Goal: Task Accomplishment & Management: Manage account settings

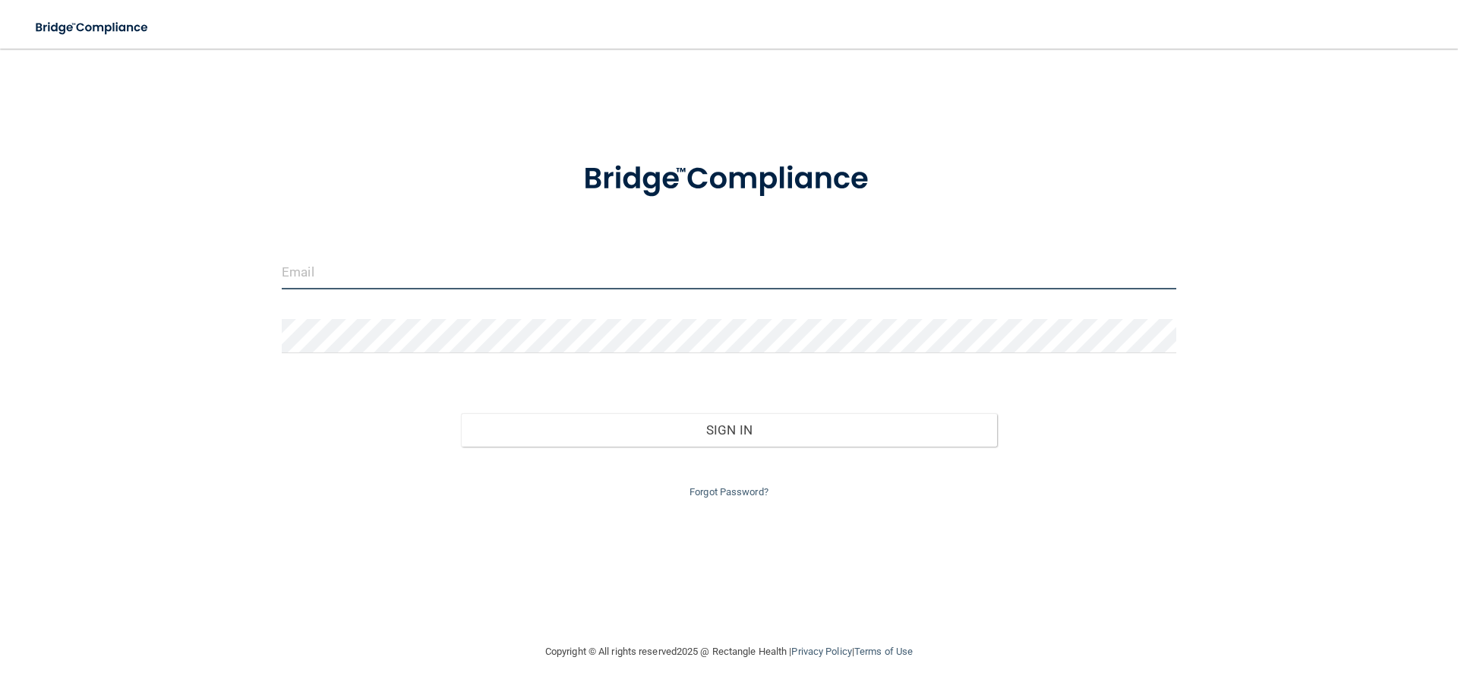
click at [413, 279] on input "email" at bounding box center [729, 272] width 894 height 34
type input "[PERSON_NAME][EMAIL_ADDRESS][DOMAIN_NAME]"
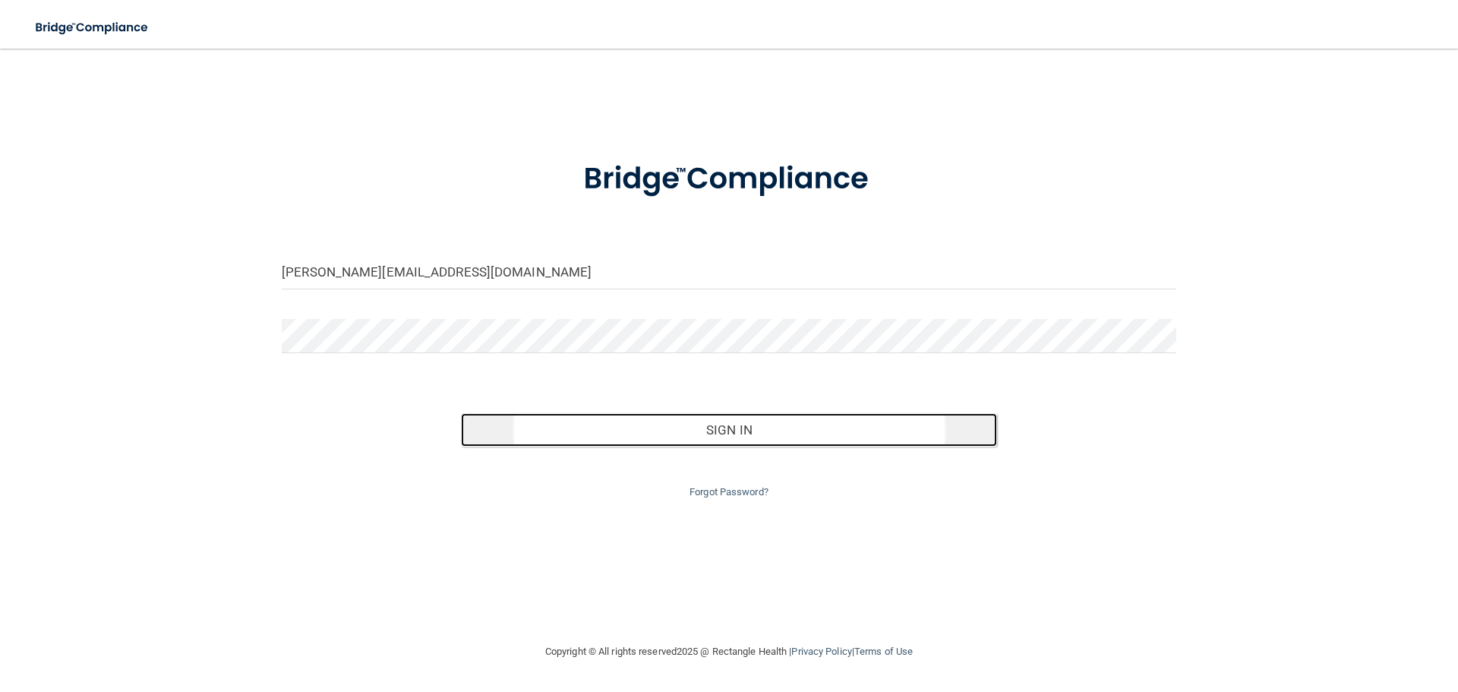
click at [566, 429] on button "Sign In" at bounding box center [729, 429] width 537 height 33
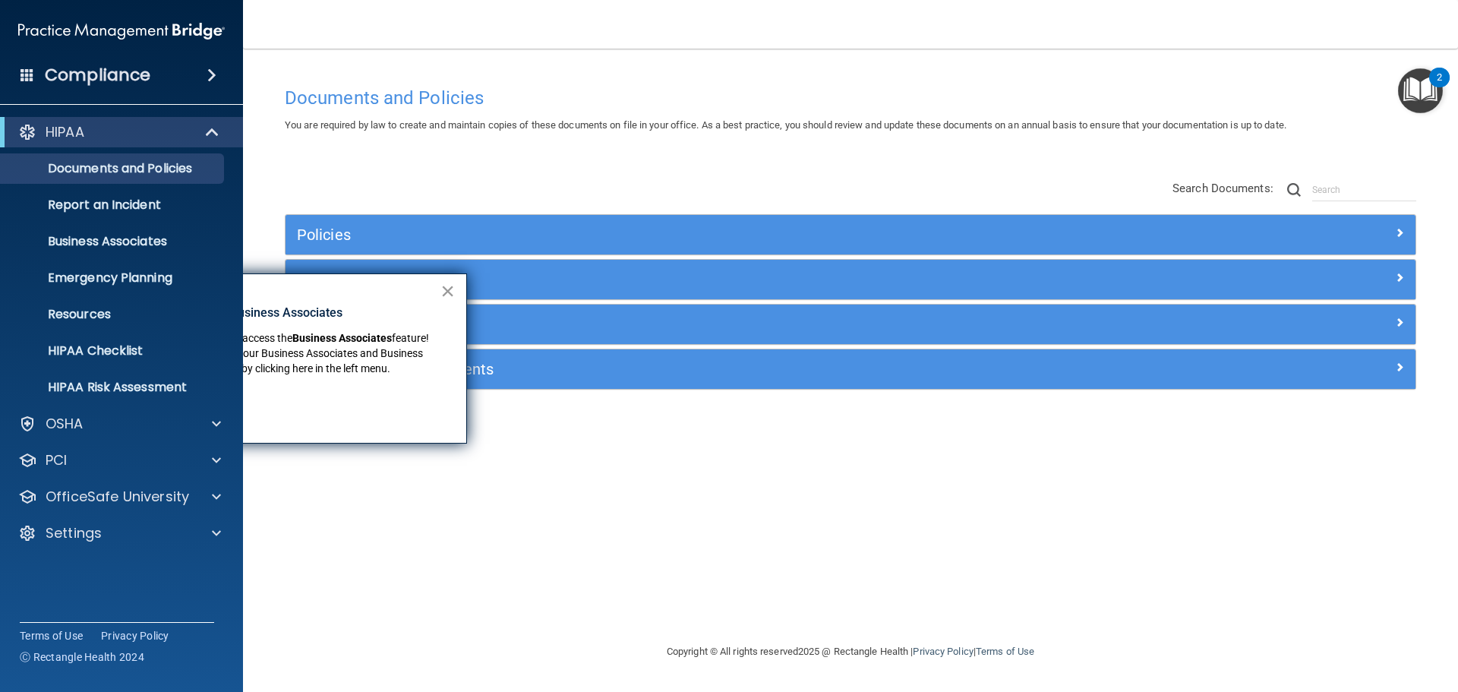
click at [448, 287] on button "×" at bounding box center [447, 291] width 14 height 24
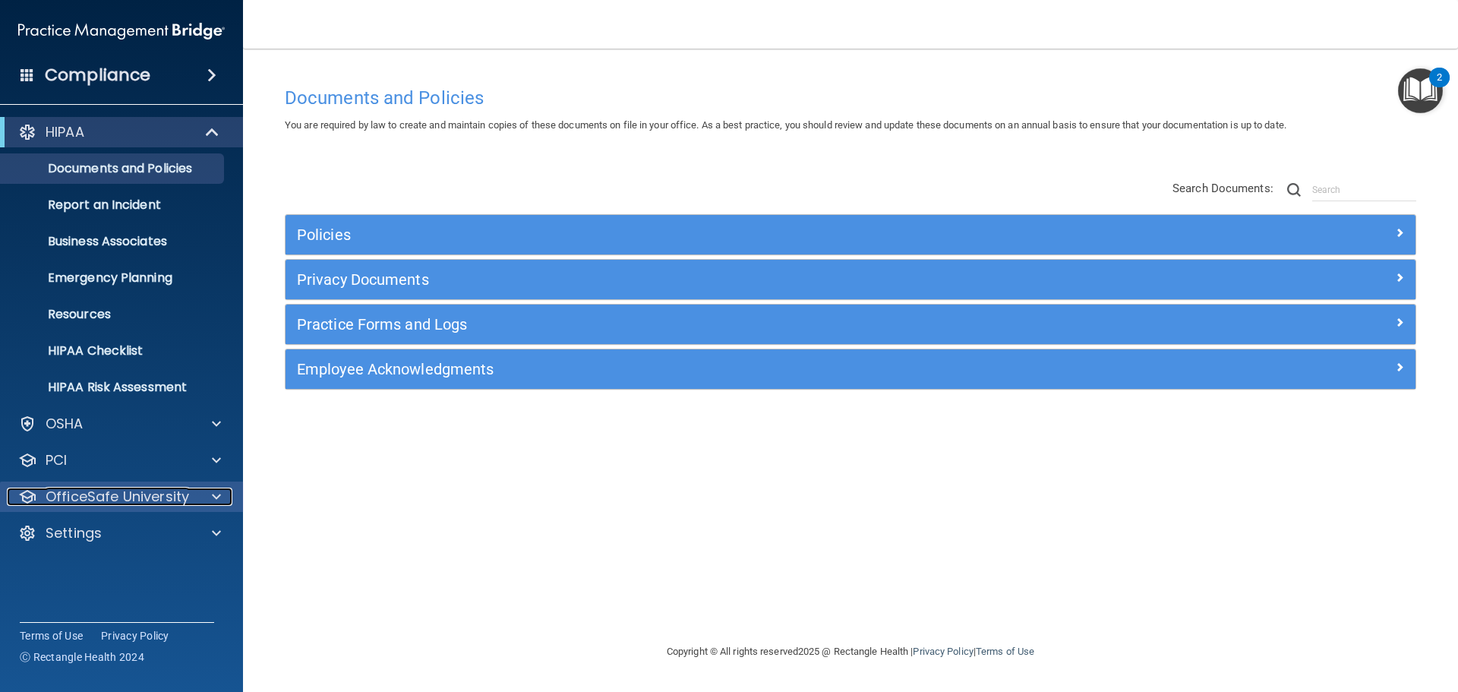
click at [158, 492] on p "OfficeSafe University" at bounding box center [117, 496] width 143 height 18
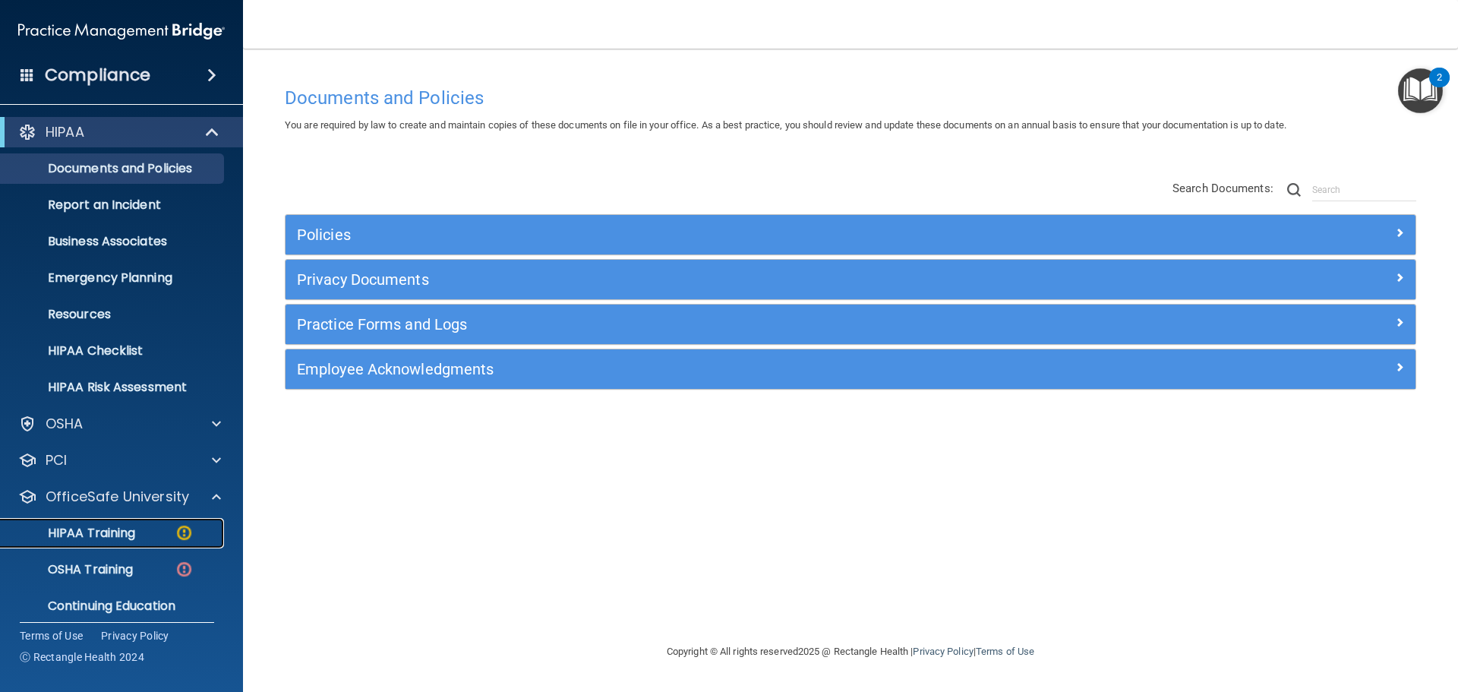
click at [115, 534] on p "HIPAA Training" at bounding box center [72, 532] width 125 height 15
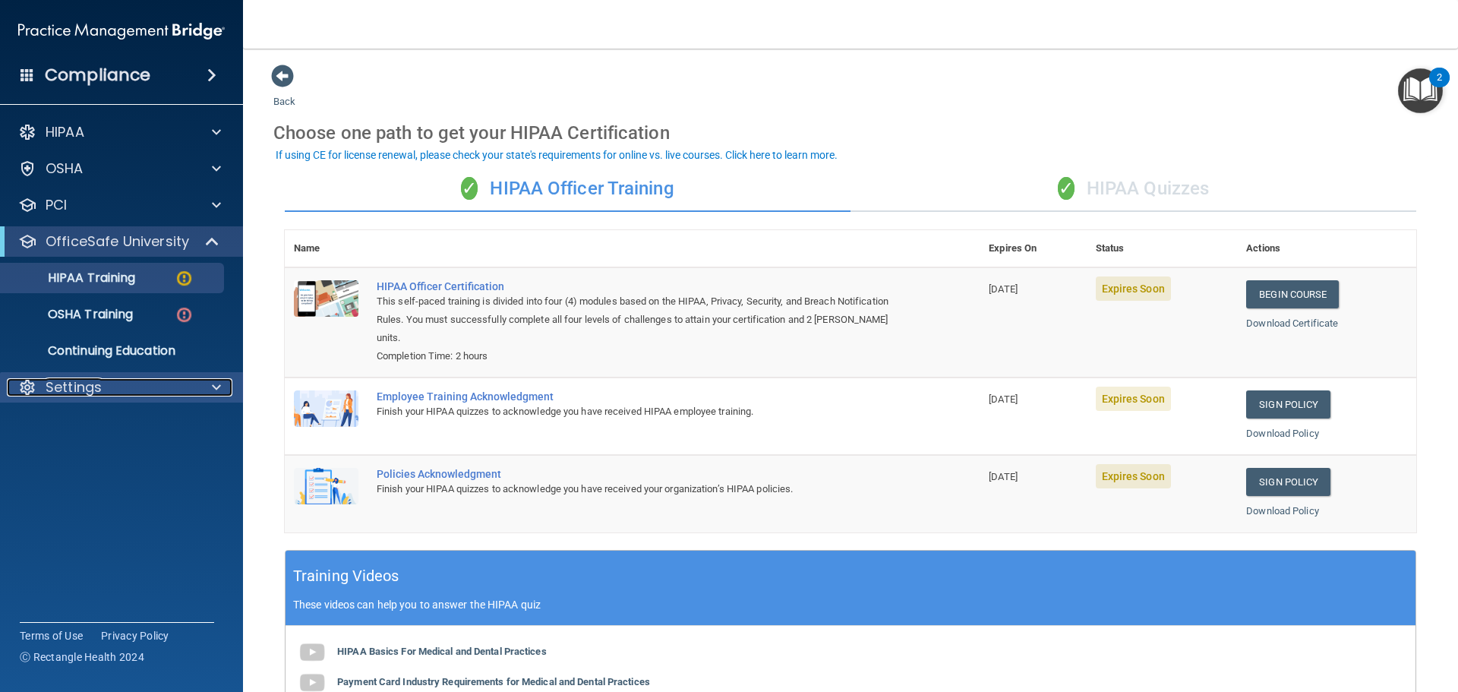
click at [127, 388] on div "Settings" at bounding box center [101, 387] width 188 height 18
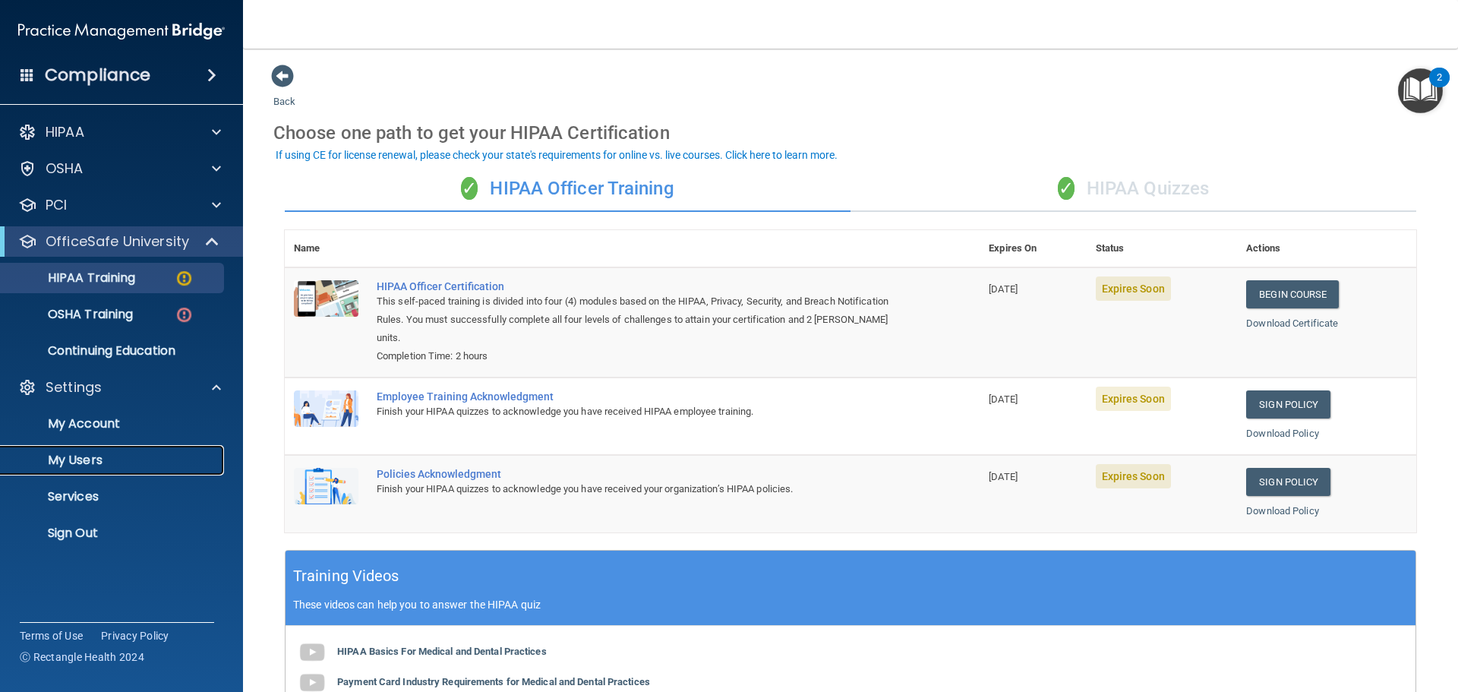
click at [93, 453] on p "My Users" at bounding box center [113, 459] width 207 height 15
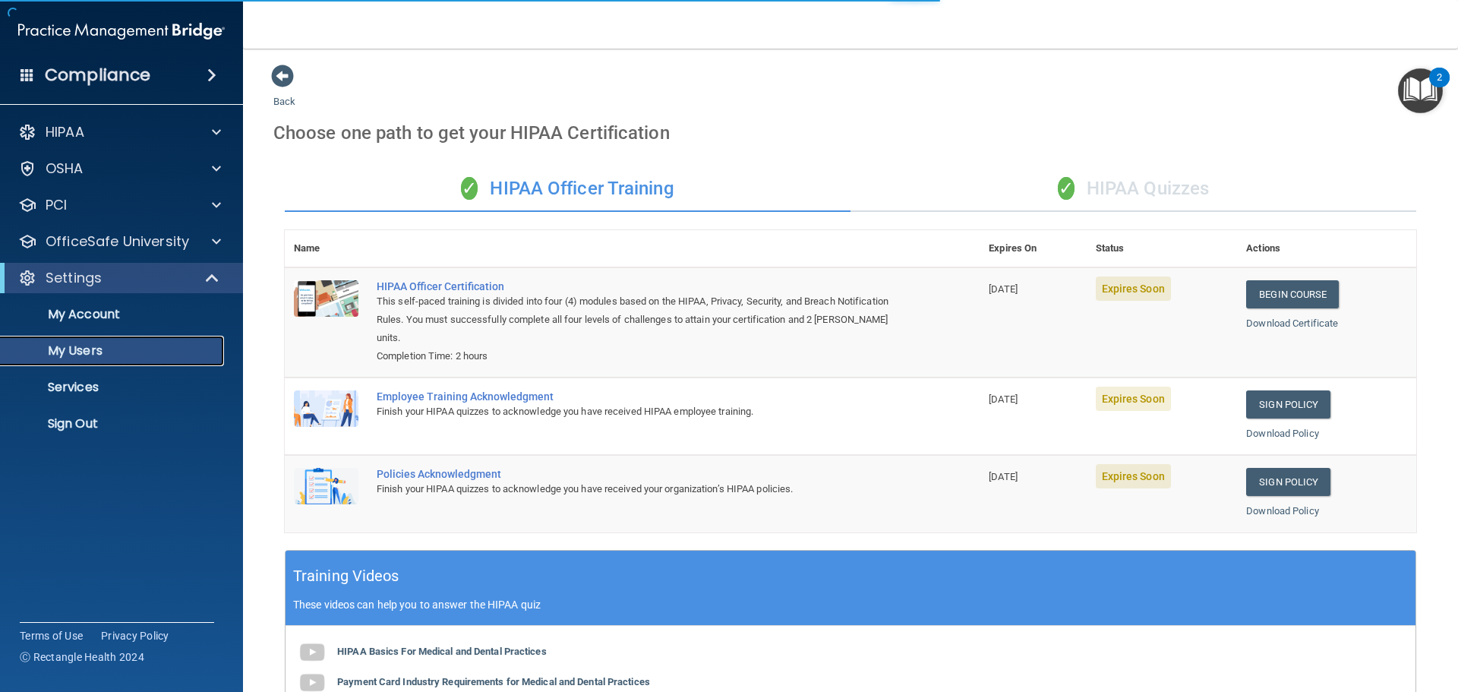
select select "20"
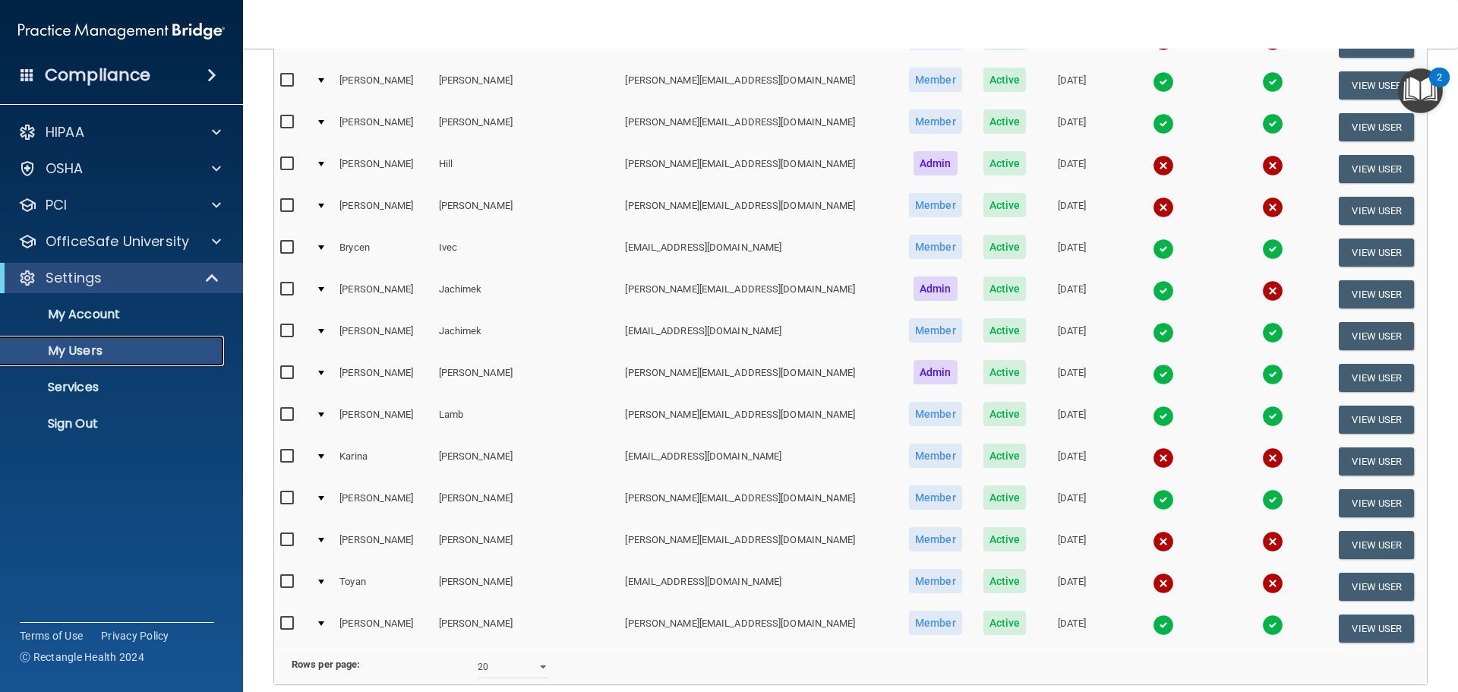
scroll to position [455, 0]
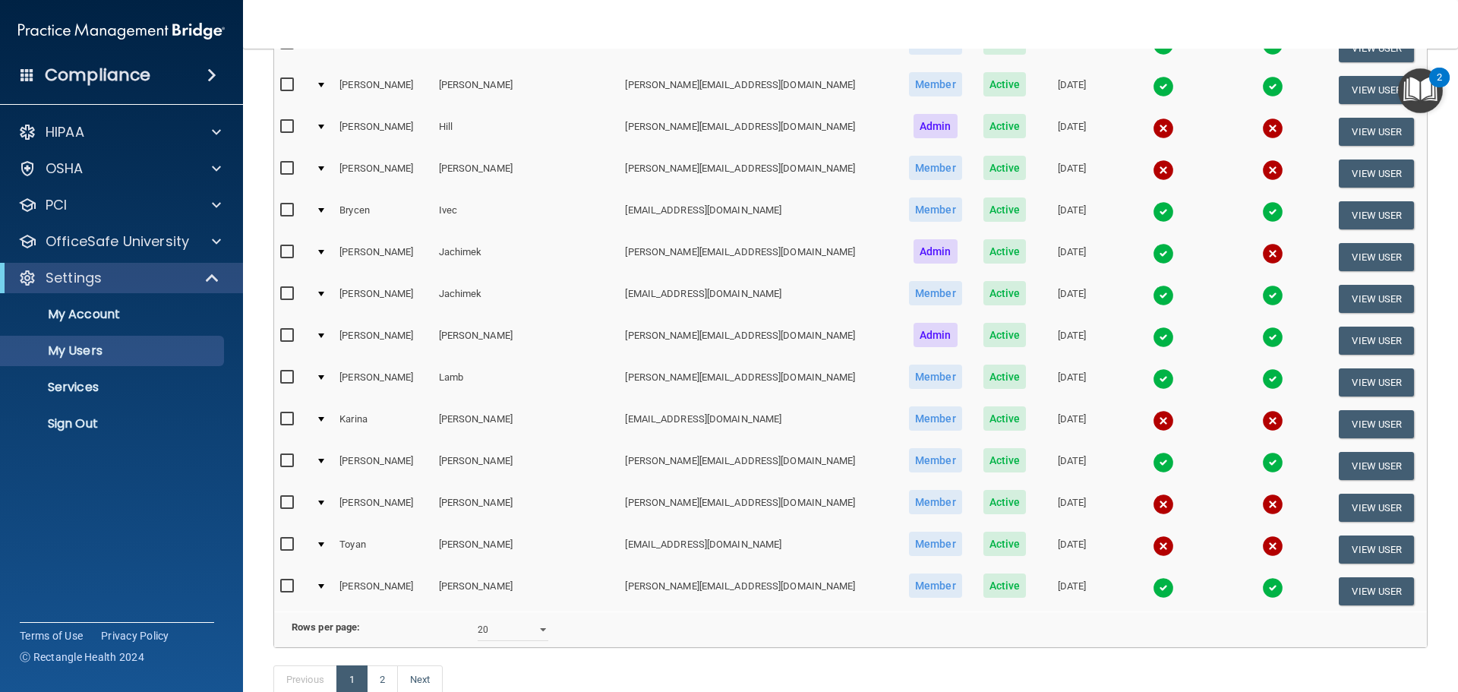
click at [288, 378] on input "checkbox" at bounding box center [288, 377] width 17 height 12
checkbox input "true"
click at [1338, 383] on button "View User" at bounding box center [1375, 382] width 75 height 28
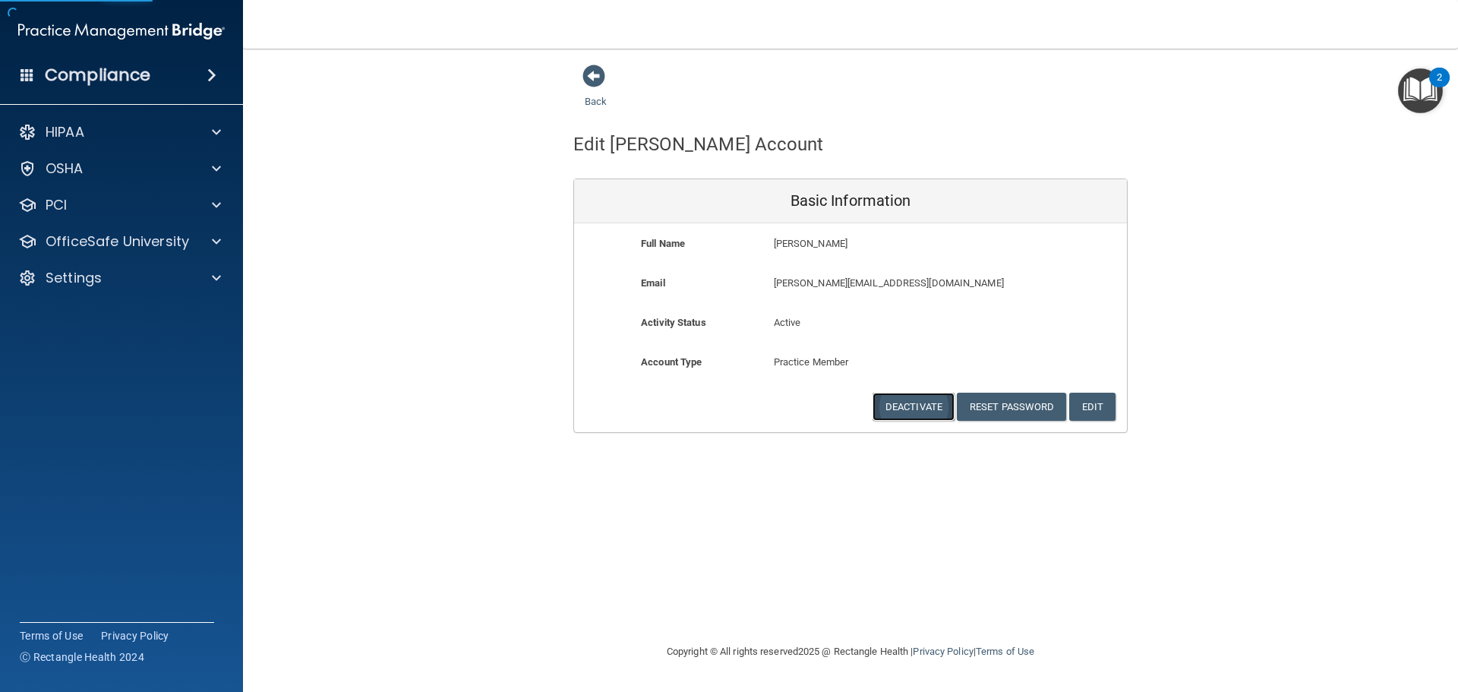
click at [931, 410] on button "Deactivate" at bounding box center [913, 406] width 82 height 28
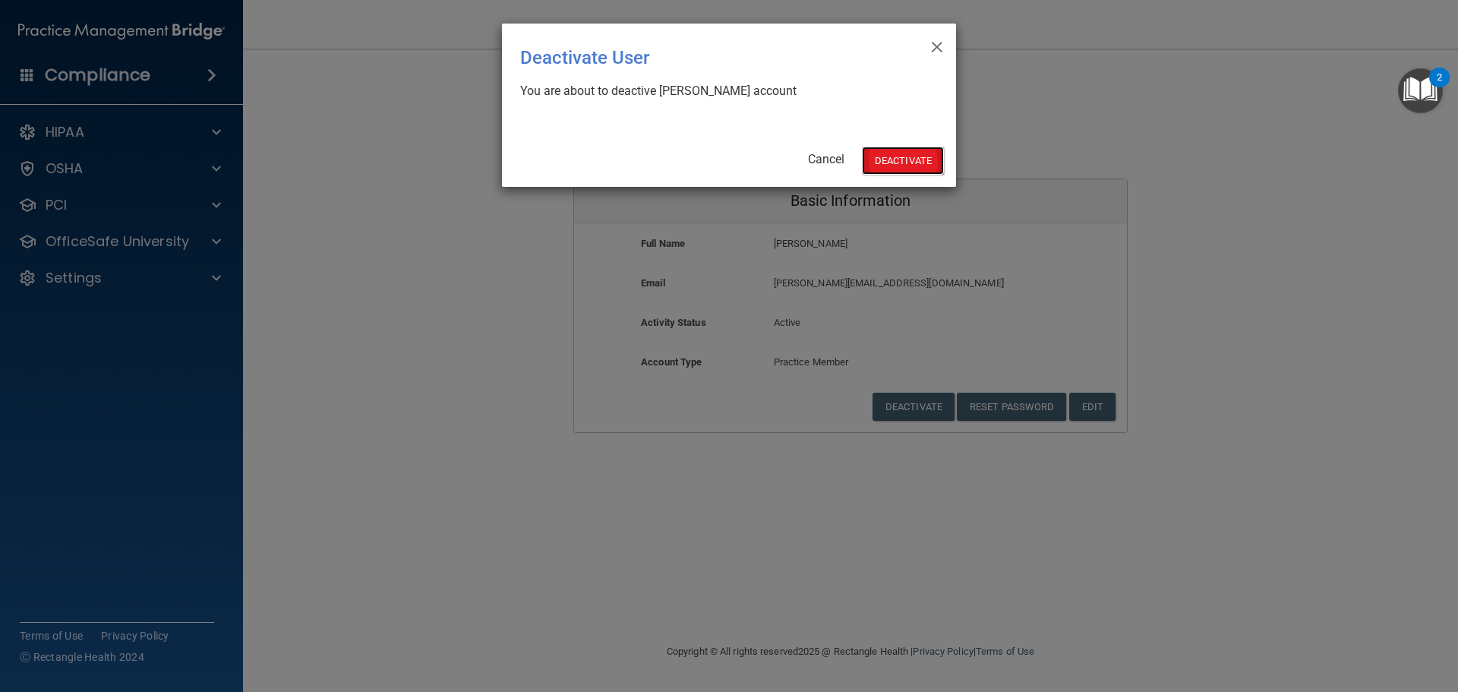
click at [895, 160] on button "Deactivate" at bounding box center [903, 161] width 82 height 28
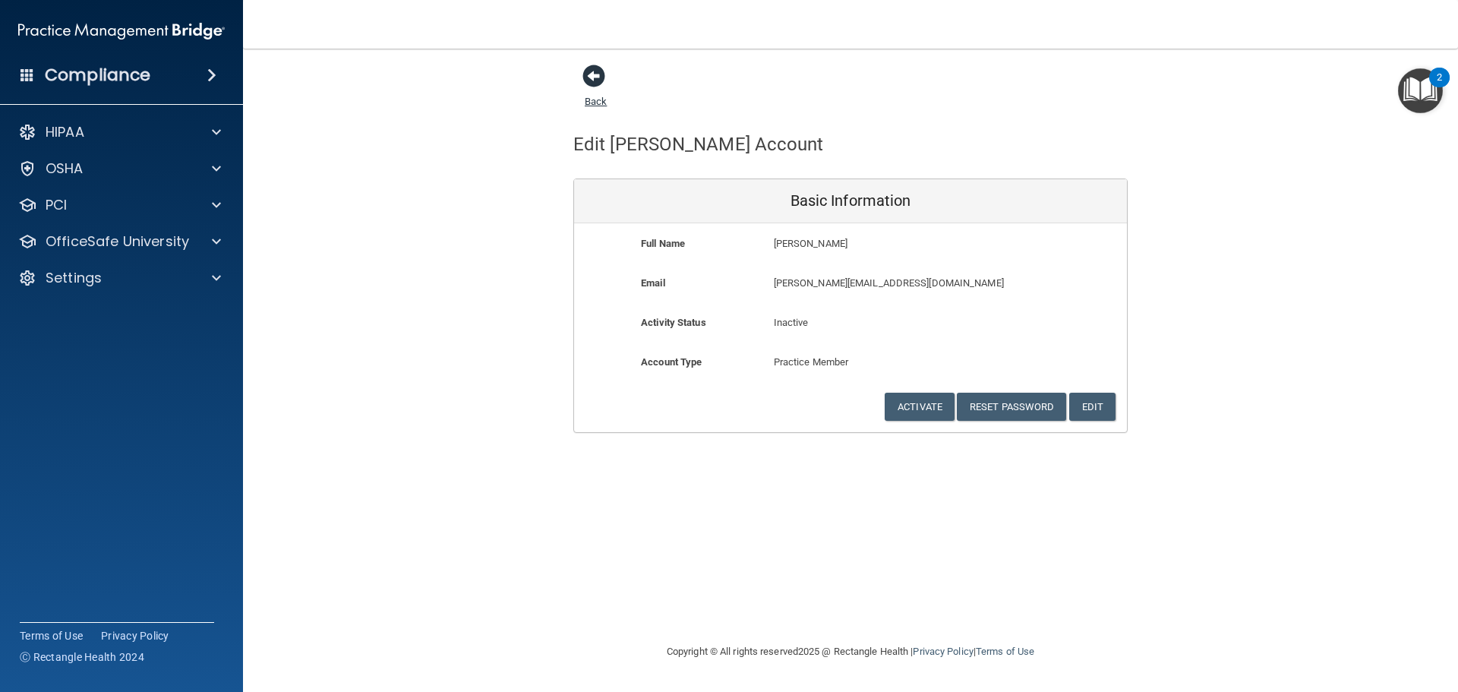
click at [595, 74] on span at bounding box center [593, 76] width 23 height 23
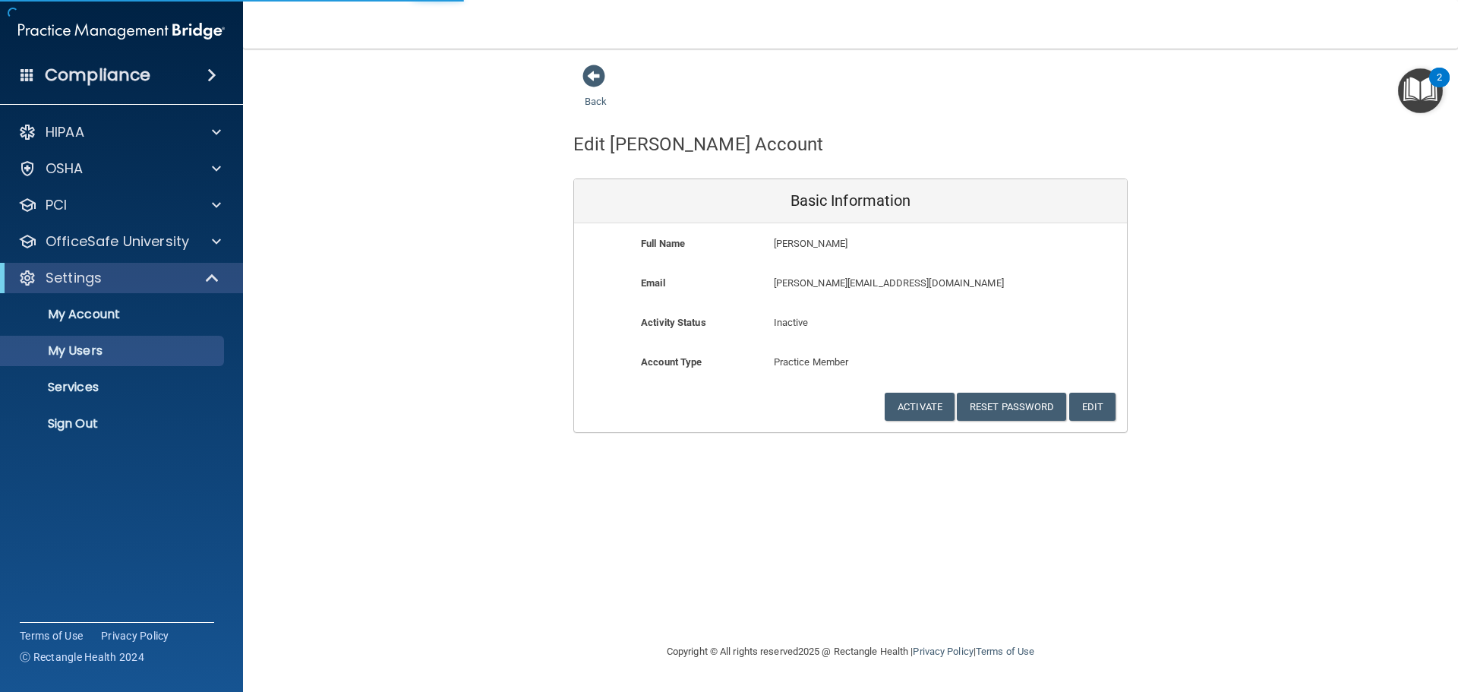
select select "20"
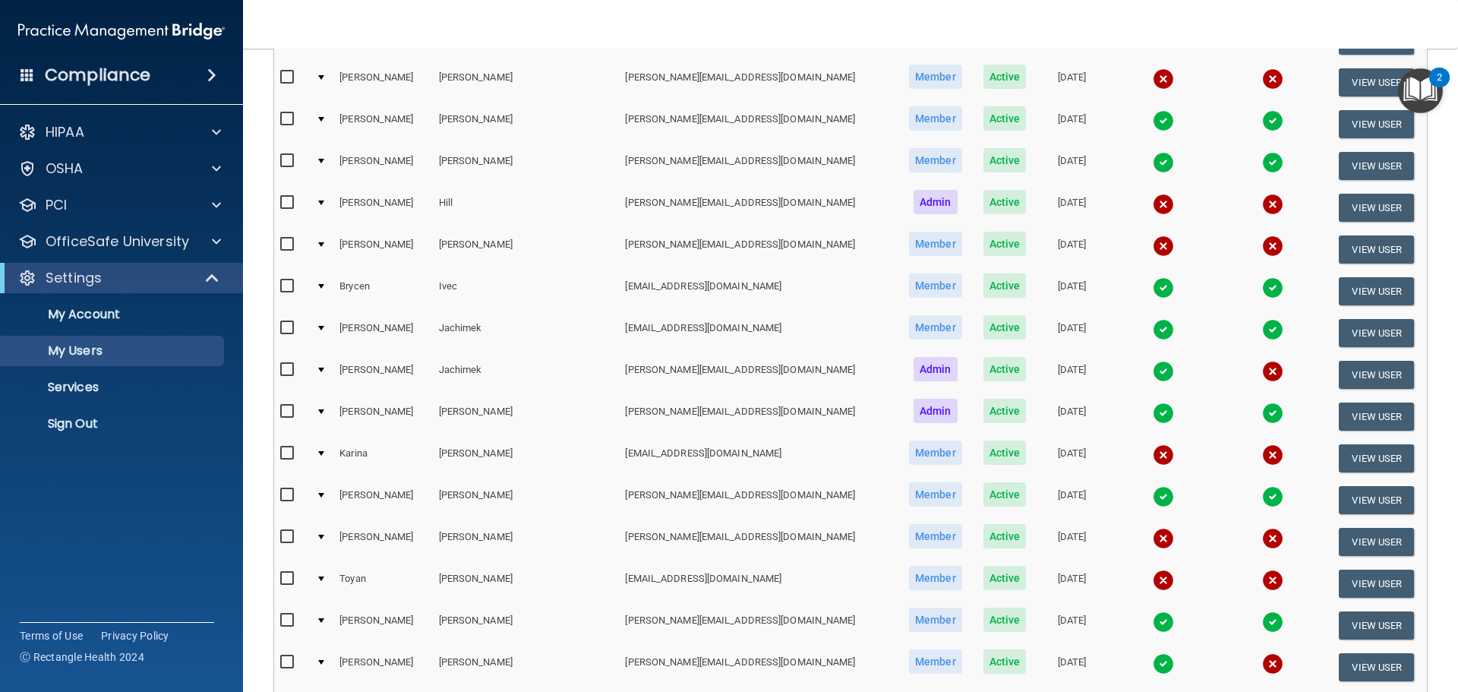
scroll to position [455, 0]
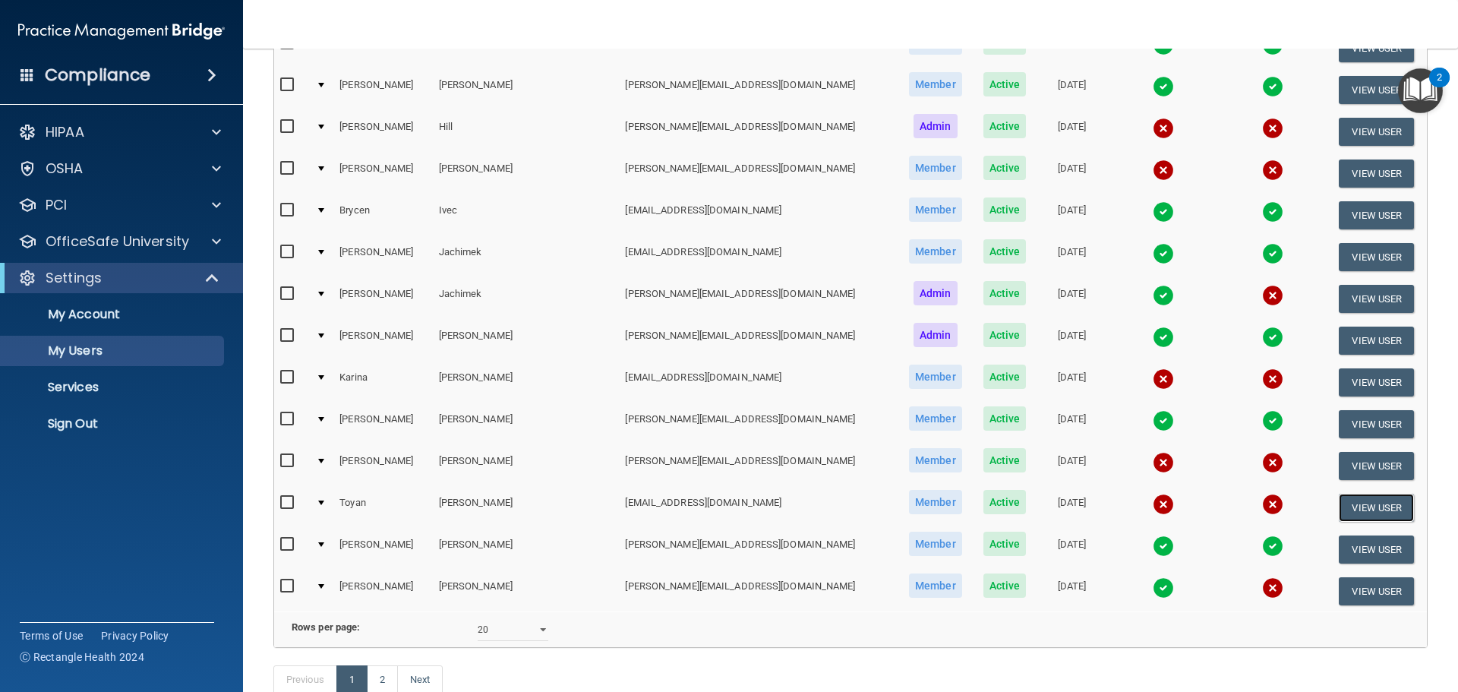
drag, startPoint x: 1370, startPoint y: 509, endPoint x: 1108, endPoint y: 405, distance: 282.1
click at [1370, 509] on button "View User" at bounding box center [1375, 507] width 75 height 28
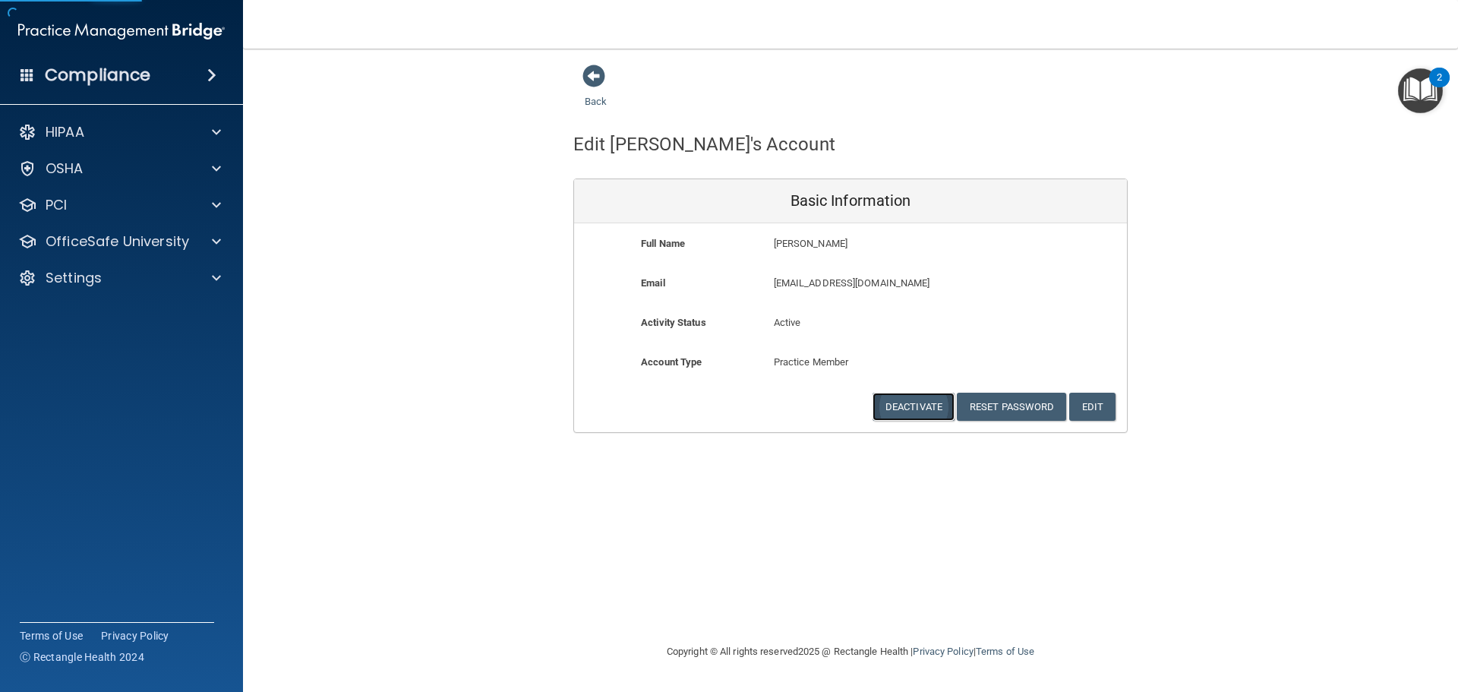
click at [938, 408] on button "Deactivate" at bounding box center [913, 406] width 82 height 28
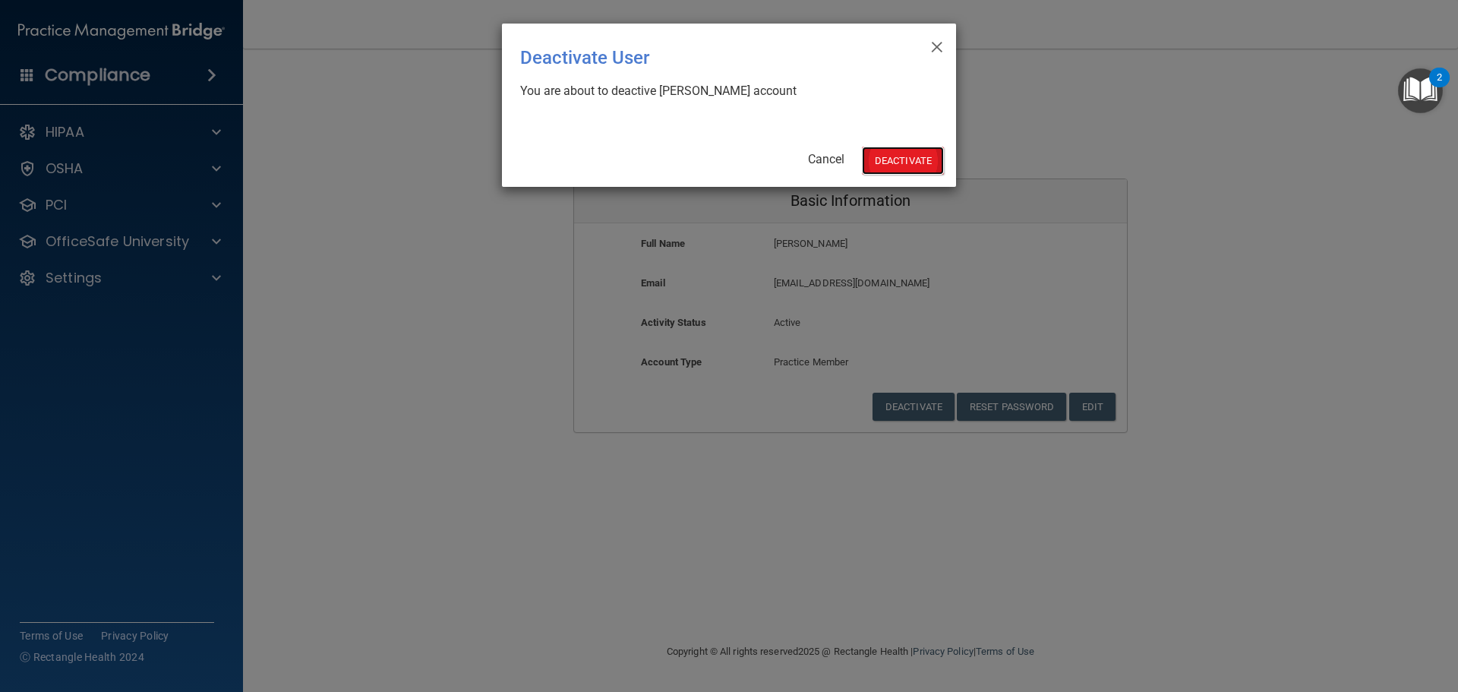
click at [881, 159] on button "Deactivate" at bounding box center [903, 161] width 82 height 28
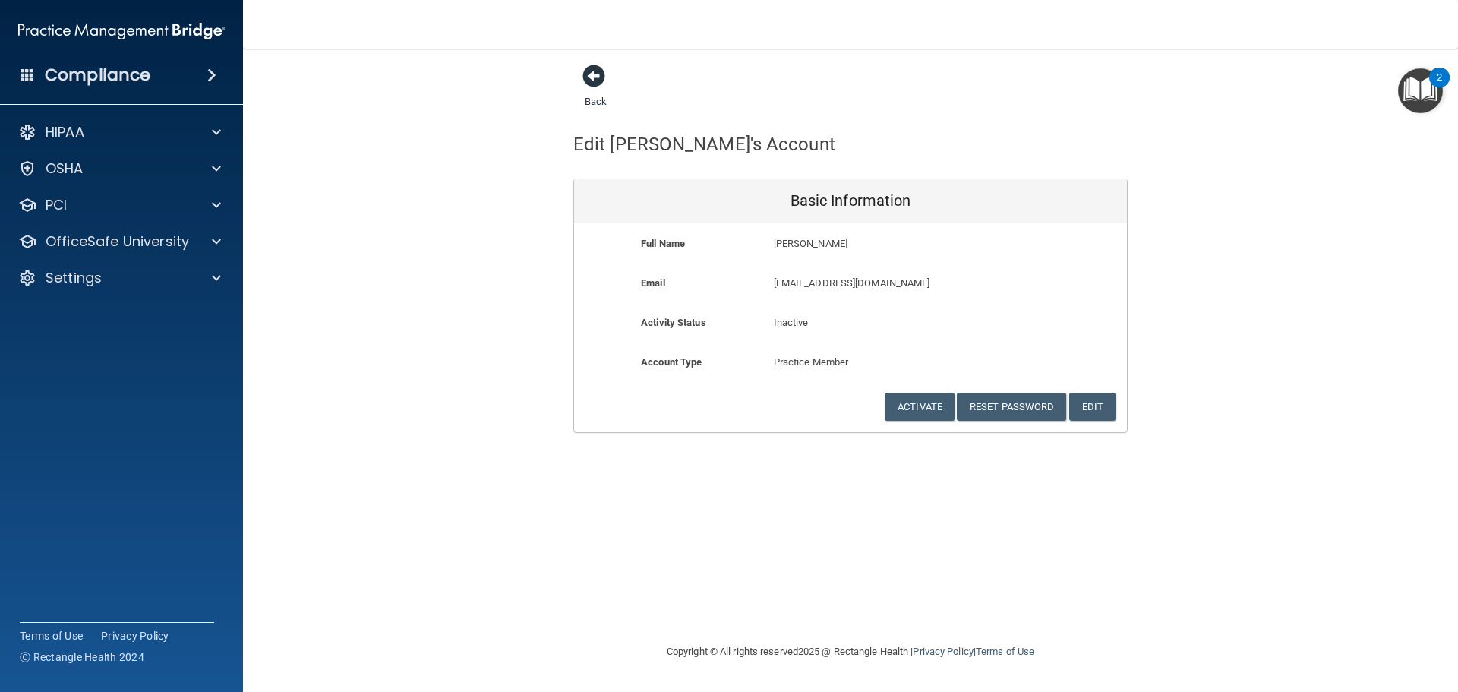
click at [586, 76] on span at bounding box center [593, 76] width 23 height 23
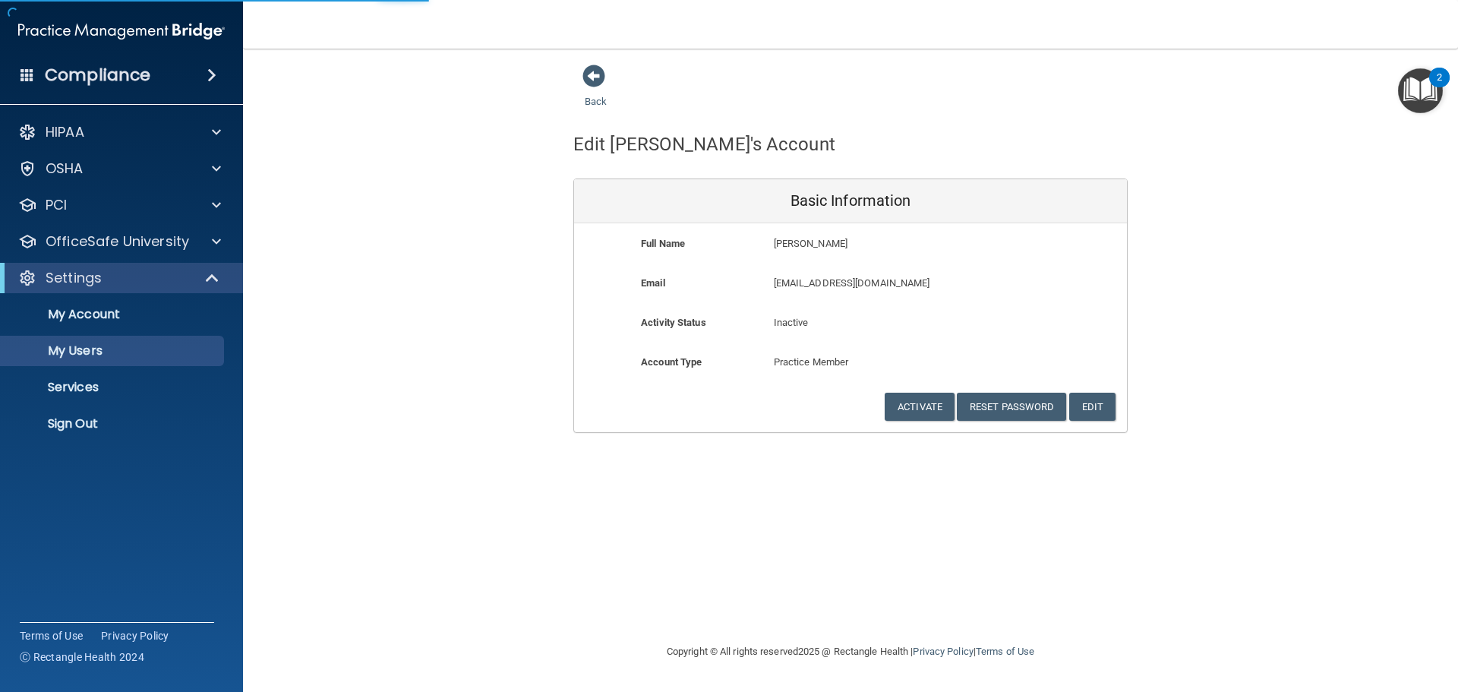
select select "20"
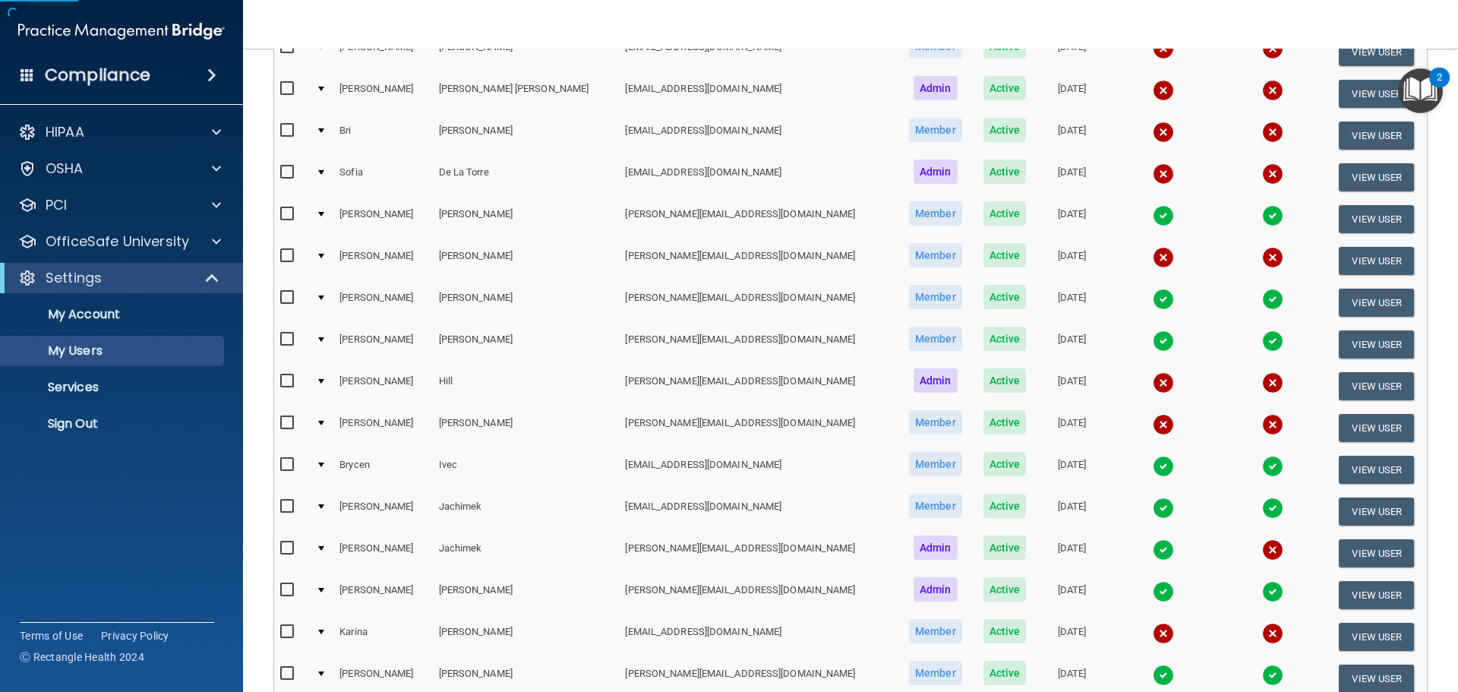
scroll to position [531, 0]
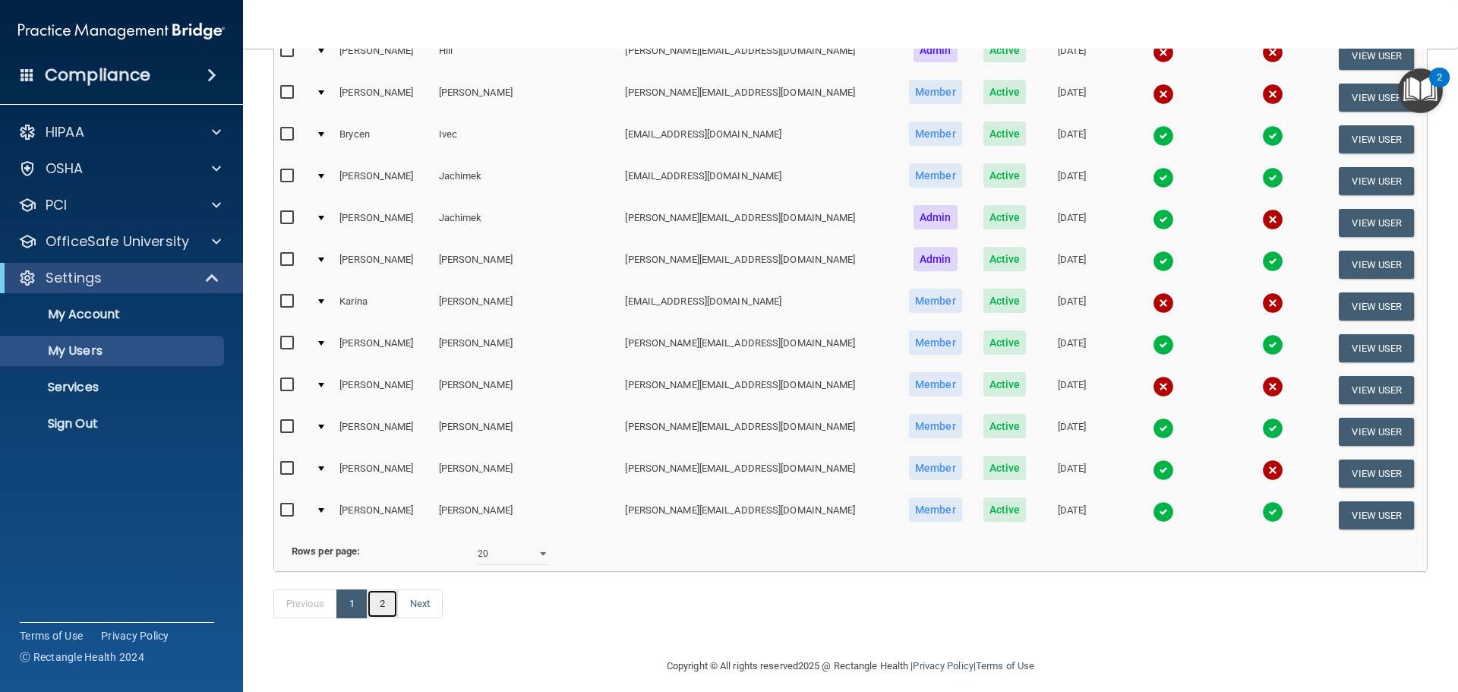
click at [383, 618] on link "2" at bounding box center [382, 603] width 31 height 29
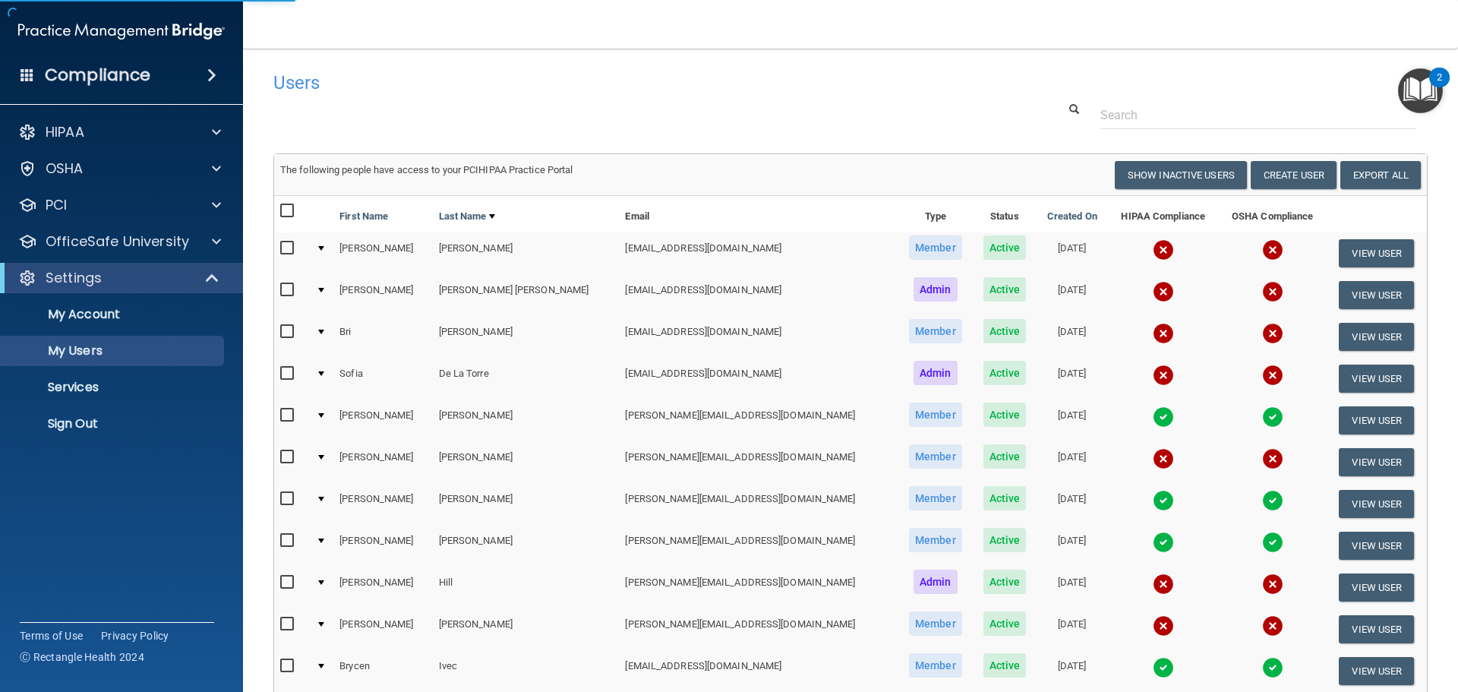
select select "20"
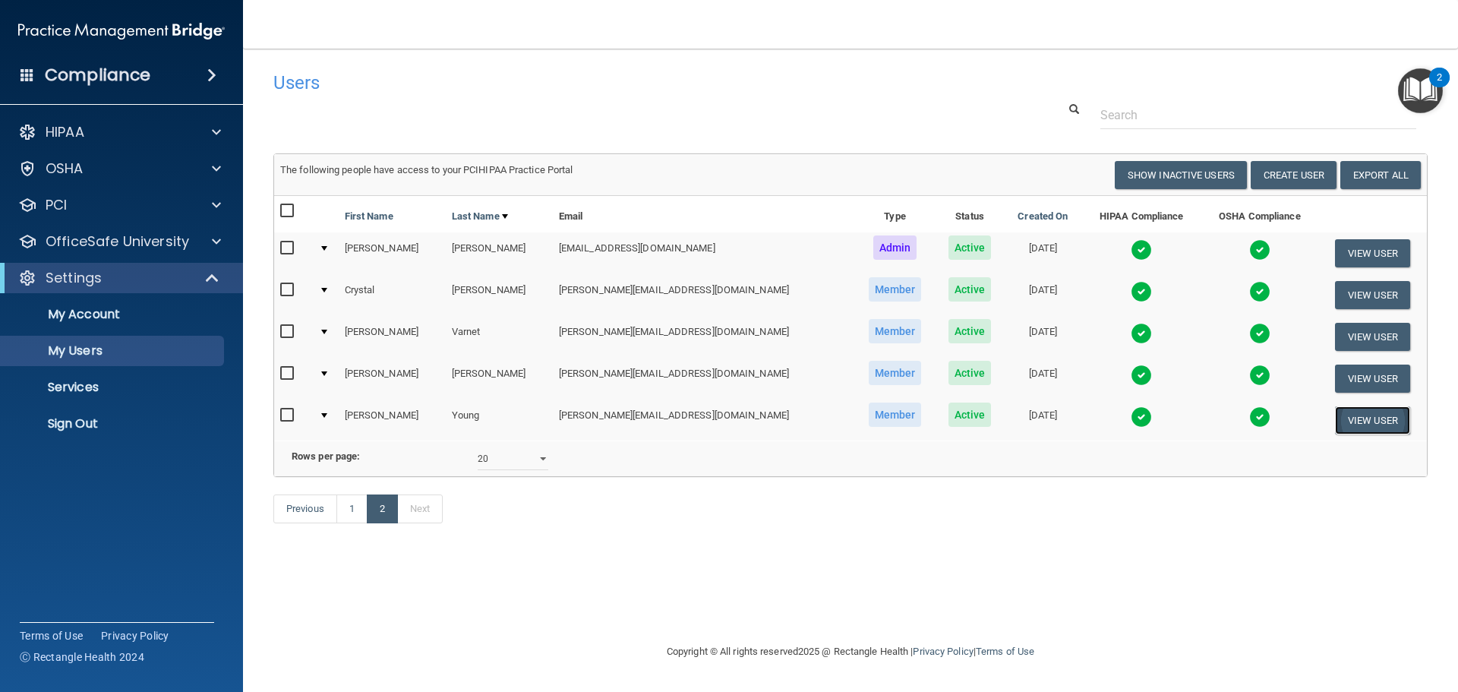
click at [1376, 431] on button "View User" at bounding box center [1372, 420] width 75 height 28
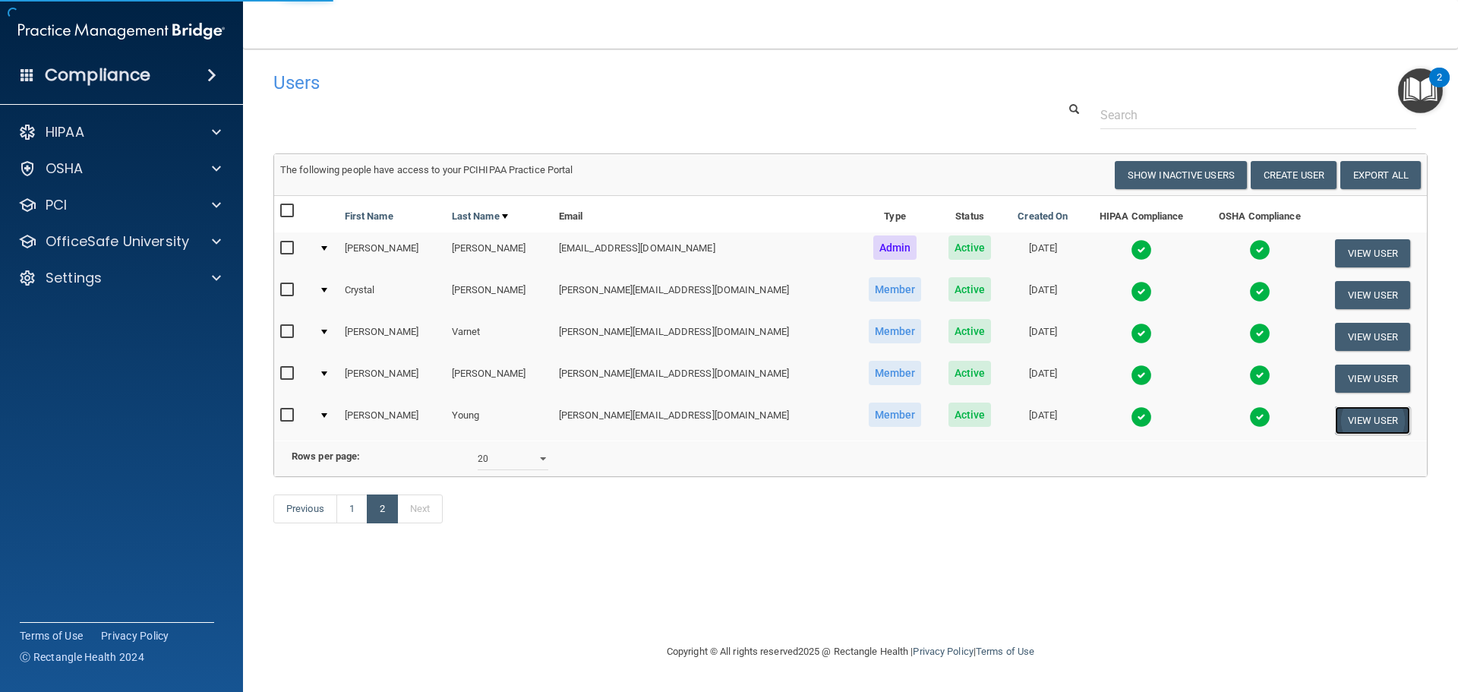
click at [1370, 420] on button "View User" at bounding box center [1372, 420] width 75 height 28
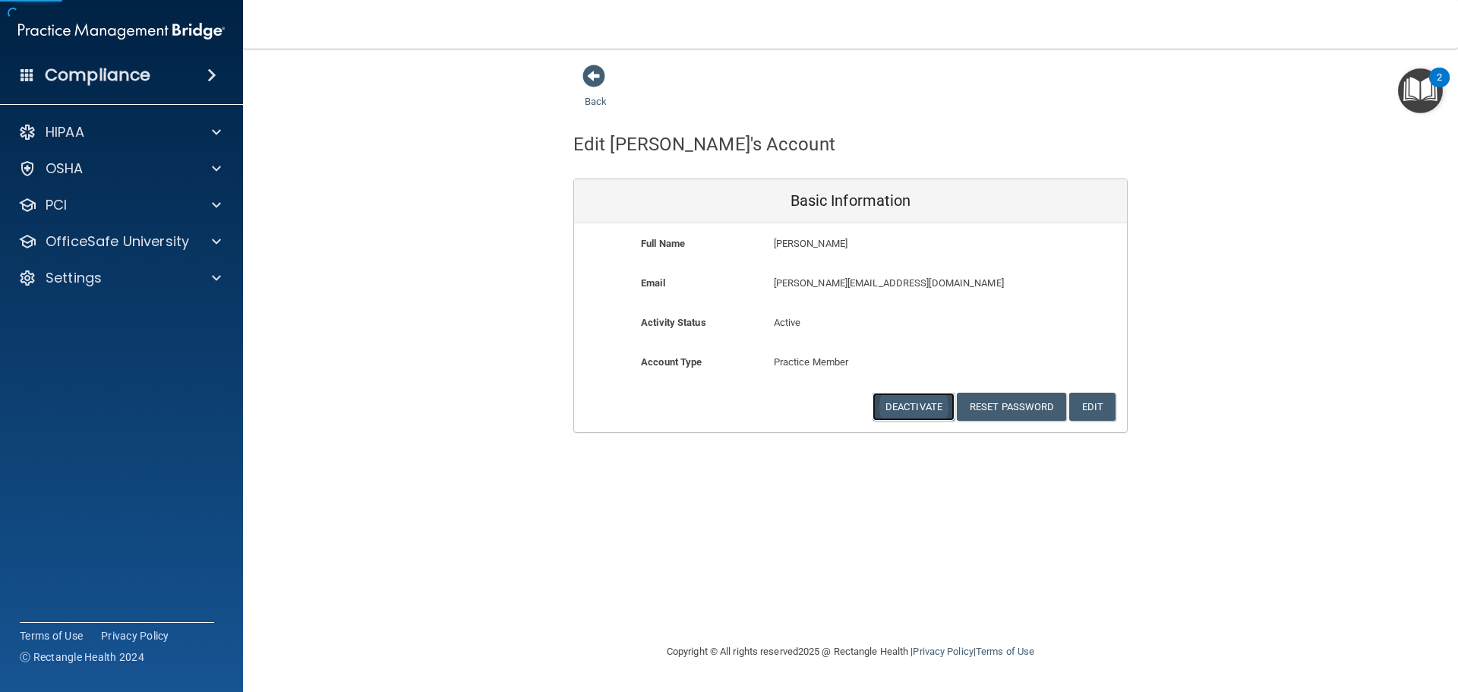
click at [916, 408] on button "Deactivate" at bounding box center [913, 406] width 82 height 28
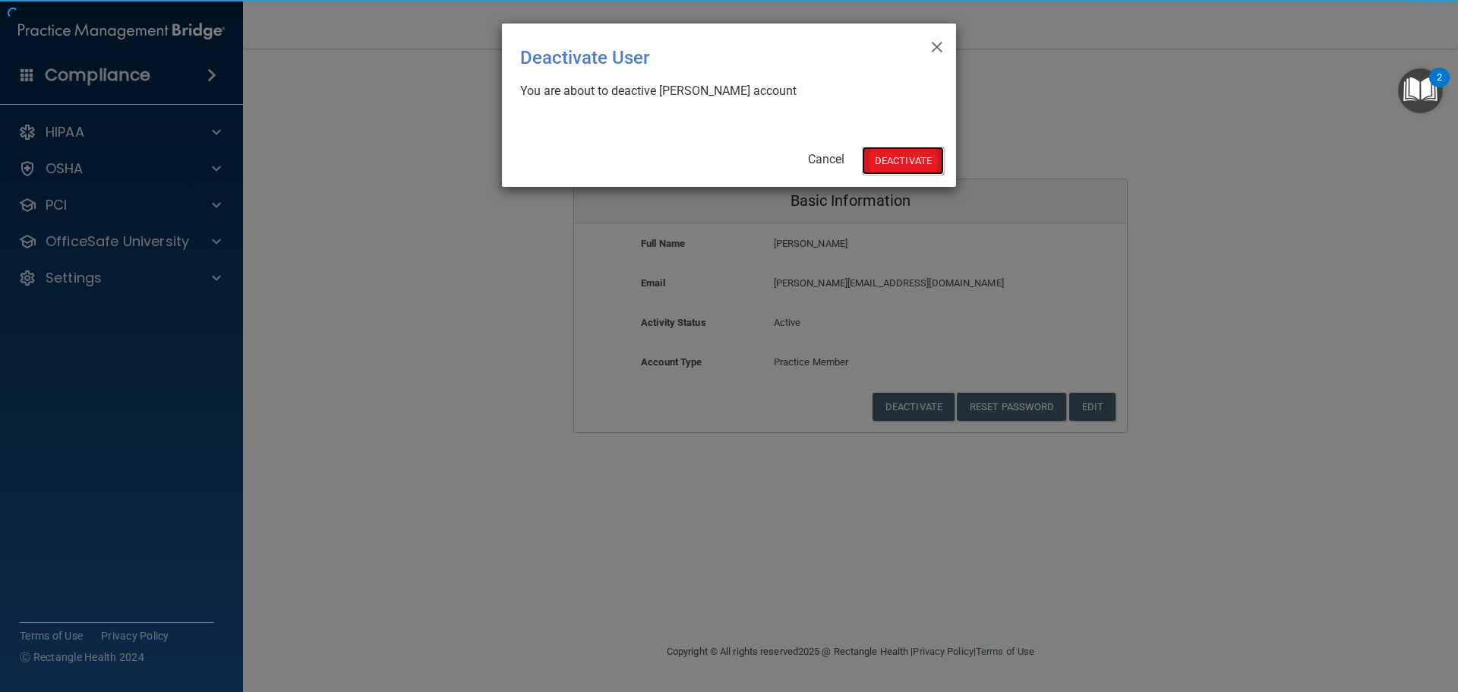
click at [887, 155] on button "Deactivate" at bounding box center [903, 161] width 82 height 28
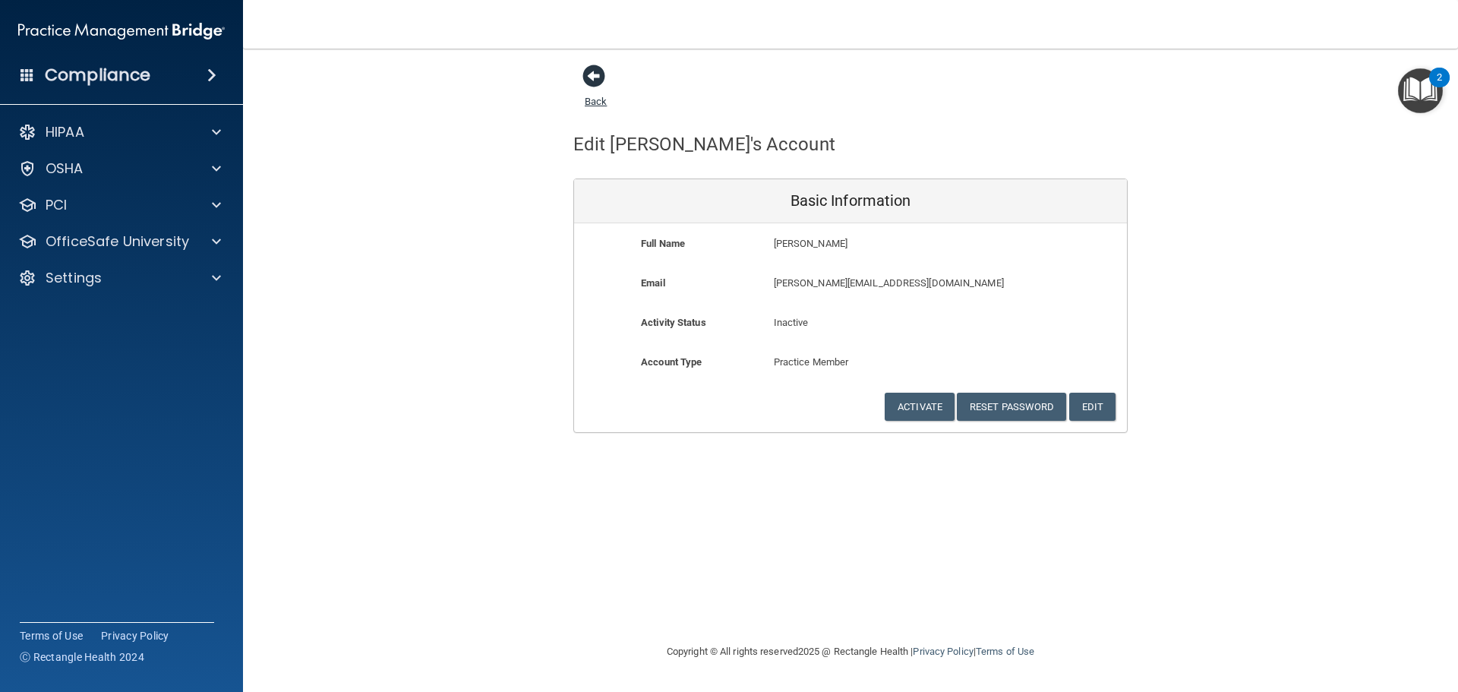
click at [591, 77] on span at bounding box center [593, 76] width 23 height 23
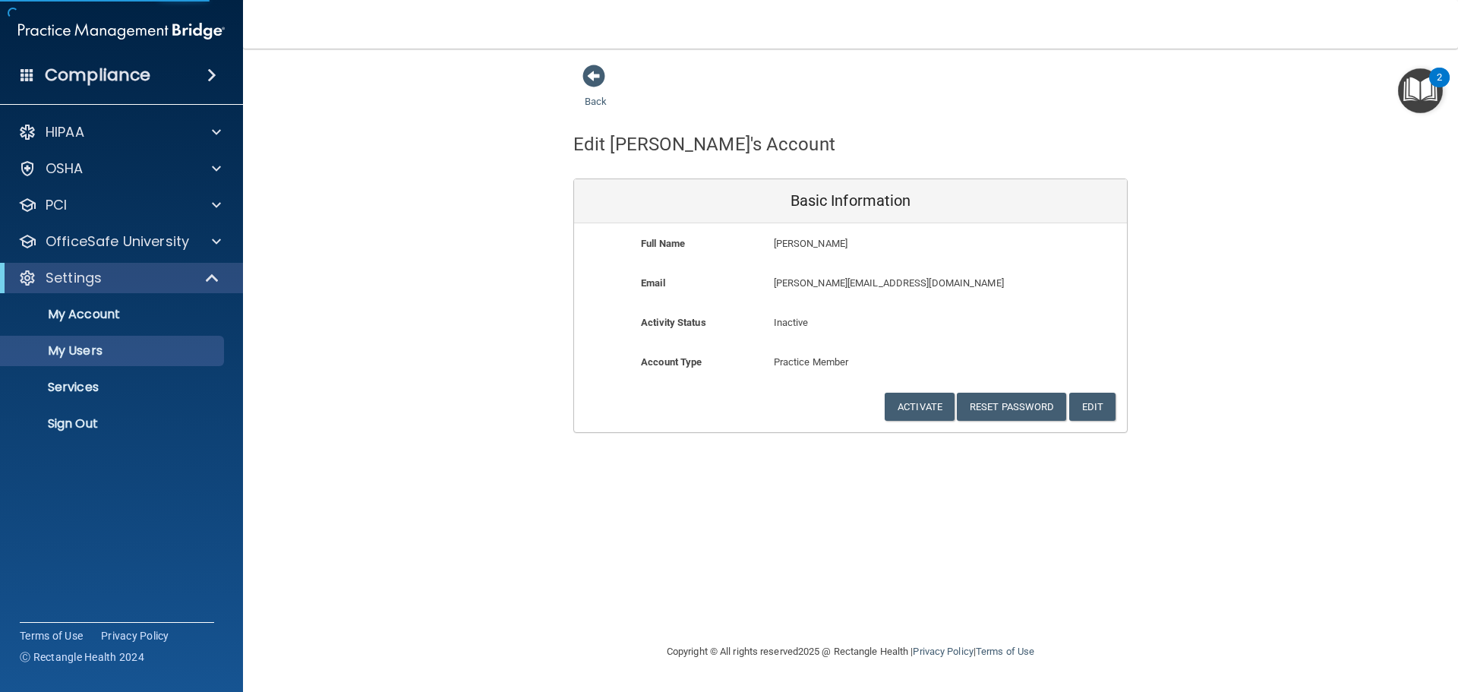
select select "20"
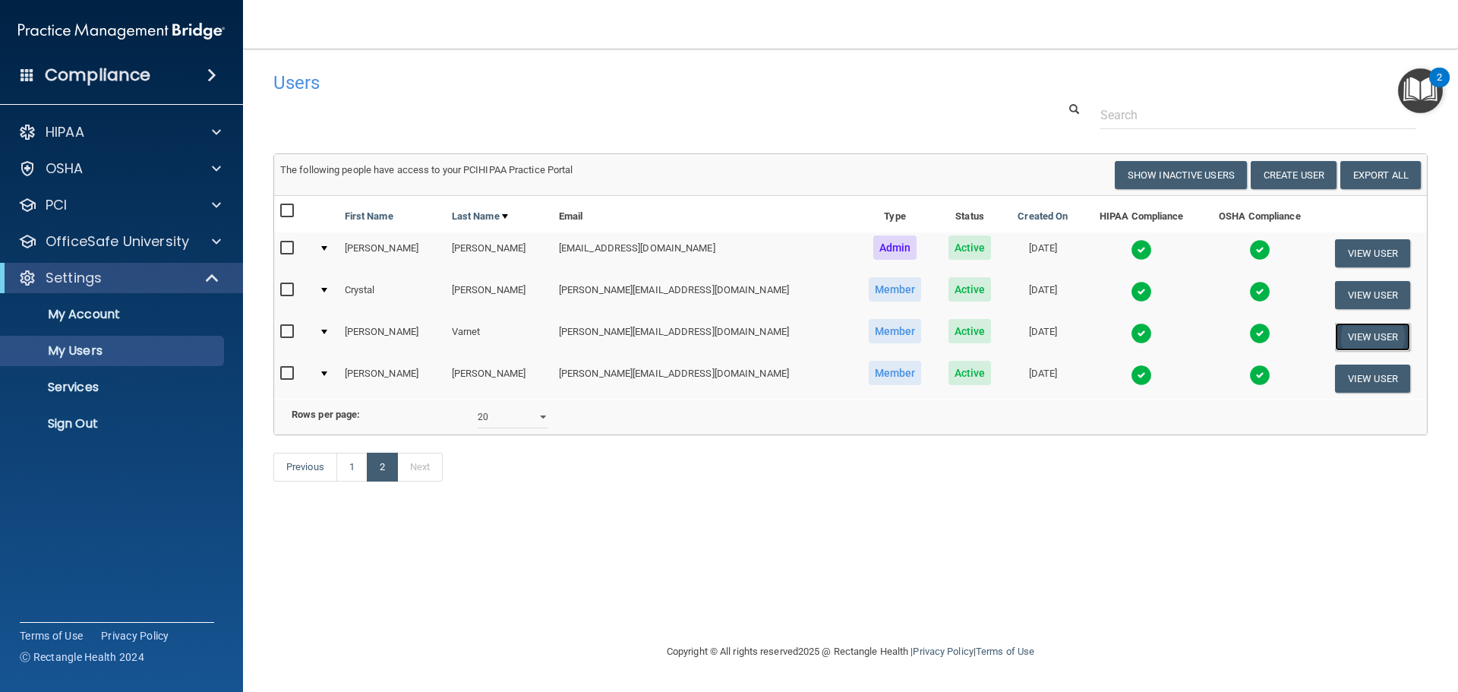
click at [1382, 336] on button "View User" at bounding box center [1372, 337] width 75 height 28
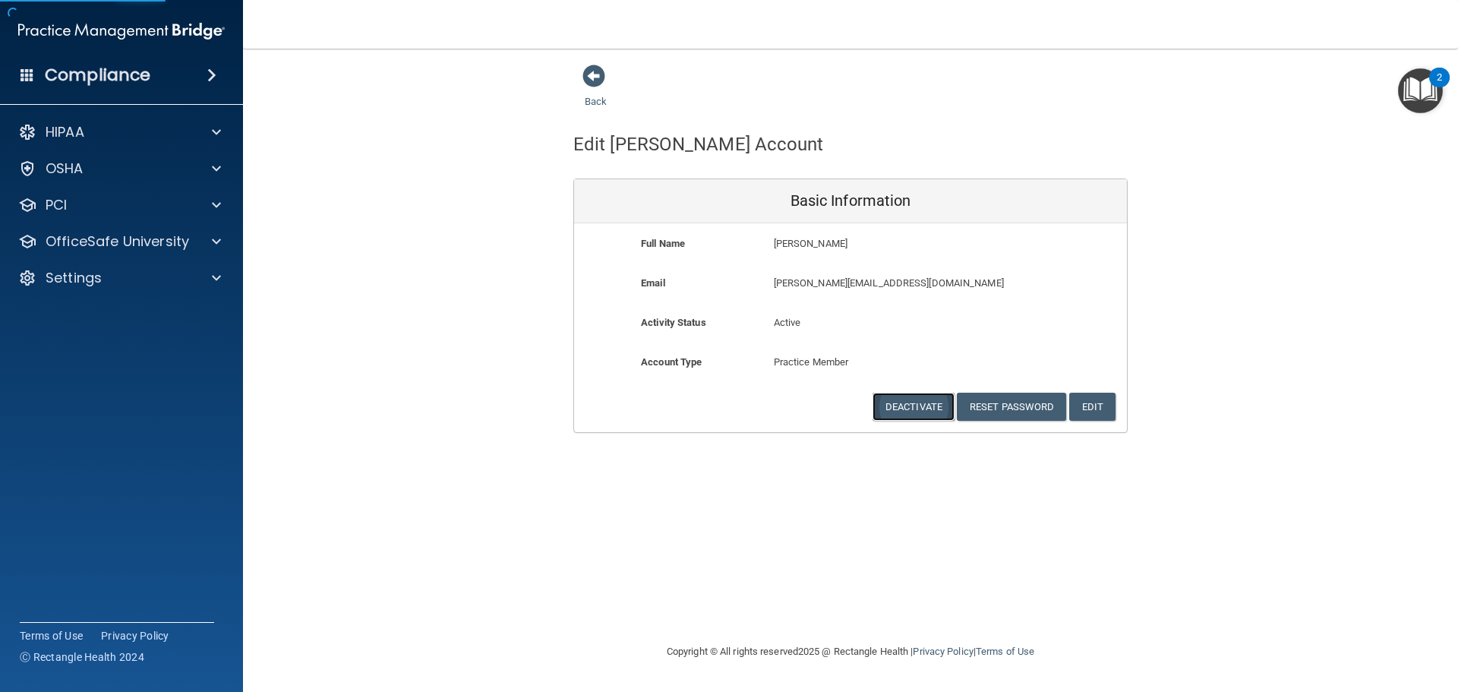
click at [942, 404] on button "Deactivate" at bounding box center [913, 406] width 82 height 28
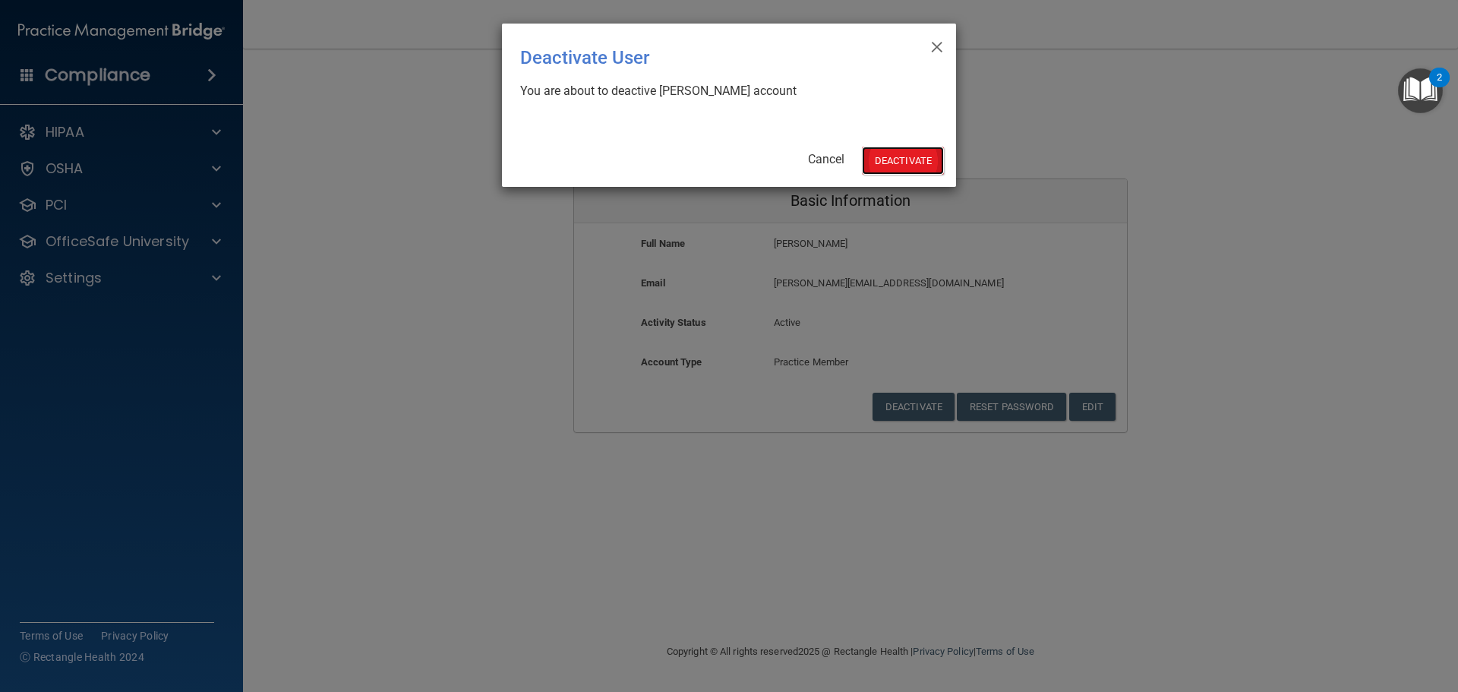
click at [903, 154] on button "Deactivate" at bounding box center [903, 161] width 82 height 28
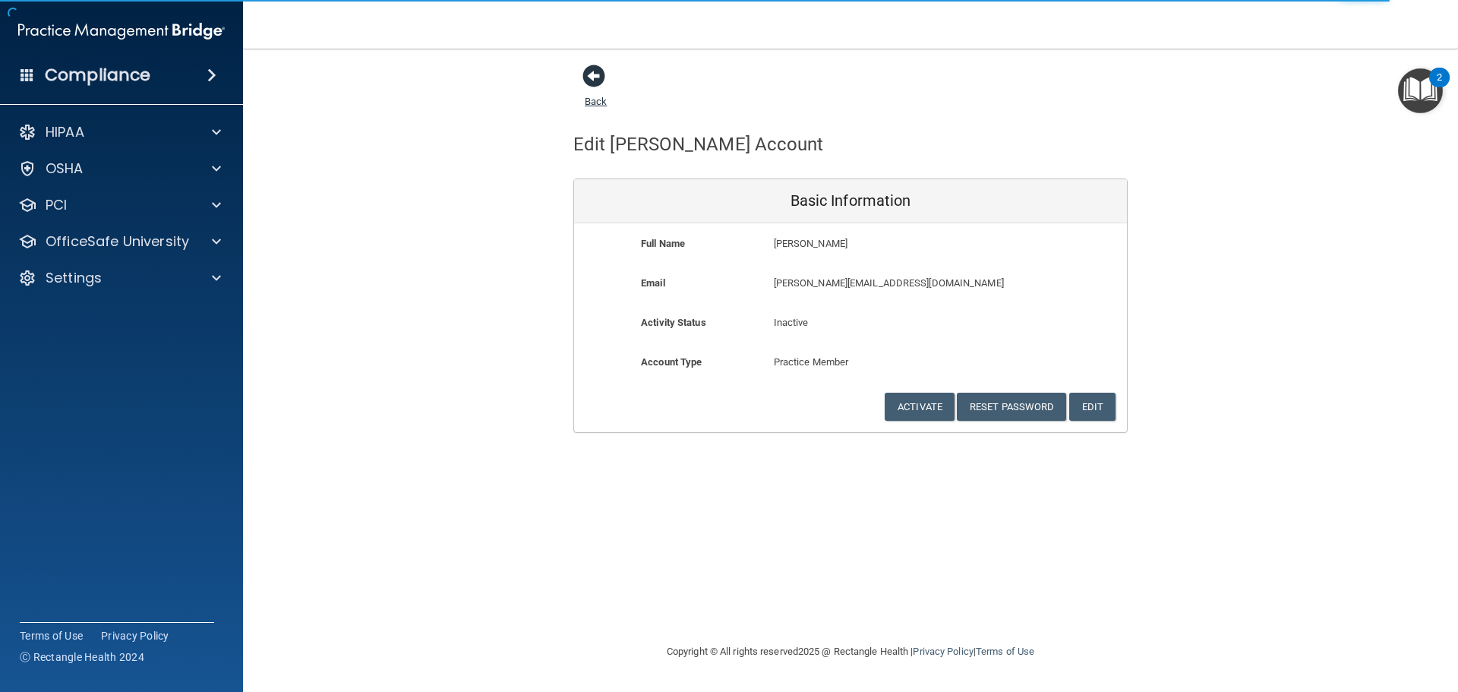
click at [591, 73] on span at bounding box center [593, 76] width 23 height 23
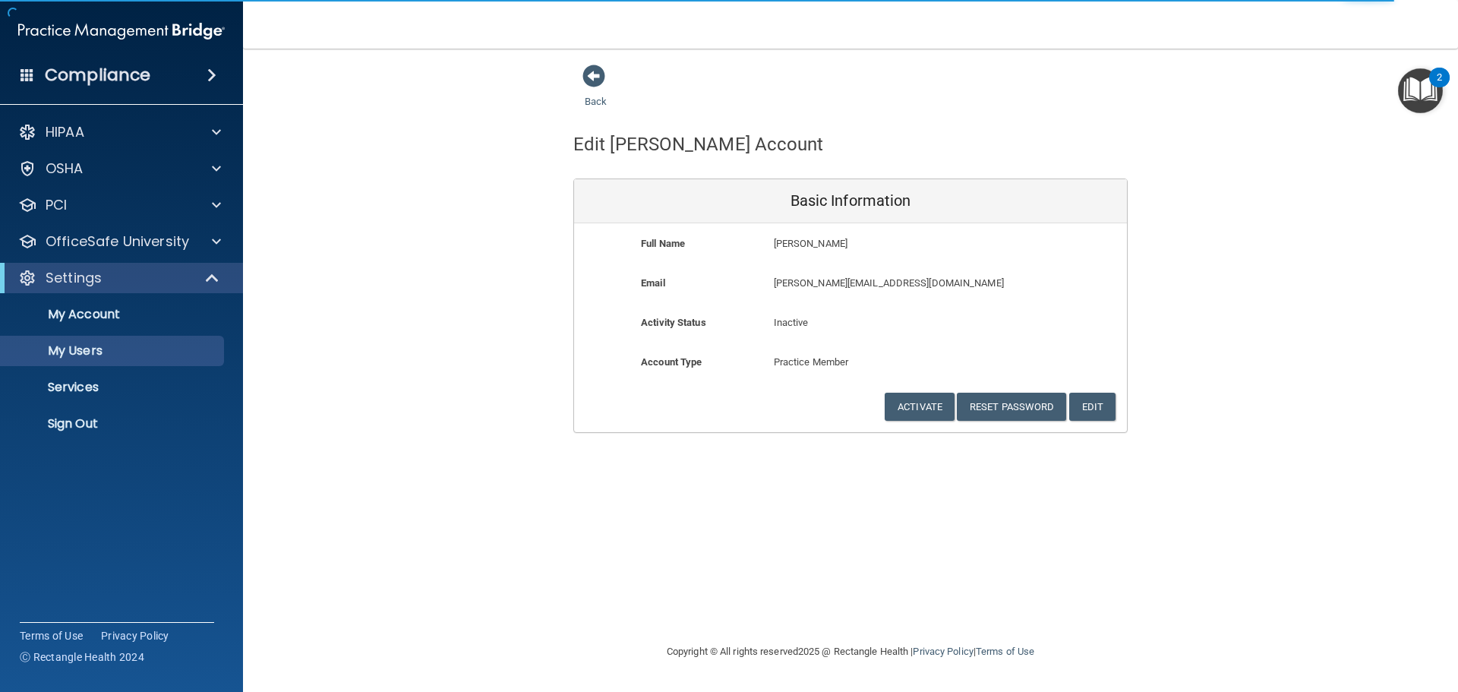
select select "20"
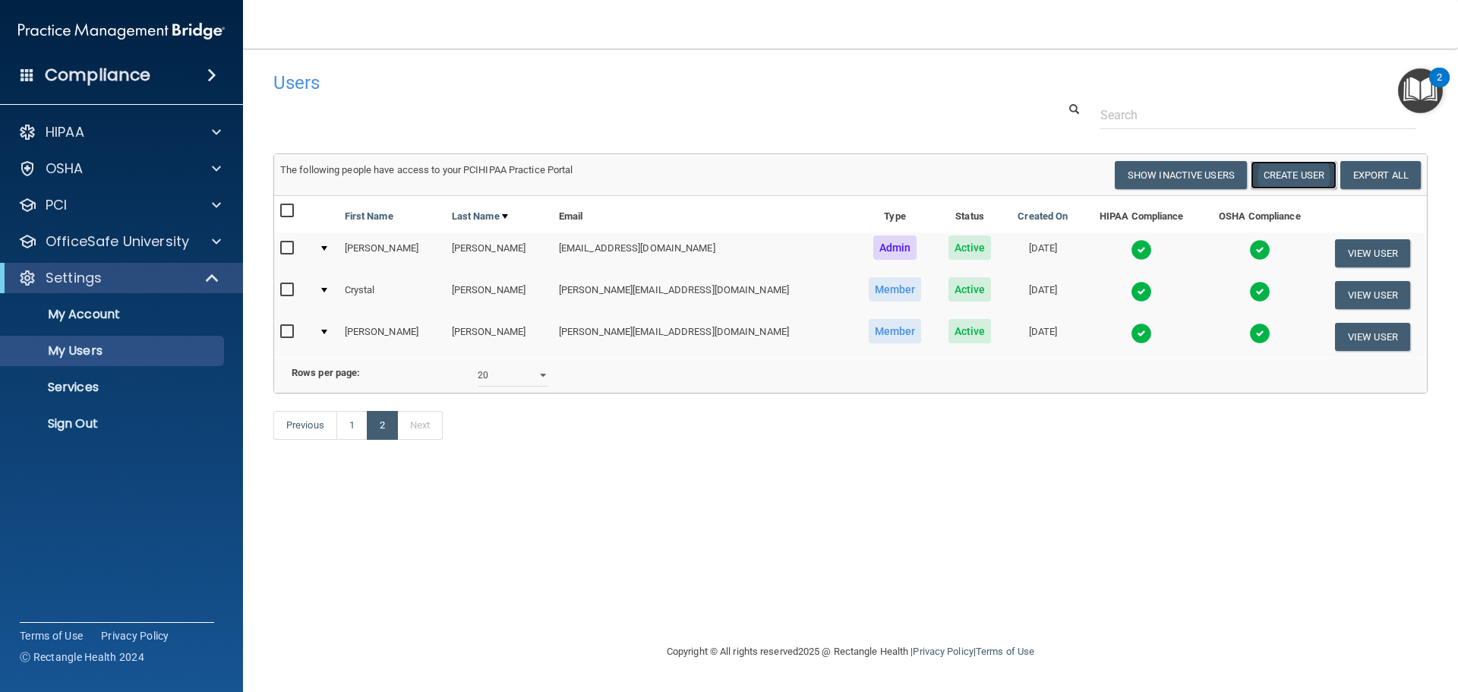
click at [1314, 172] on button "Create User" at bounding box center [1293, 175] width 86 height 28
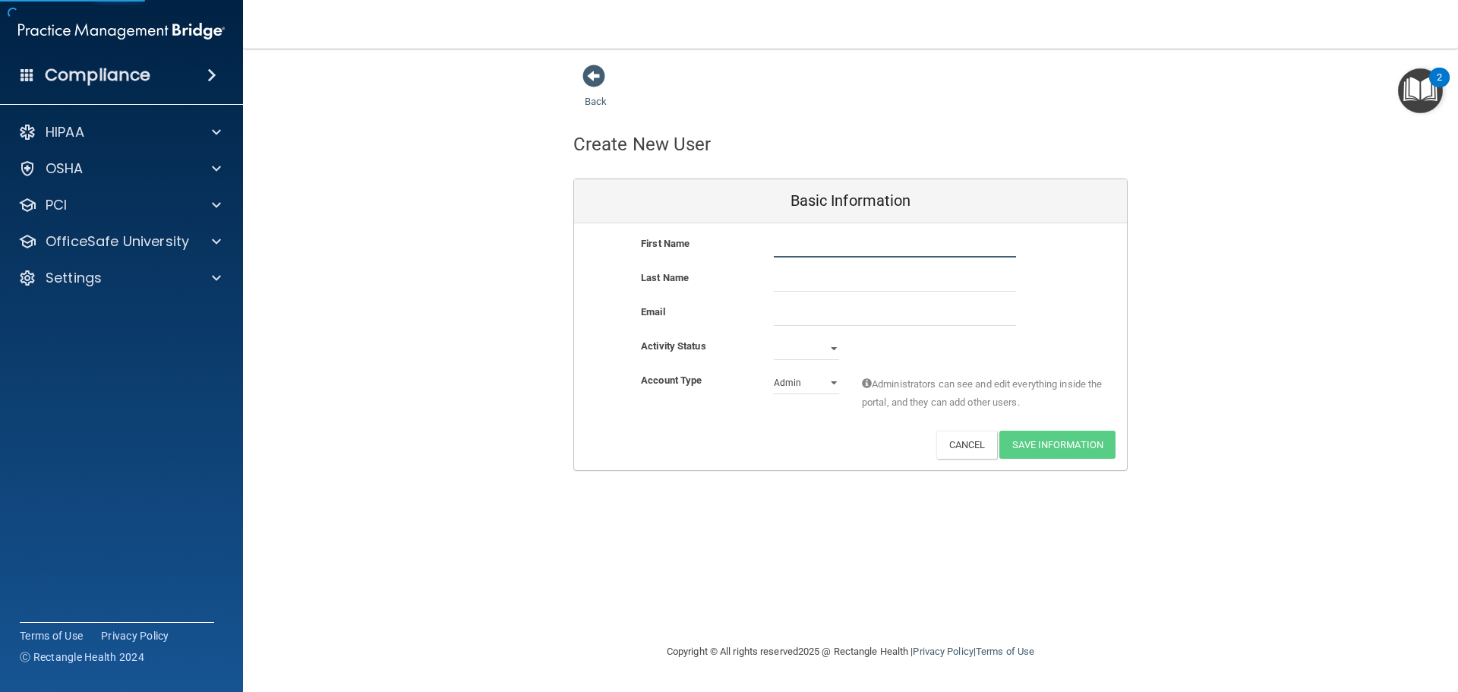
click at [809, 256] on input "text" at bounding box center [895, 246] width 242 height 23
type input "[PERSON_NAME]"
click at [780, 286] on input "text" at bounding box center [895, 280] width 242 height 23
type input "Kimmell"
click at [783, 314] on input "email" at bounding box center [895, 314] width 242 height 23
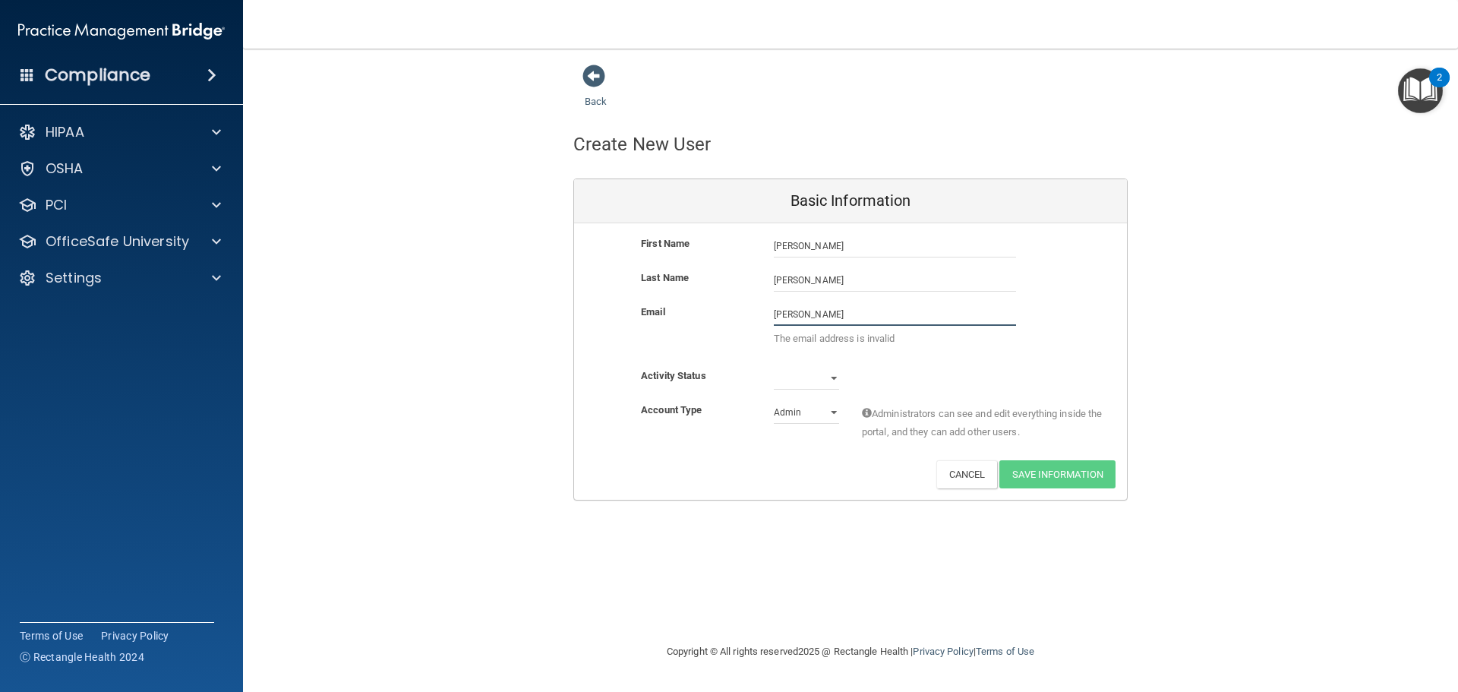
type input "[PERSON_NAME][EMAIL_ADDRESS][DOMAIN_NAME]"
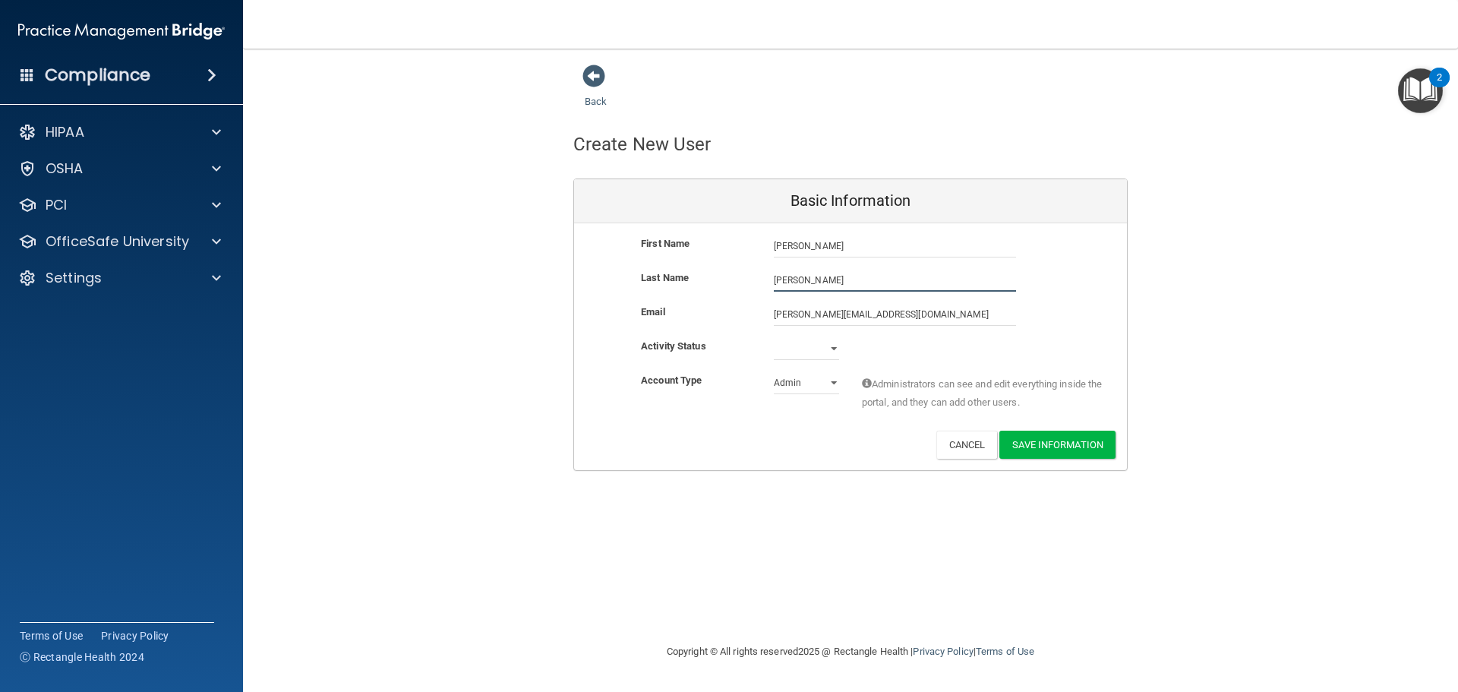
click at [810, 278] on input "Kimmell" at bounding box center [895, 280] width 242 height 23
type input "[PERSON_NAME]"
click at [795, 356] on select "Active Inactive" at bounding box center [806, 348] width 65 height 23
select select "active"
click at [774, 337] on select "Active Inactive" at bounding box center [806, 348] width 65 height 23
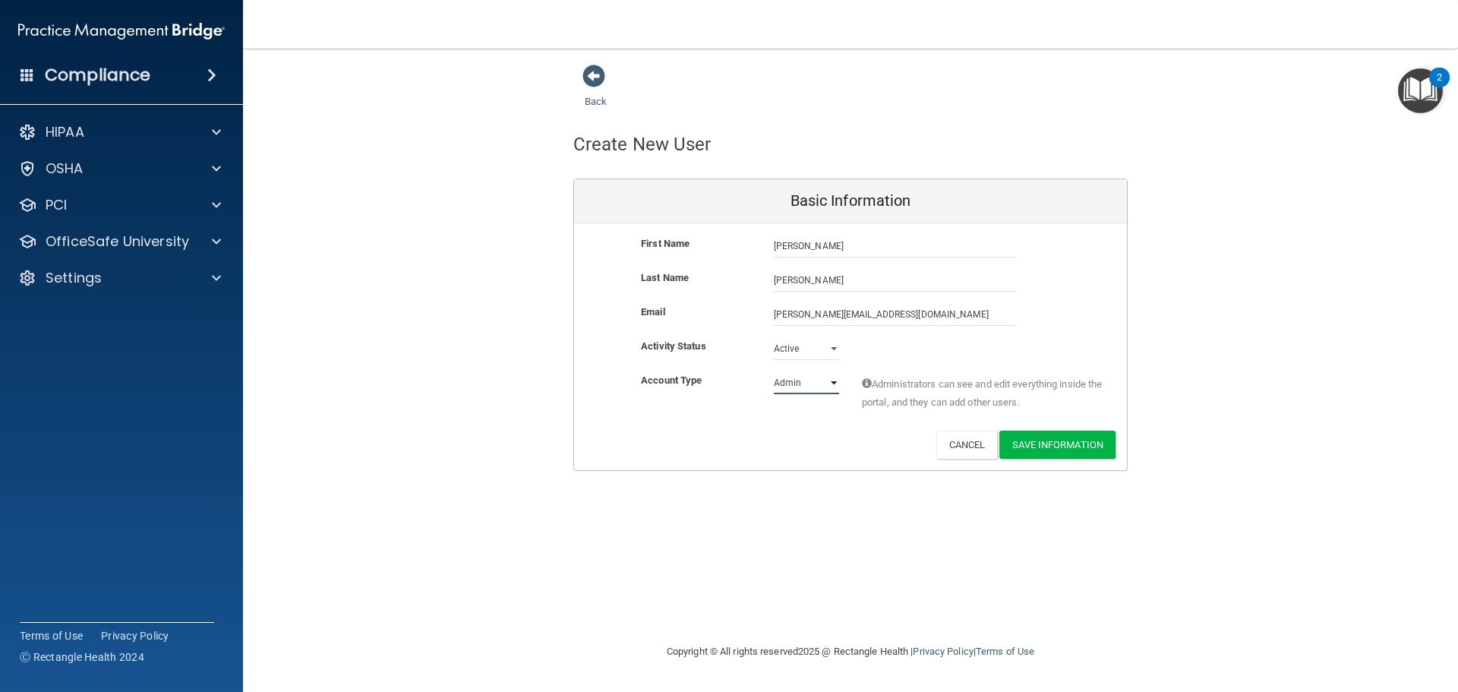
click at [800, 385] on select "Admin Member" at bounding box center [806, 382] width 65 height 23
select select "practice_member"
click at [774, 371] on select "Admin Member" at bounding box center [806, 382] width 65 height 23
click at [1080, 447] on button "Save Information" at bounding box center [1057, 444] width 116 height 28
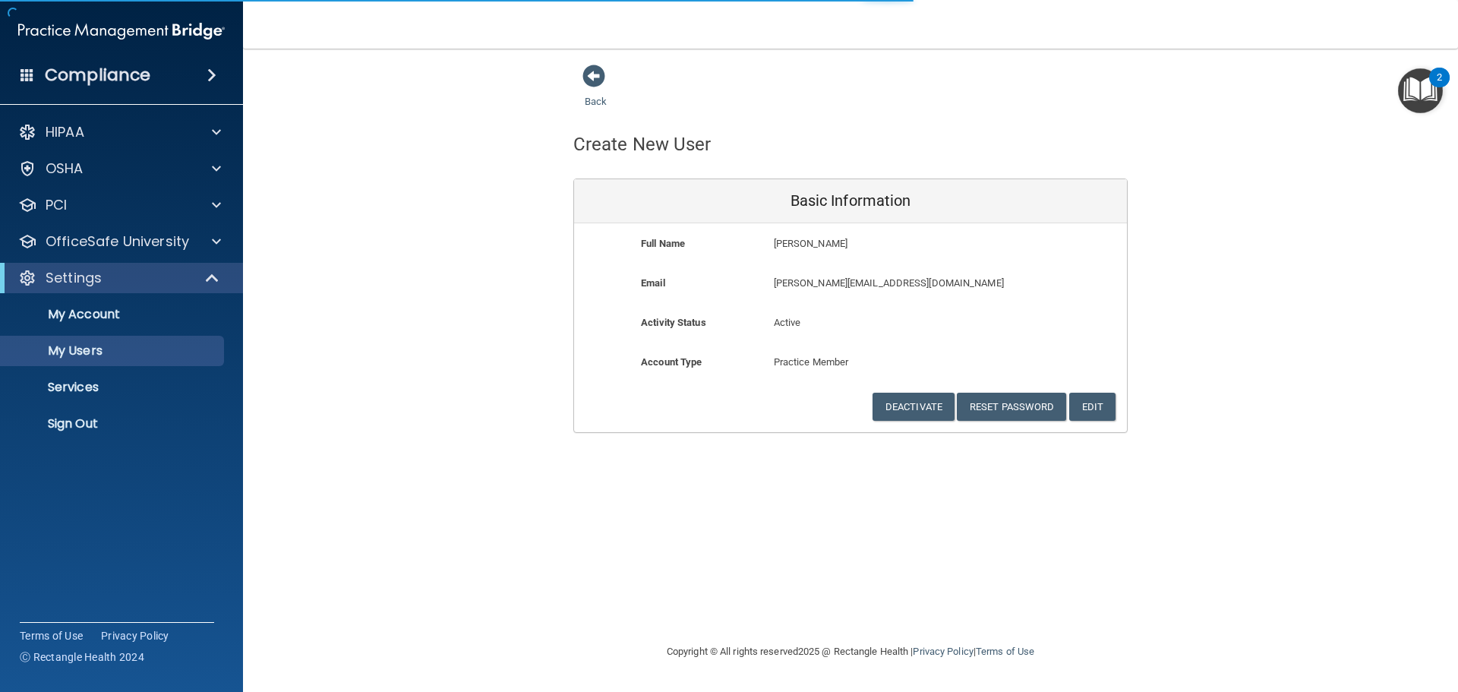
select select "20"
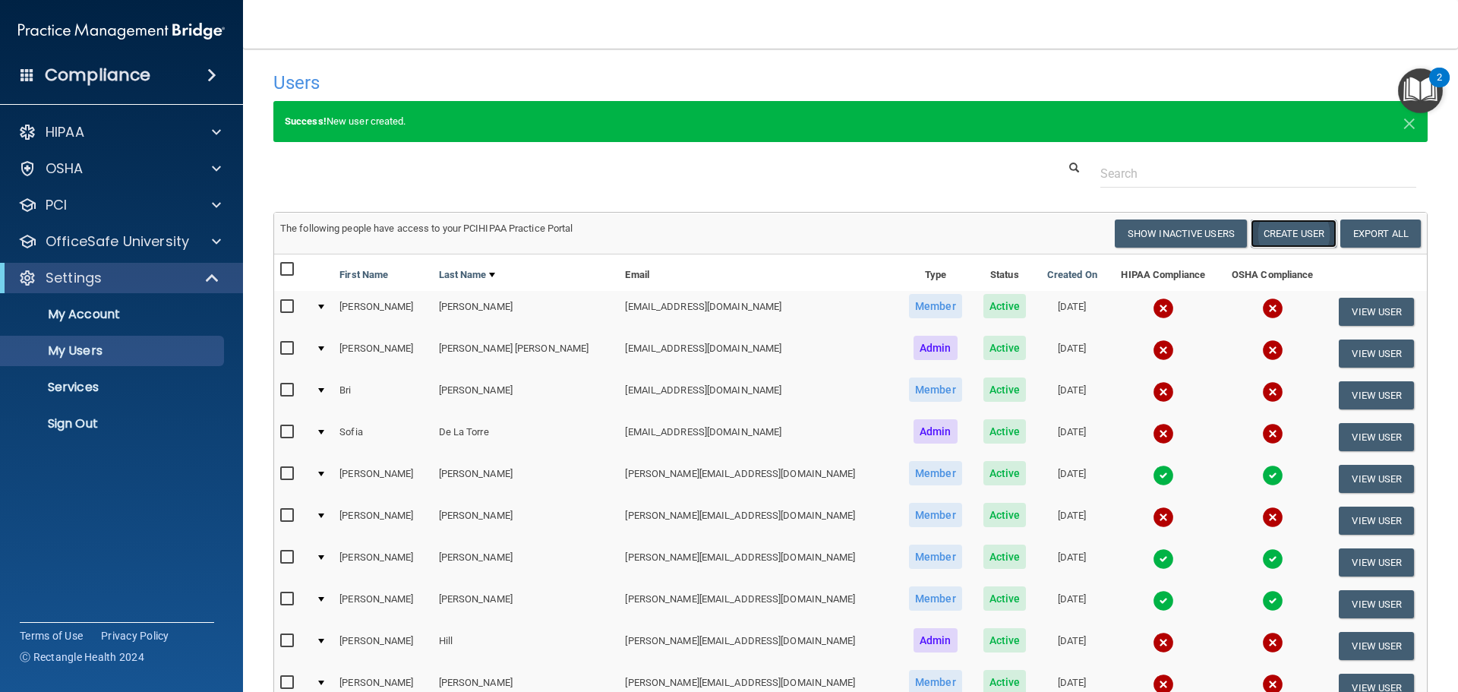
click at [1280, 228] on button "Create User" at bounding box center [1293, 233] width 86 height 28
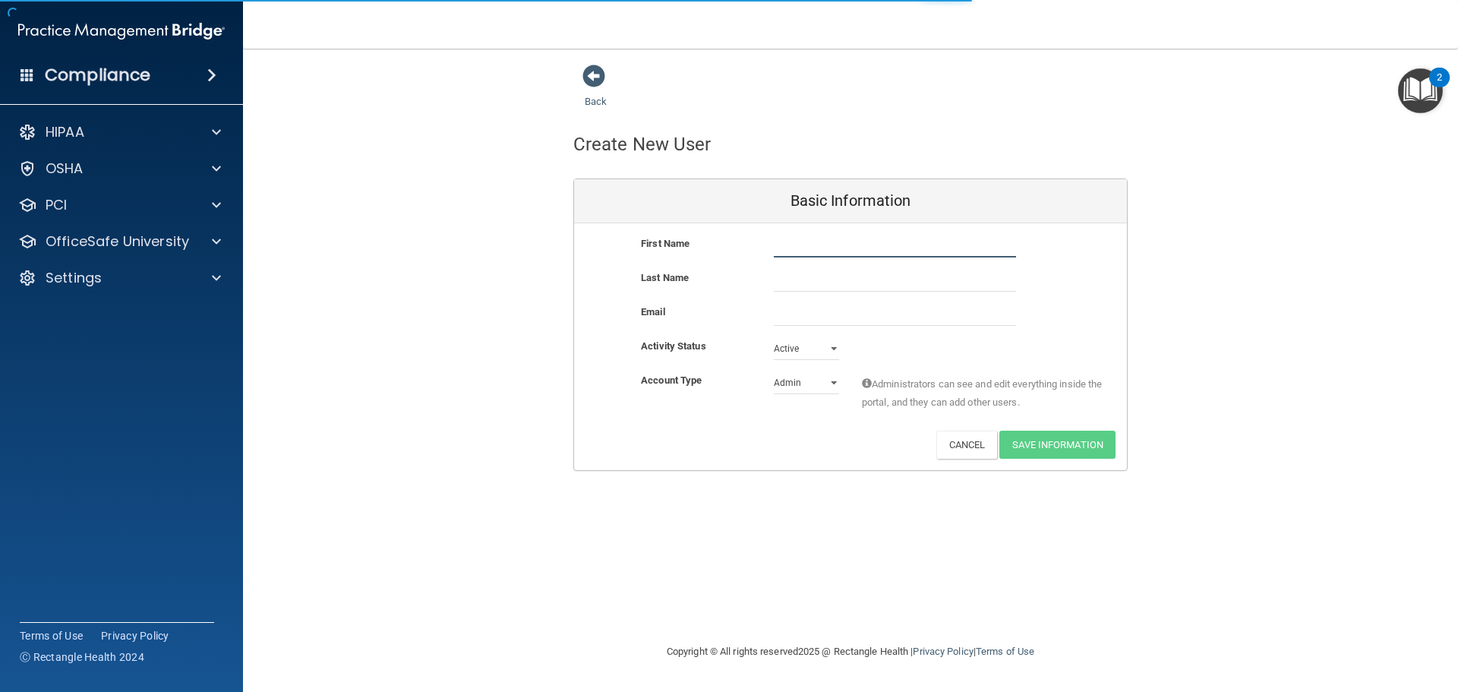
click at [843, 249] on input "text" at bounding box center [895, 246] width 242 height 23
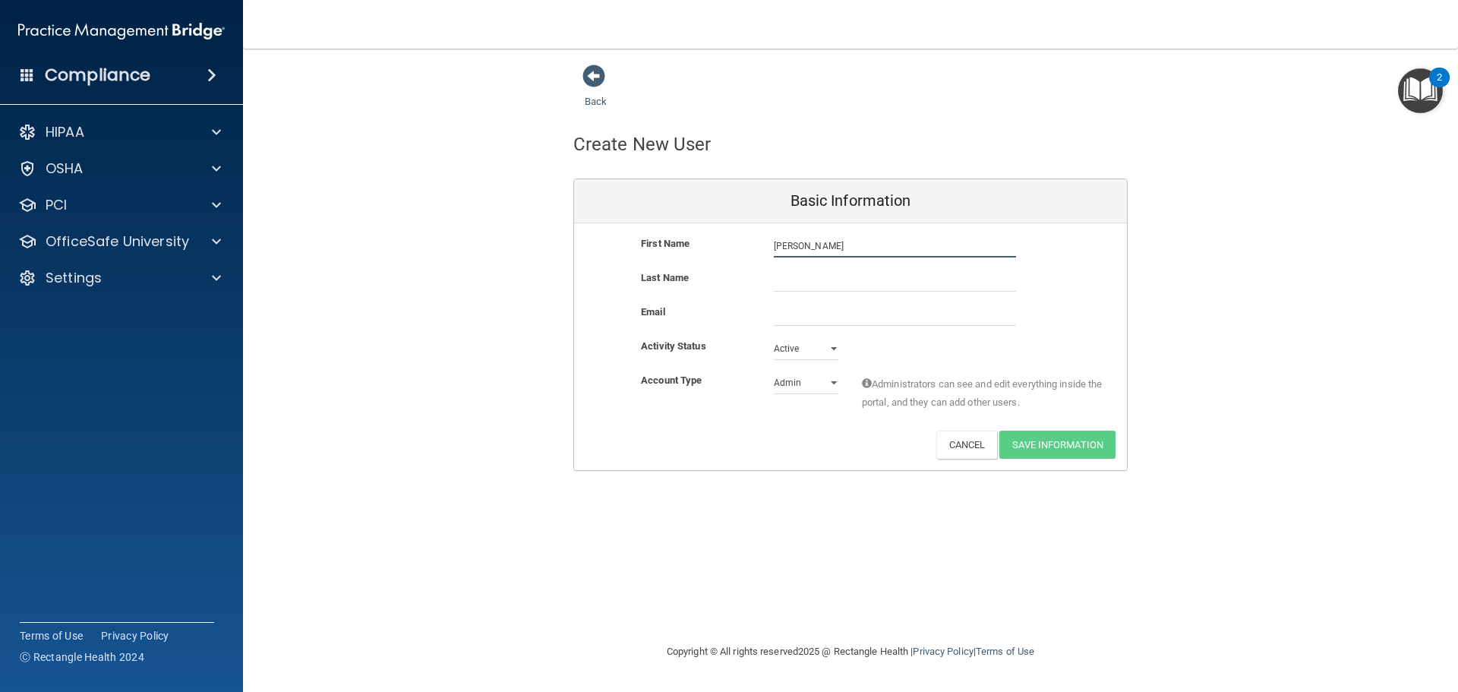
type input "[PERSON_NAME]"
click at [775, 285] on input "text" at bounding box center [895, 280] width 242 height 23
type input "[PERSON_NAME]"
click at [785, 317] on input "email" at bounding box center [895, 314] width 242 height 23
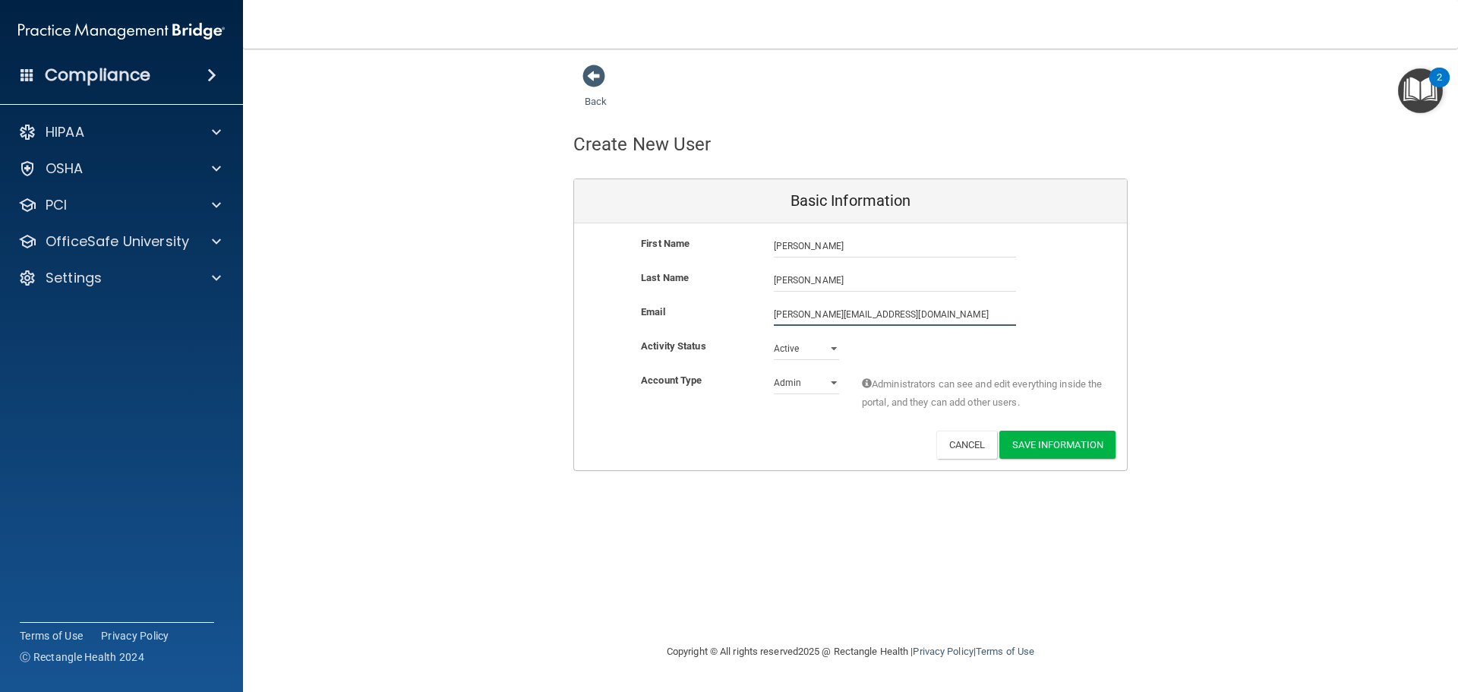
type input "[PERSON_NAME][EMAIL_ADDRESS][DOMAIN_NAME]"
click at [798, 343] on select "Active Inactive" at bounding box center [806, 348] width 65 height 23
click at [774, 337] on select "Active Inactive" at bounding box center [806, 348] width 65 height 23
click at [801, 375] on select "Admin Member" at bounding box center [806, 382] width 65 height 23
select select "practice_member"
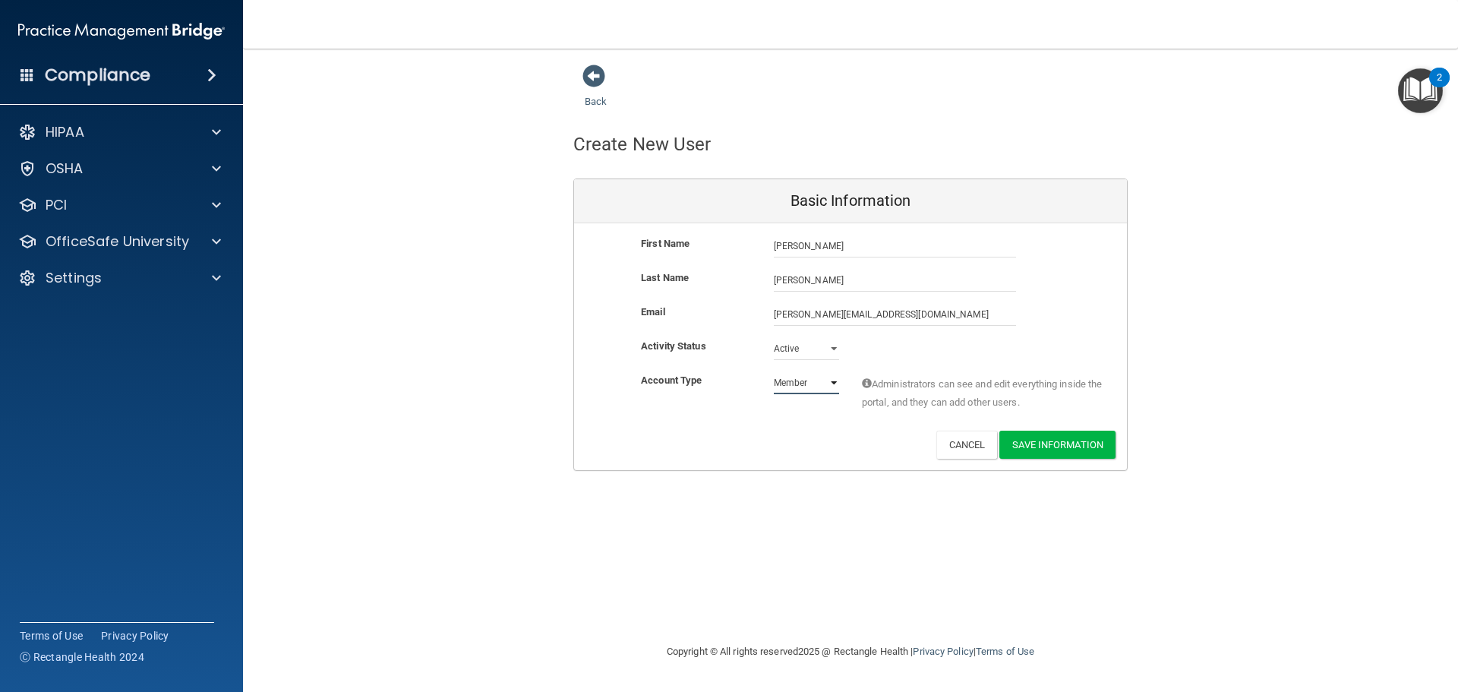
click at [774, 371] on select "Admin Member" at bounding box center [806, 382] width 65 height 23
click at [1060, 446] on button "Save Information" at bounding box center [1057, 444] width 116 height 28
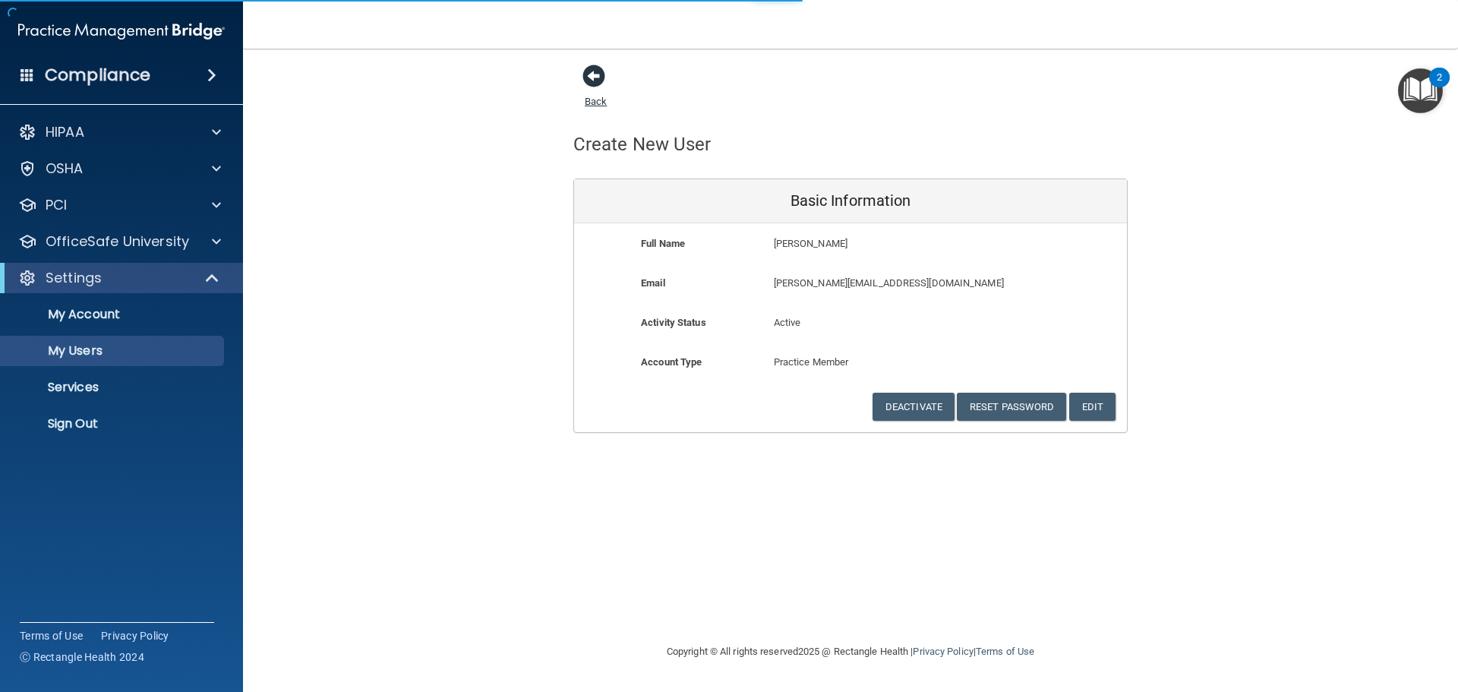
click at [591, 74] on span at bounding box center [593, 76] width 23 height 23
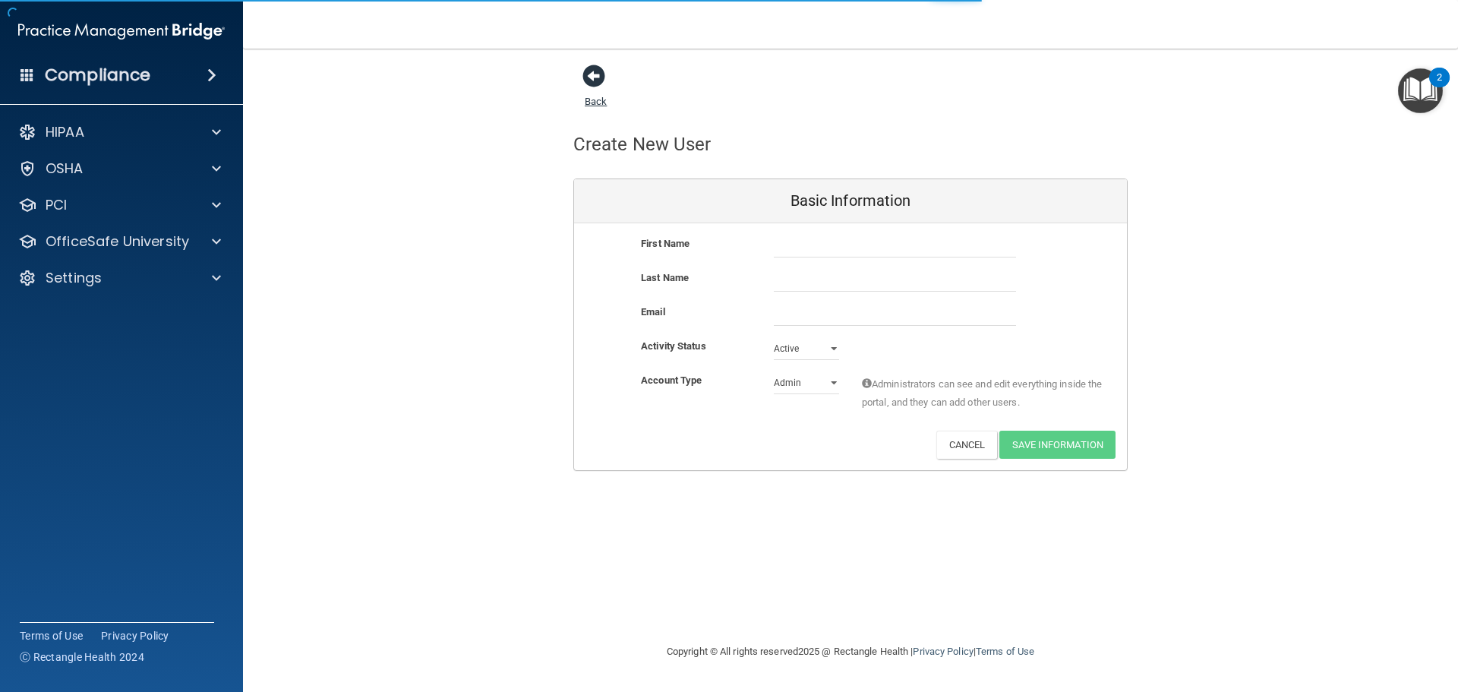
click at [590, 74] on span at bounding box center [593, 76] width 23 height 23
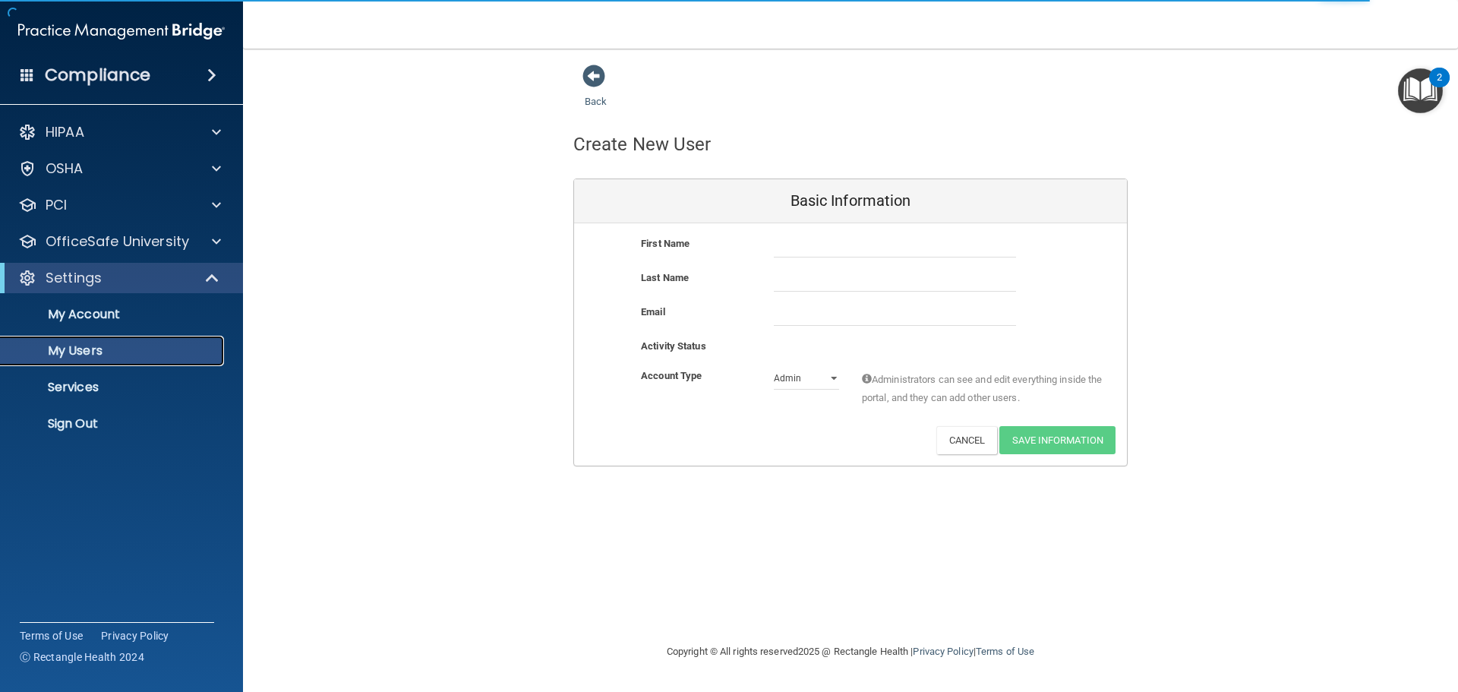
click at [78, 351] on p "My Users" at bounding box center [113, 350] width 207 height 15
select select "20"
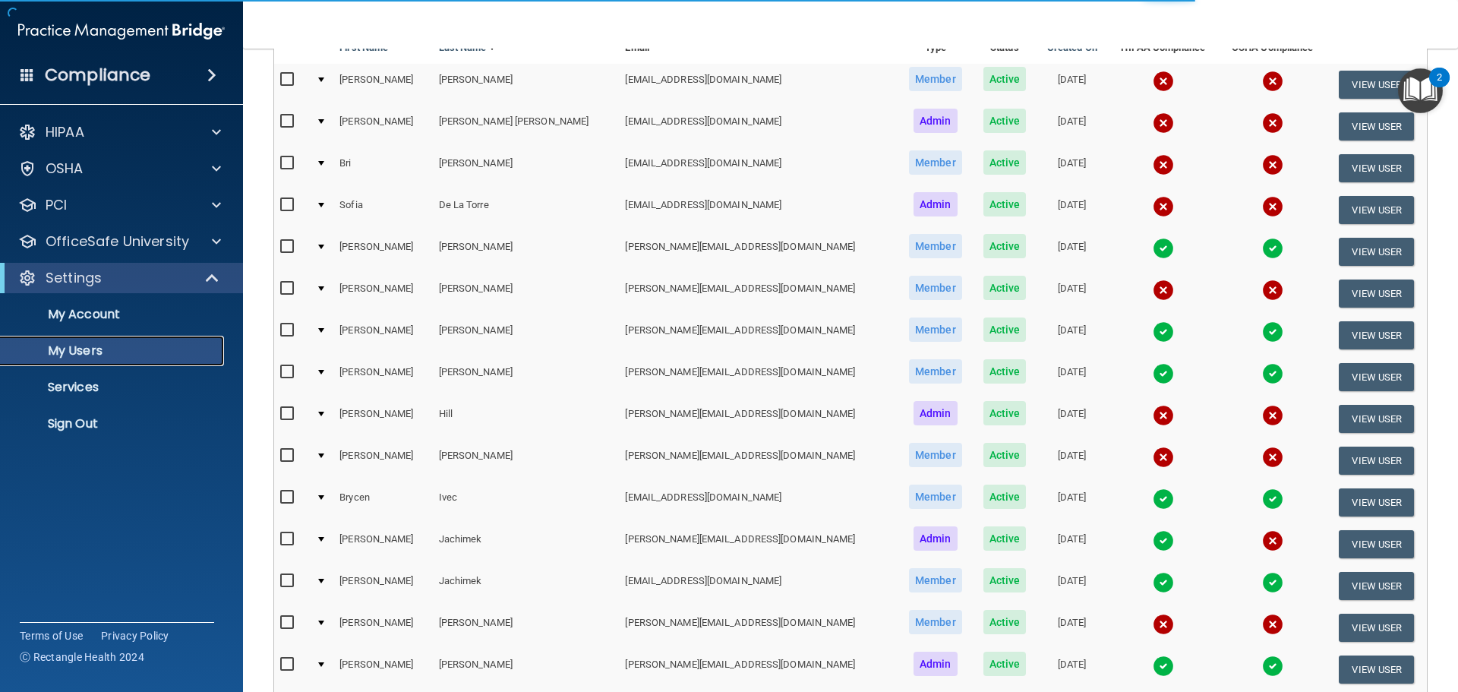
scroll to position [228, 0]
select select "20"
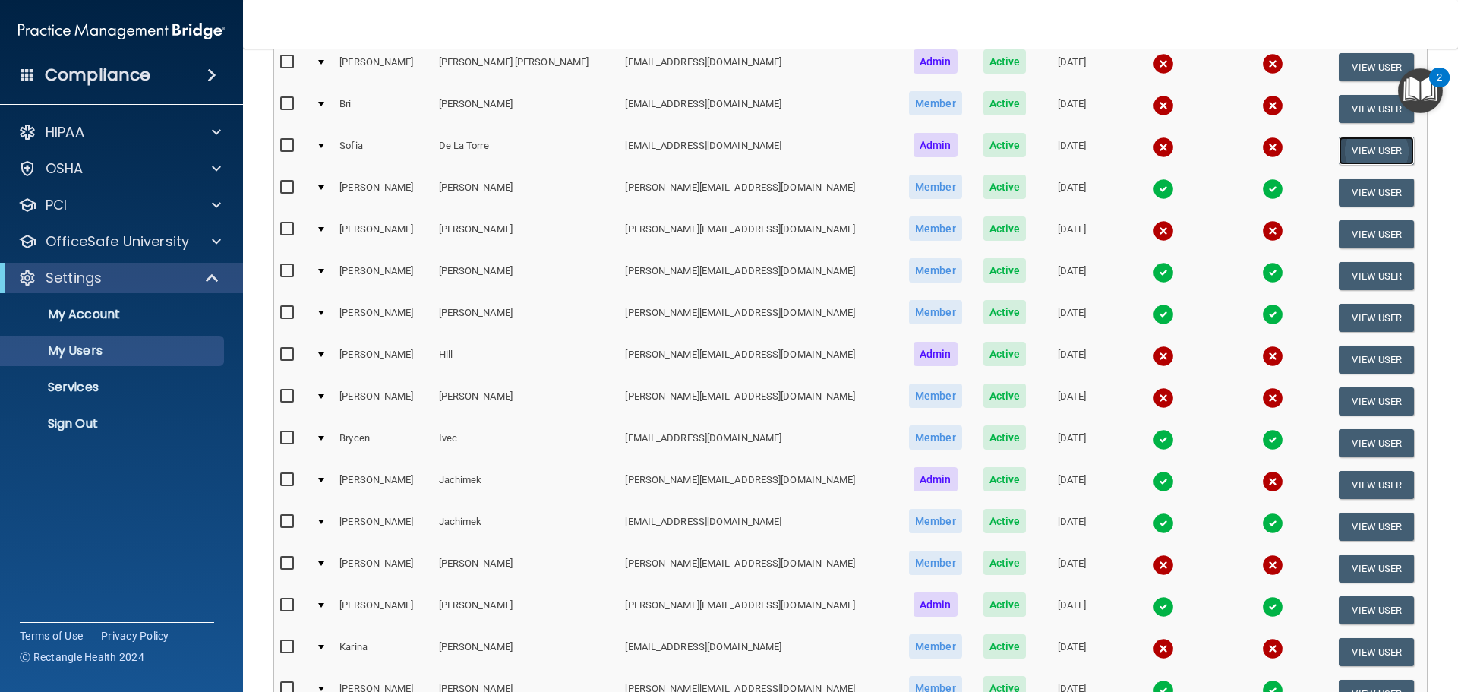
click at [1341, 145] on button "View User" at bounding box center [1375, 151] width 75 height 28
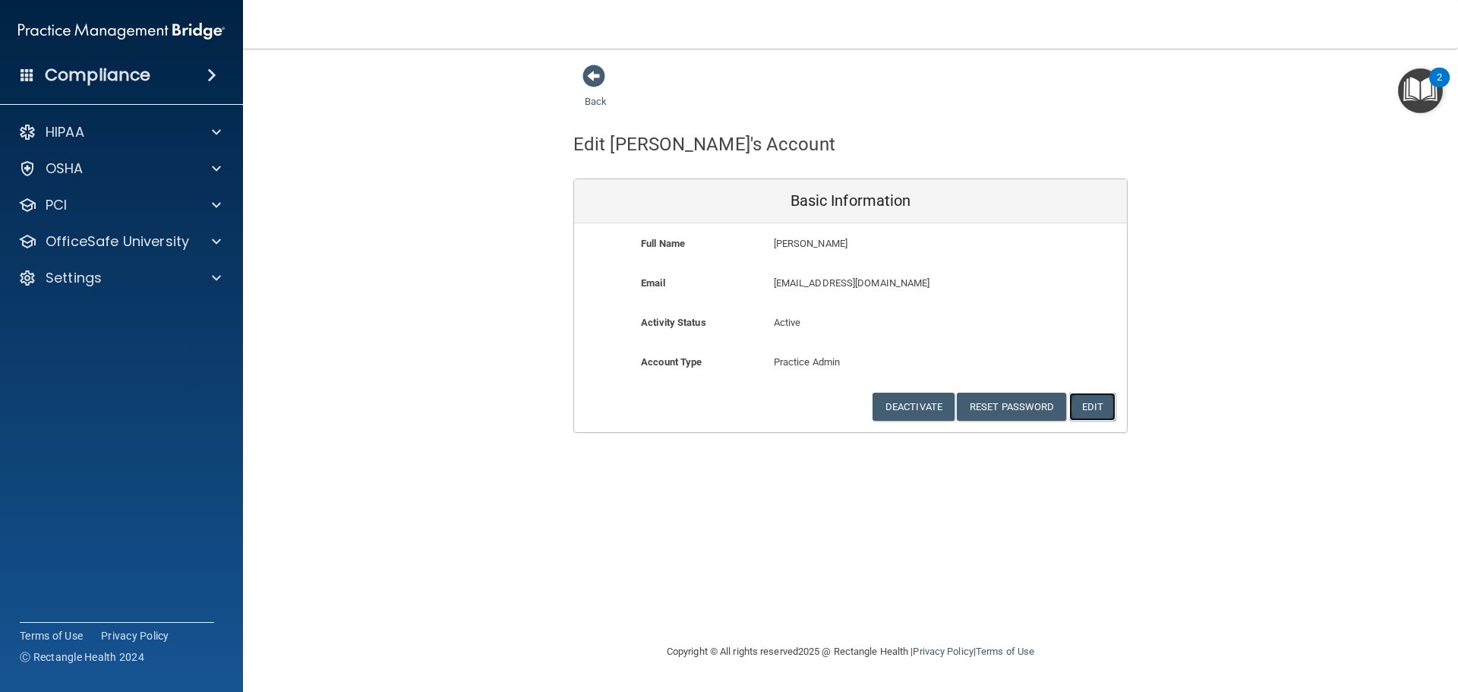
click at [1093, 404] on button "Edit" at bounding box center [1092, 406] width 46 height 28
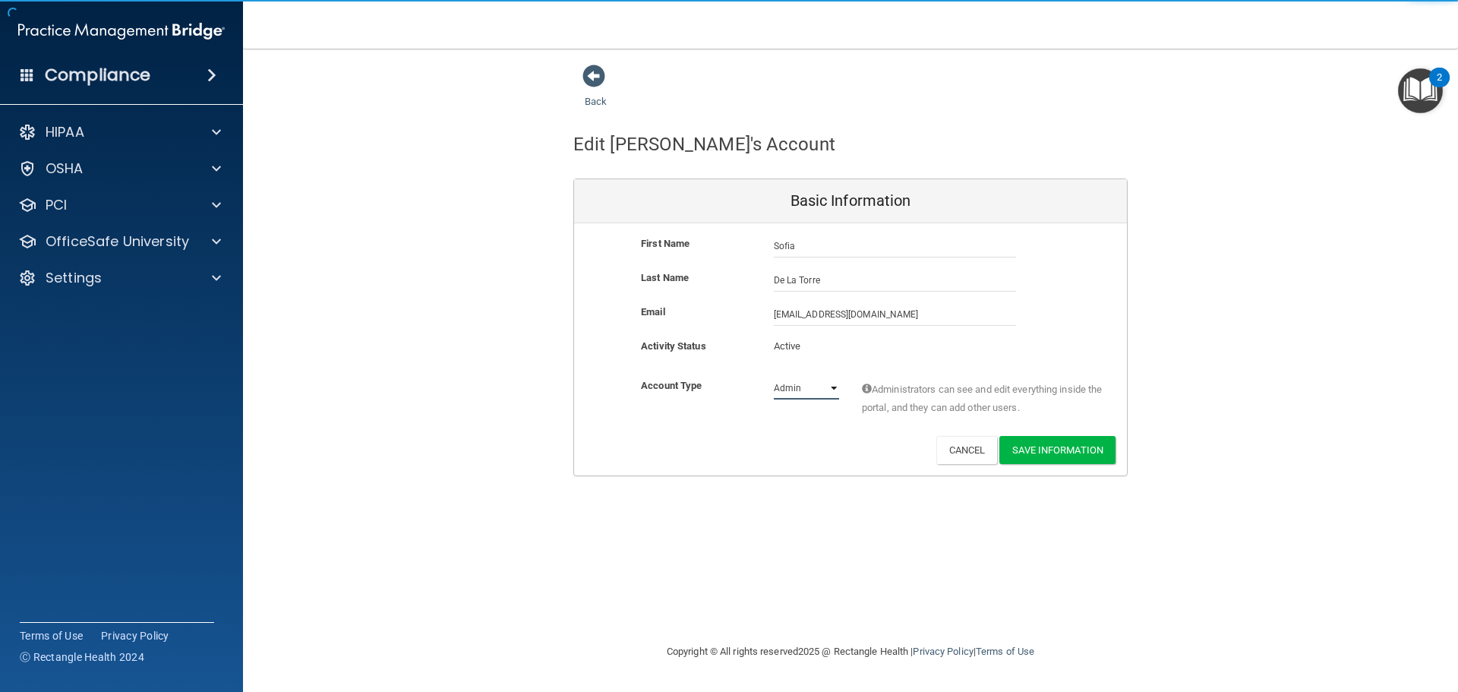
click at [825, 390] on select "Admin Member" at bounding box center [806, 388] width 65 height 23
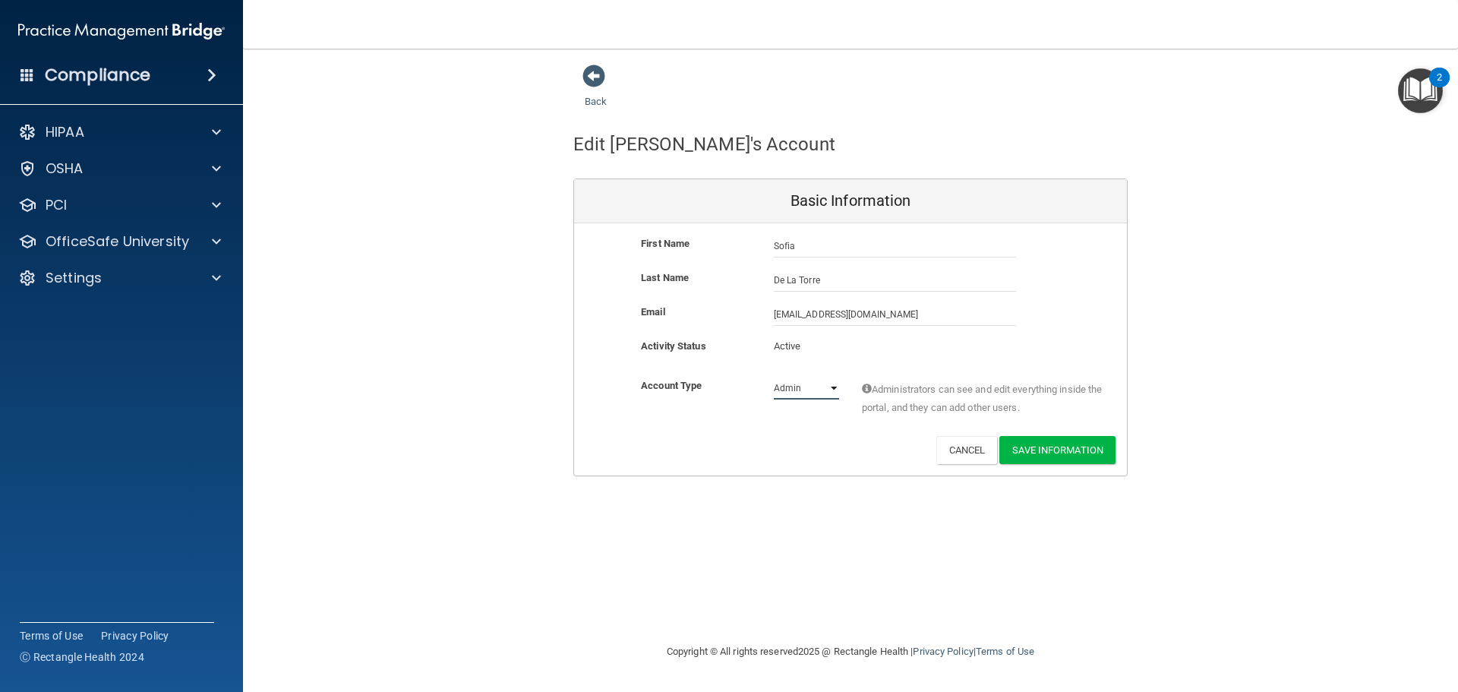
select select "practice_member"
click at [774, 377] on select "Admin Member" at bounding box center [806, 388] width 65 height 23
click at [1051, 452] on button "Save Information" at bounding box center [1057, 450] width 116 height 28
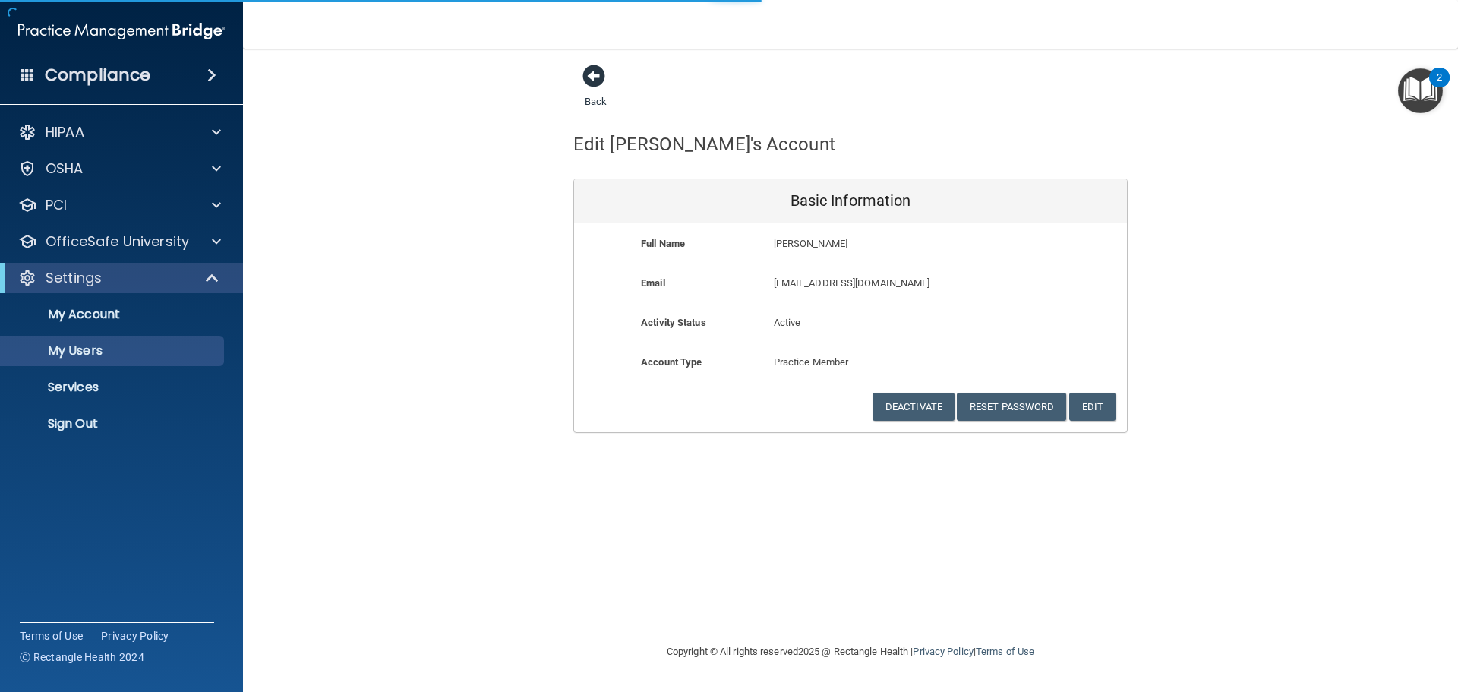
click at [588, 77] on span at bounding box center [593, 76] width 23 height 23
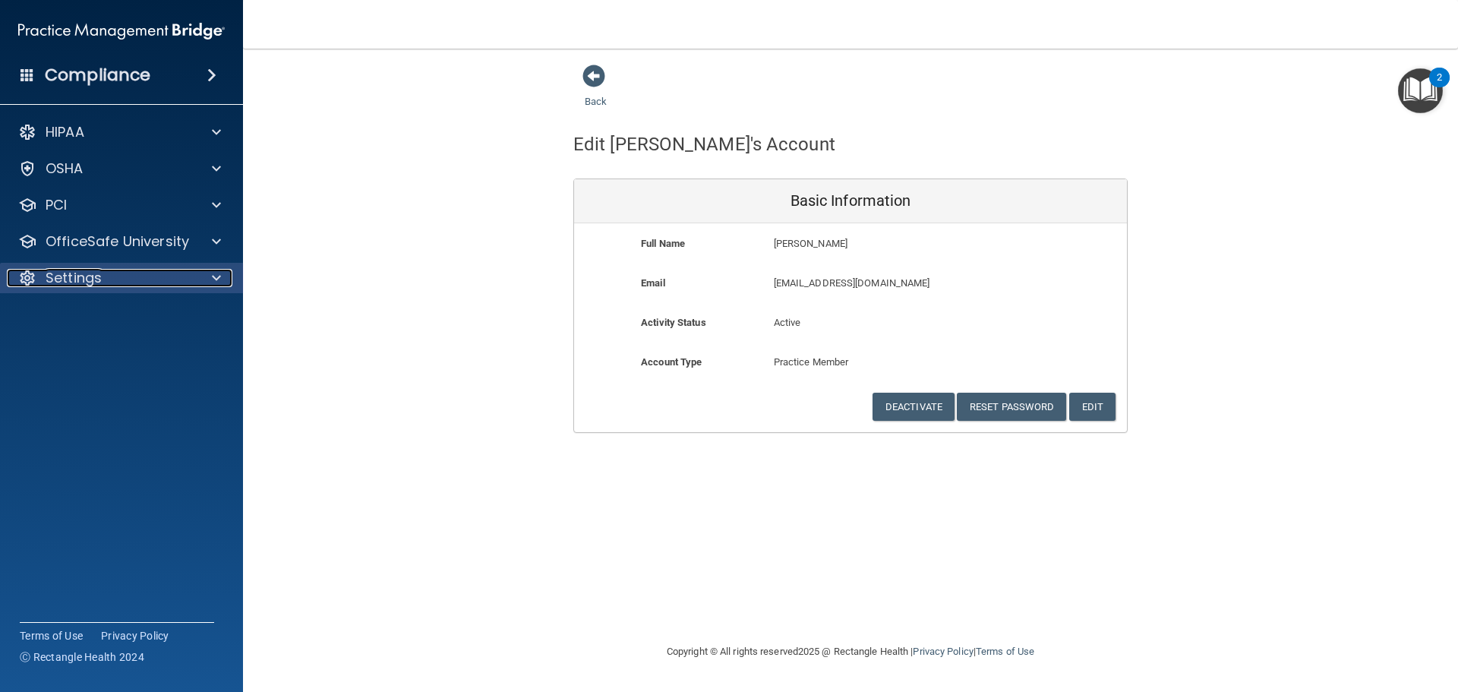
click at [128, 273] on div "Settings" at bounding box center [101, 278] width 188 height 18
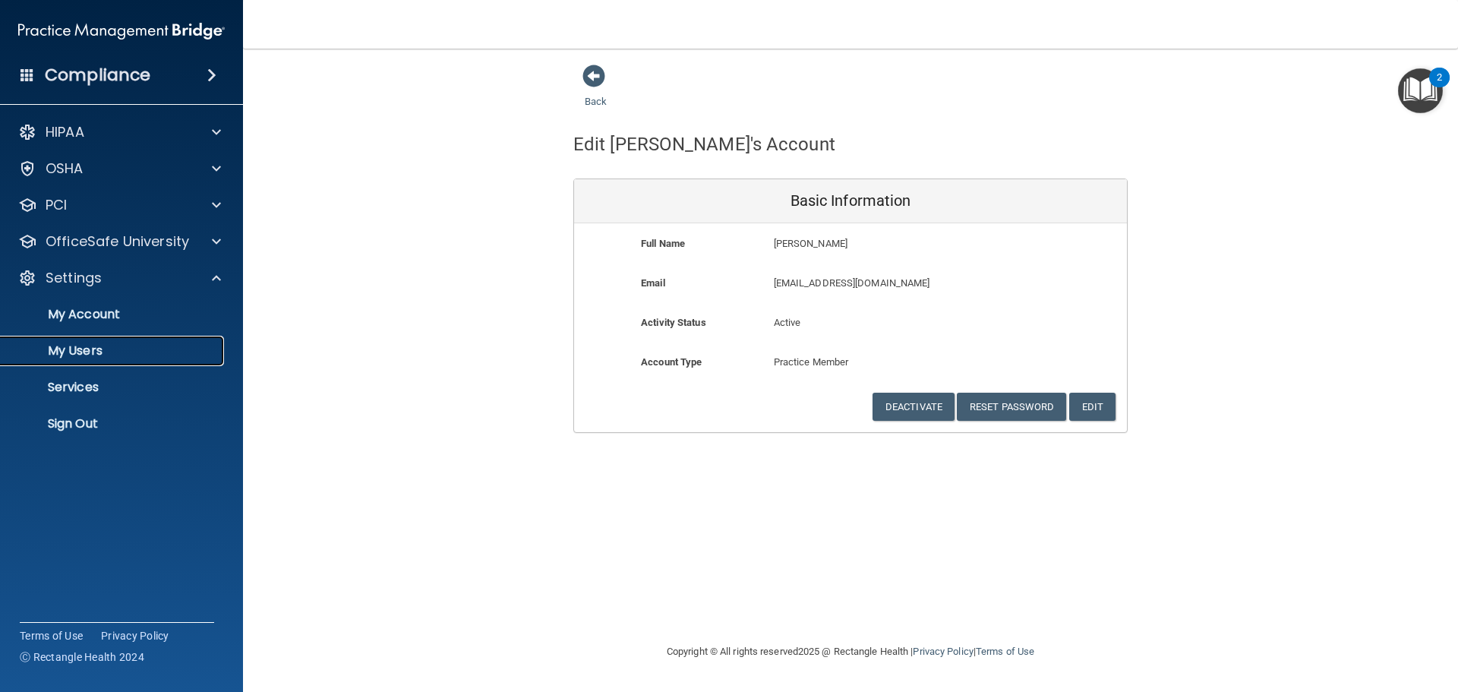
click at [97, 348] on p "My Users" at bounding box center [113, 350] width 207 height 15
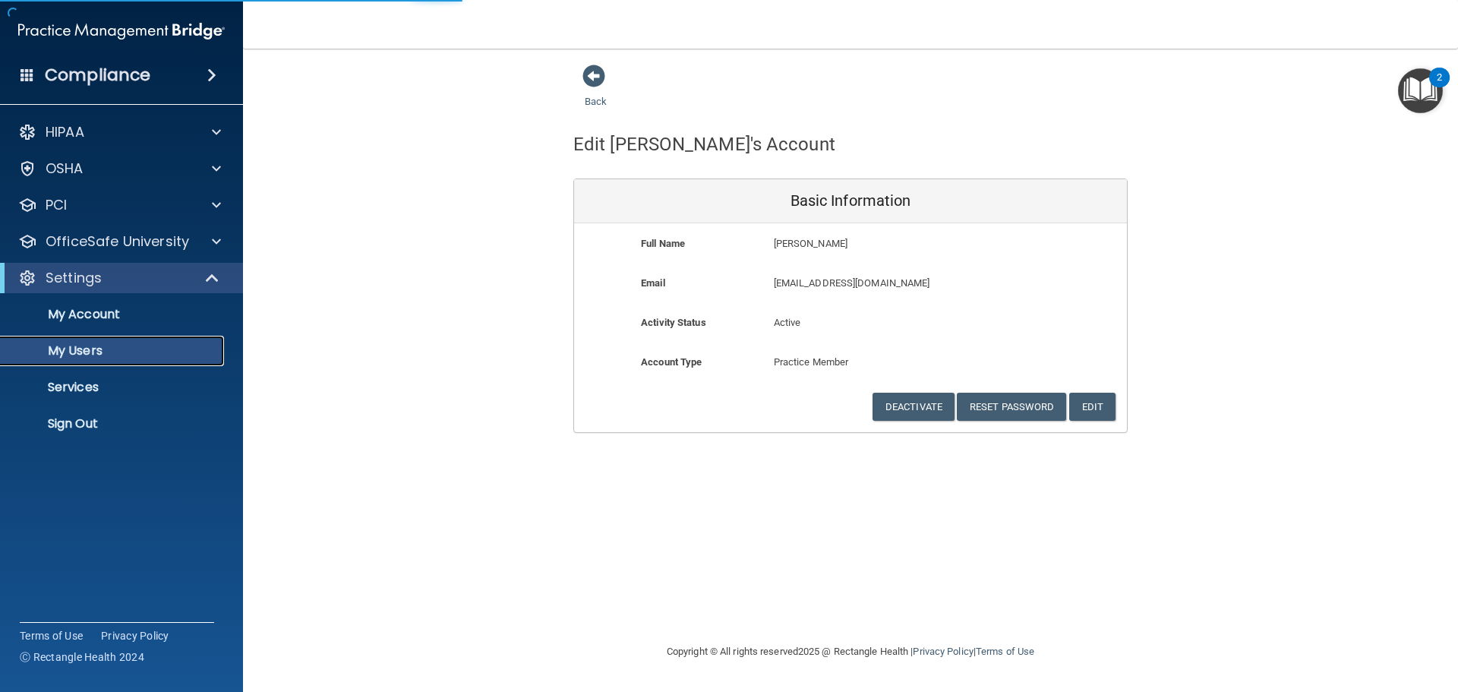
select select "20"
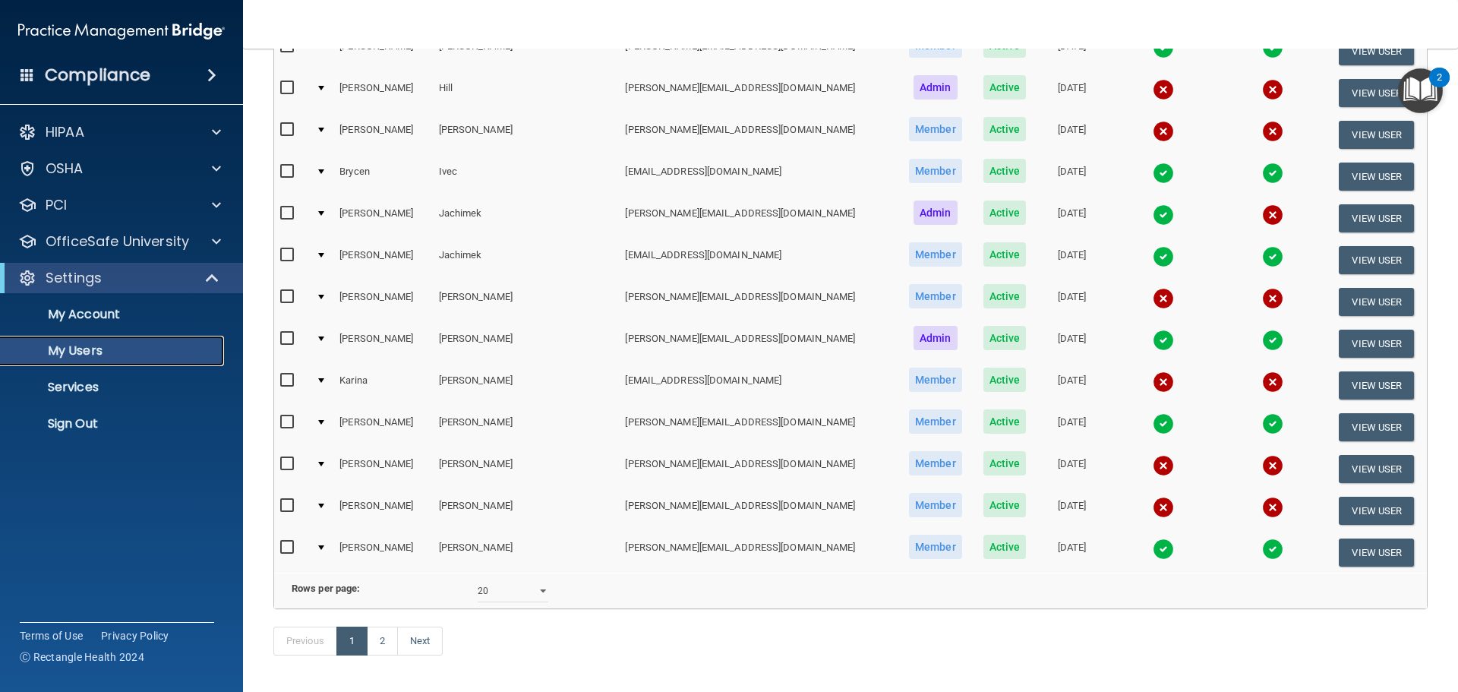
scroll to position [565, 0]
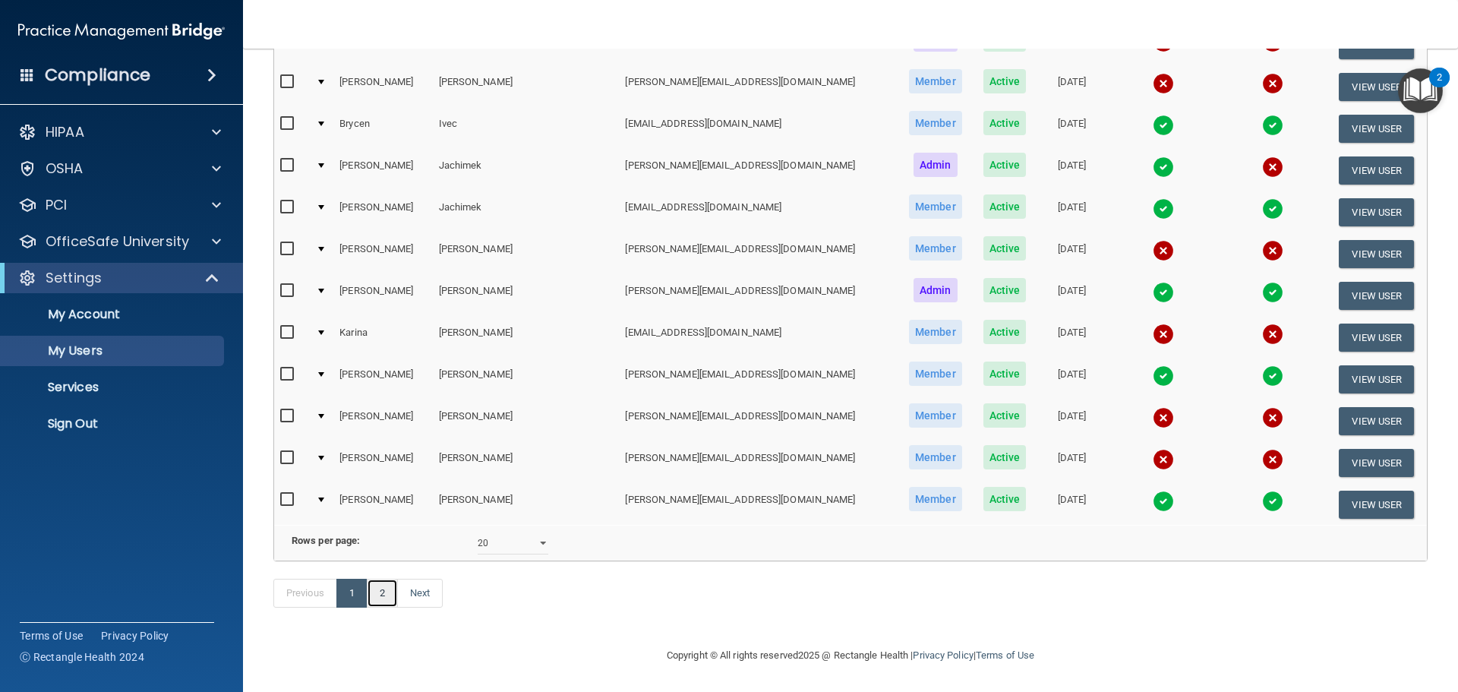
click at [393, 587] on link "2" at bounding box center [382, 592] width 31 height 29
select select "20"
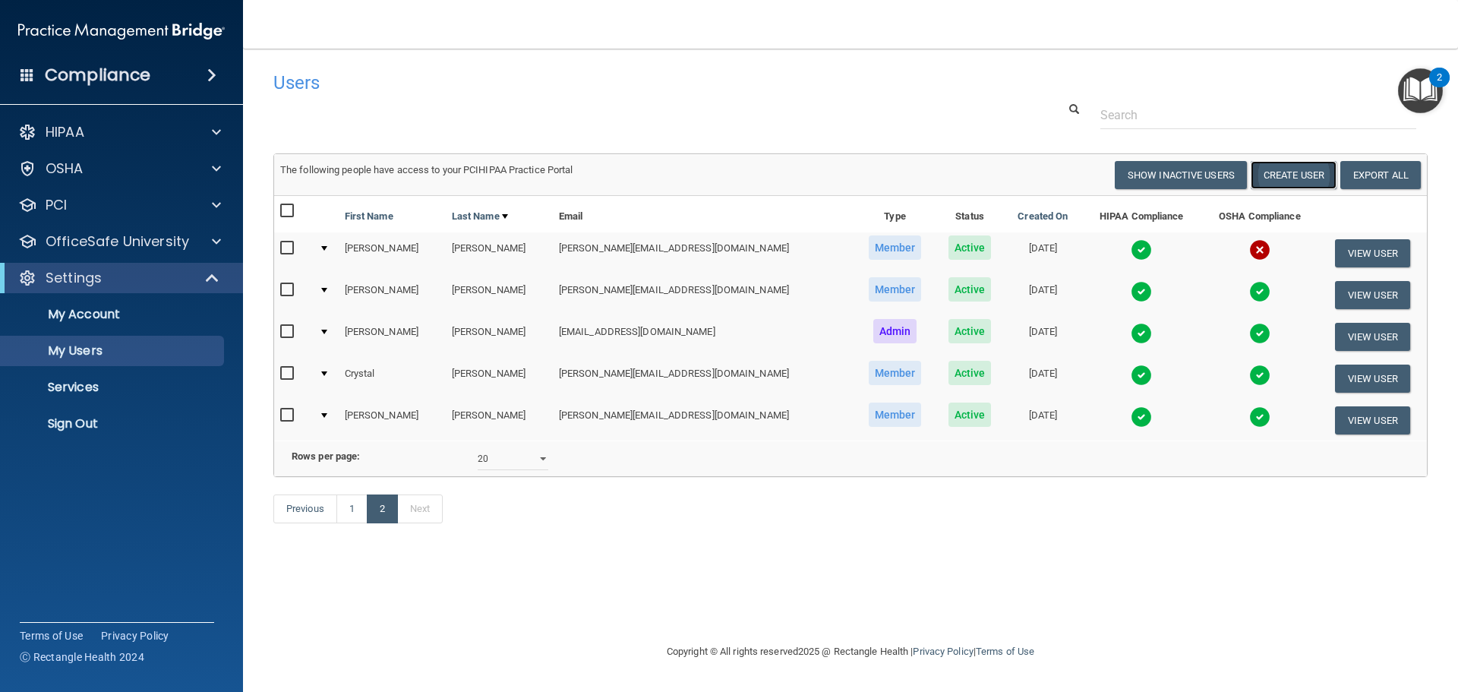
click at [1310, 169] on button "Create User" at bounding box center [1293, 175] width 86 height 28
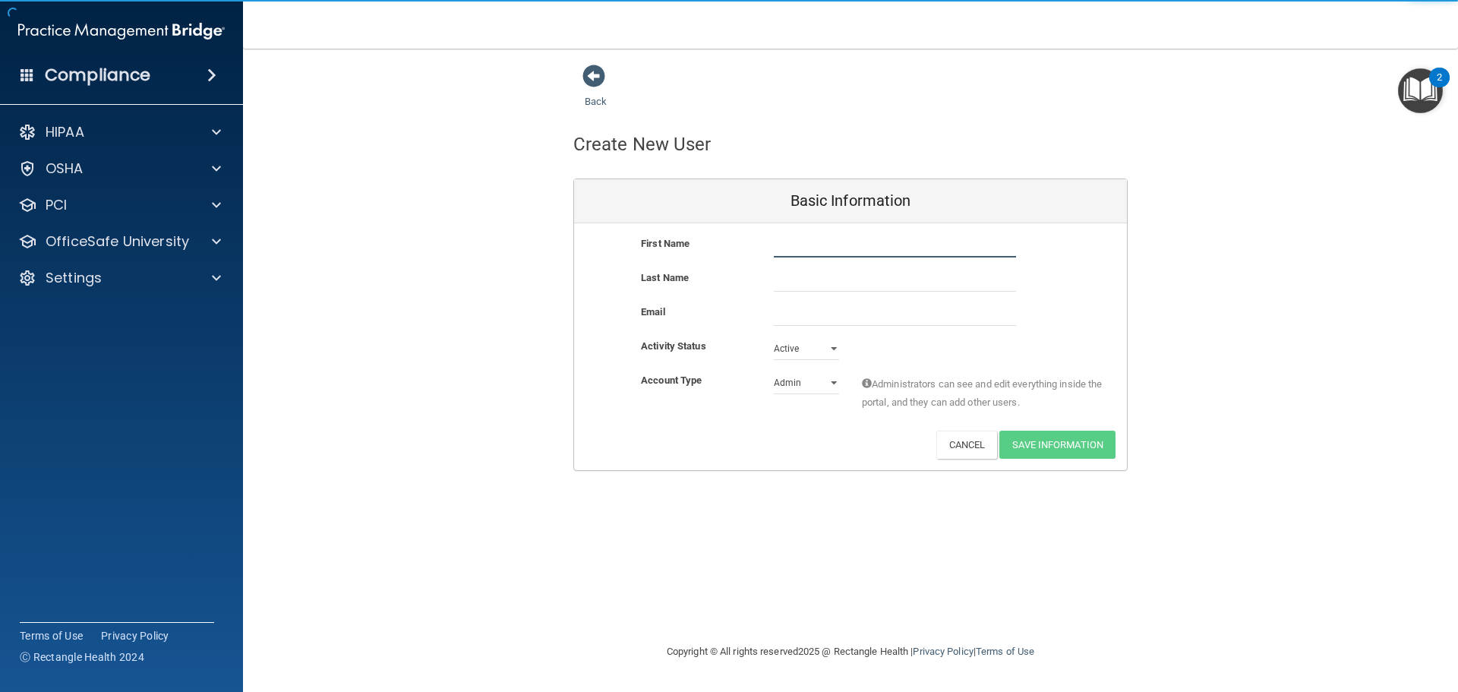
click at [812, 240] on input "text" at bounding box center [895, 246] width 242 height 23
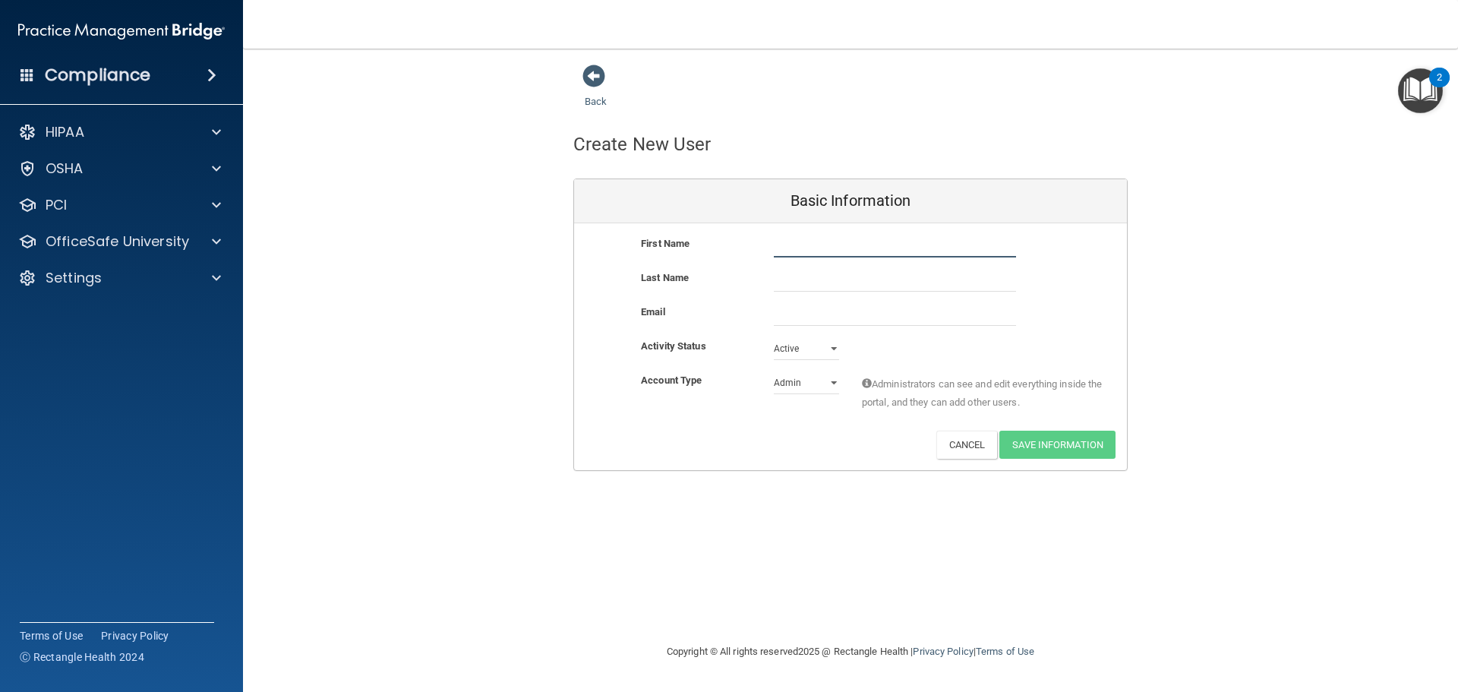
click at [814, 249] on input "text" at bounding box center [895, 246] width 242 height 23
type input "Teagan"
click at [802, 276] on input "text" at bounding box center [895, 280] width 242 height 23
type input "[PERSON_NAME]"
click at [780, 314] on input "email" at bounding box center [895, 314] width 242 height 23
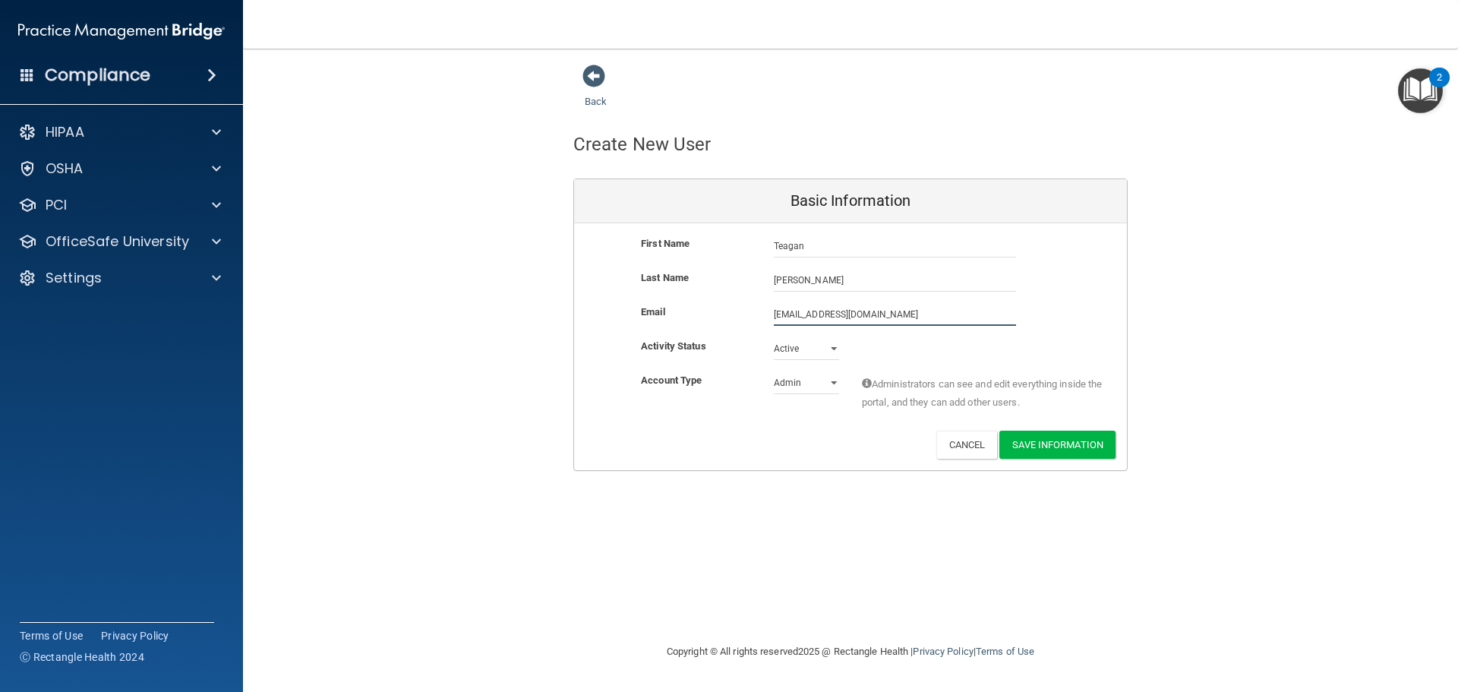
click at [827, 315] on input "teagan@betsmonumentdentist.com" at bounding box center [895, 314] width 242 height 23
type input "[EMAIL_ADDRESS][DOMAIN_NAME]"
click at [826, 384] on select "Admin Member" at bounding box center [806, 385] width 65 height 23
select select "practice_member"
click at [774, 371] on select "Admin Member" at bounding box center [806, 382] width 65 height 23
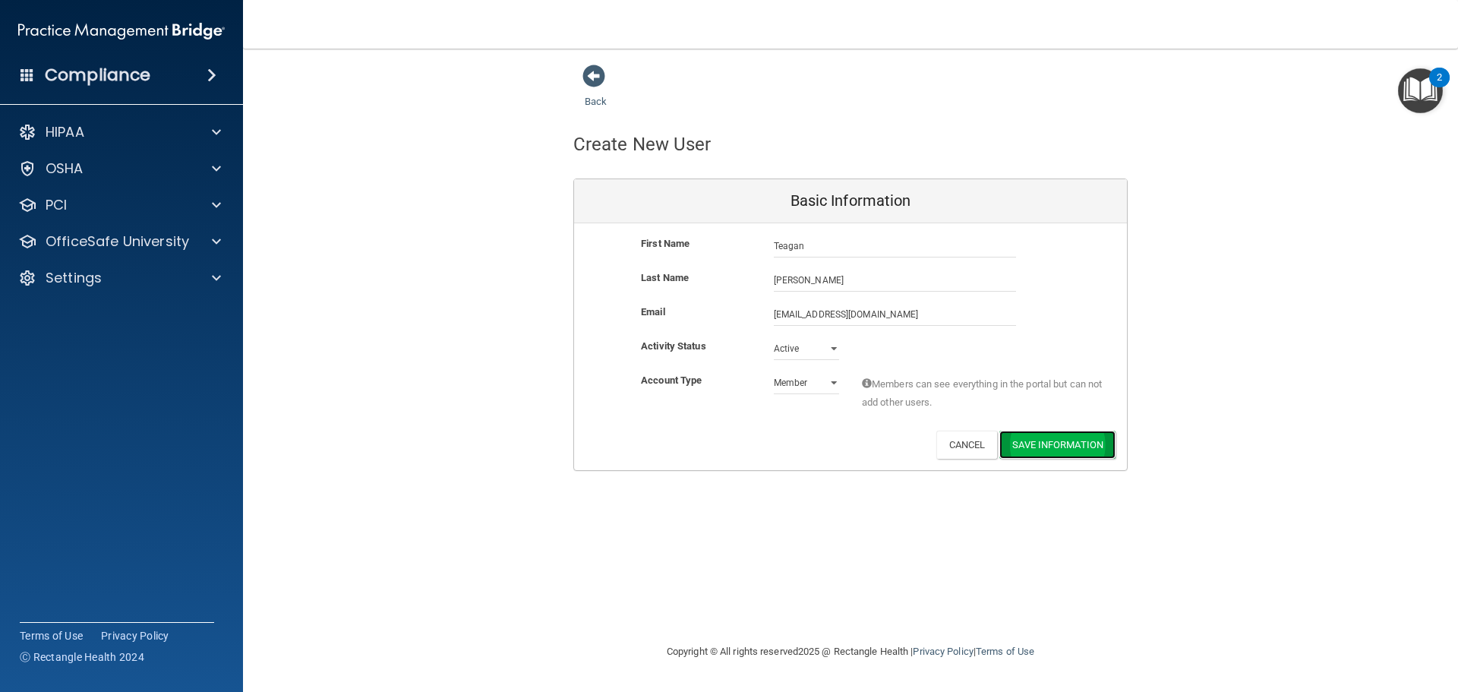
click at [1071, 442] on button "Save Information" at bounding box center [1057, 444] width 116 height 28
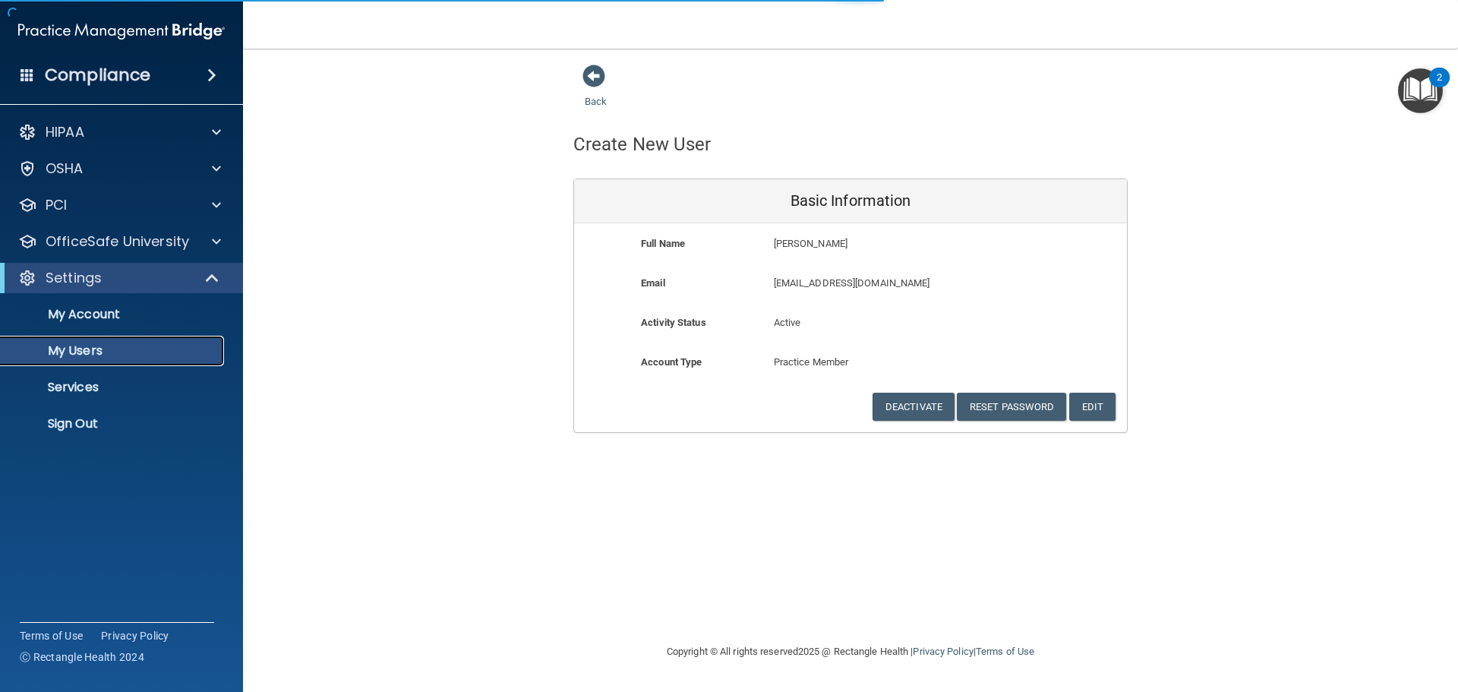
click at [63, 351] on p "My Users" at bounding box center [113, 350] width 207 height 15
select select "20"
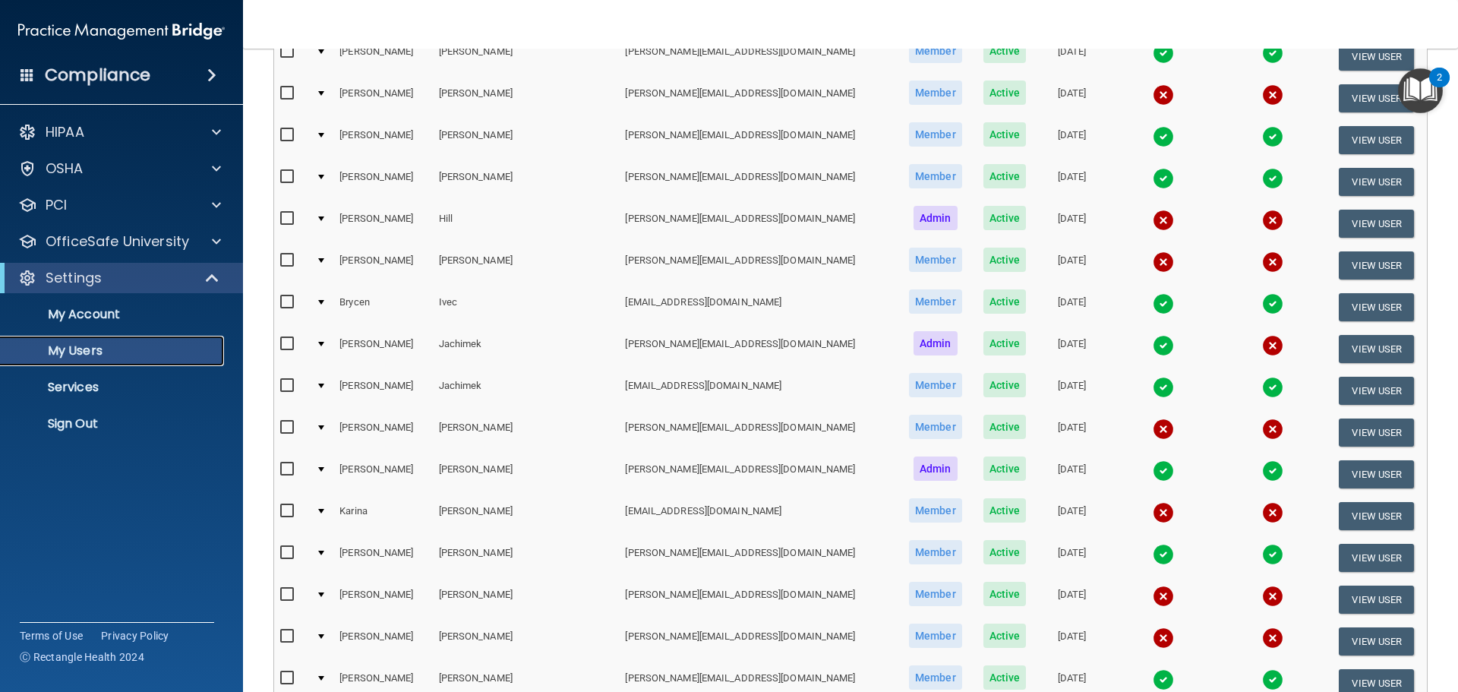
scroll to position [531, 0]
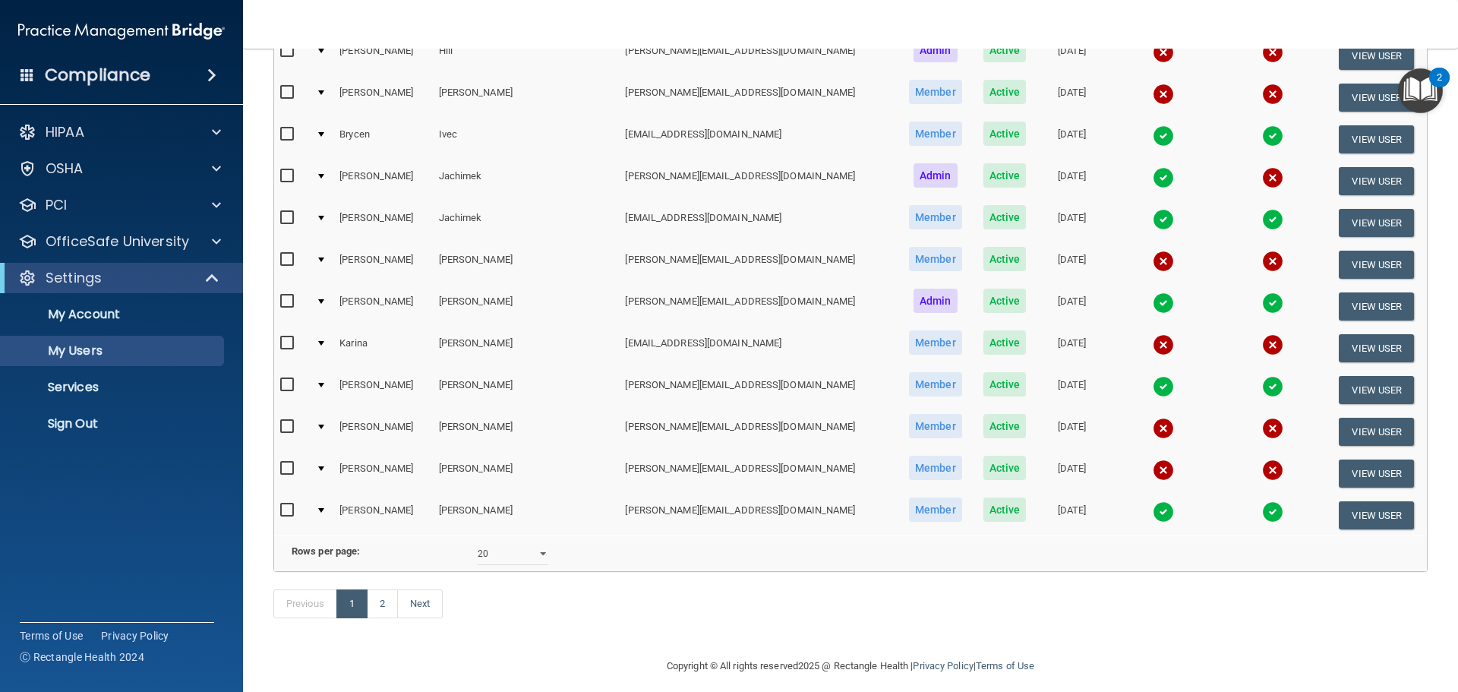
click at [368, 260] on td "[PERSON_NAME]" at bounding box center [382, 265] width 99 height 42
click at [1338, 267] on button "View User" at bounding box center [1375, 265] width 75 height 28
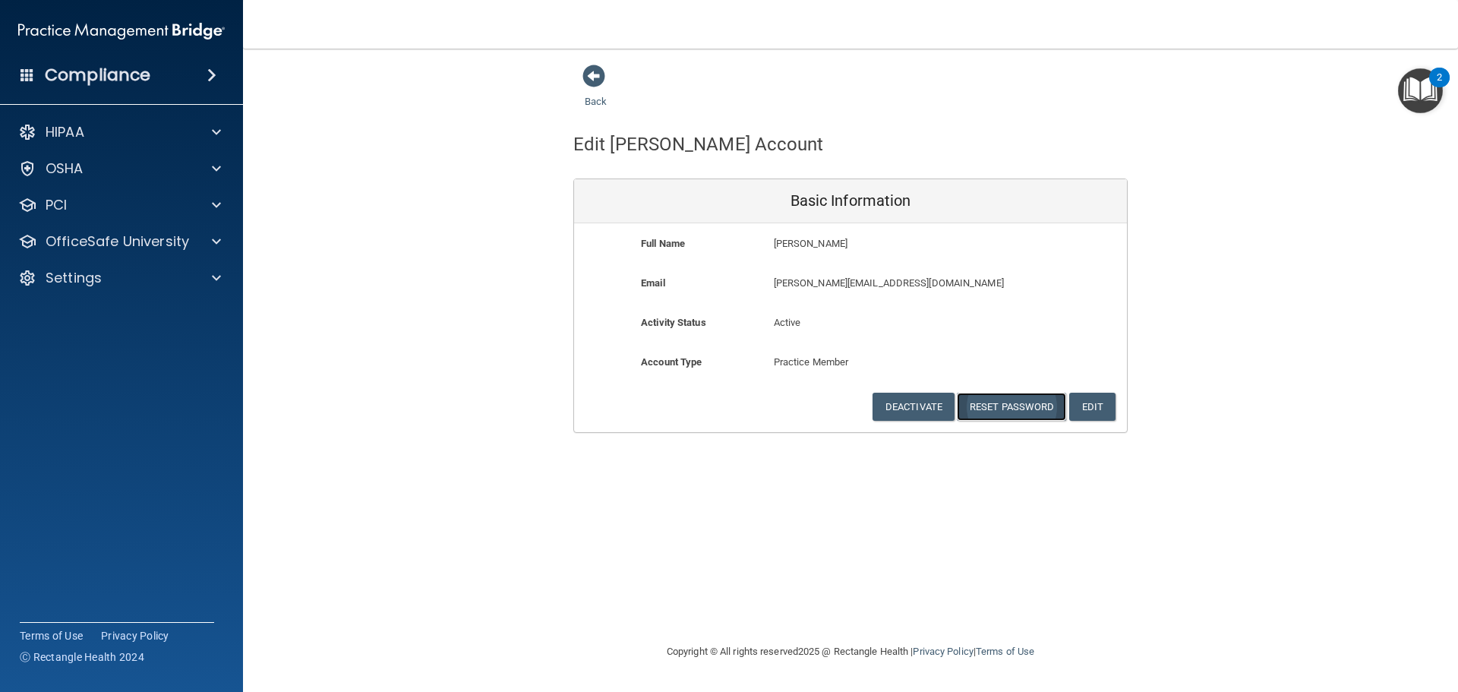
click at [1010, 398] on button "Reset Password" at bounding box center [1011, 406] width 109 height 28
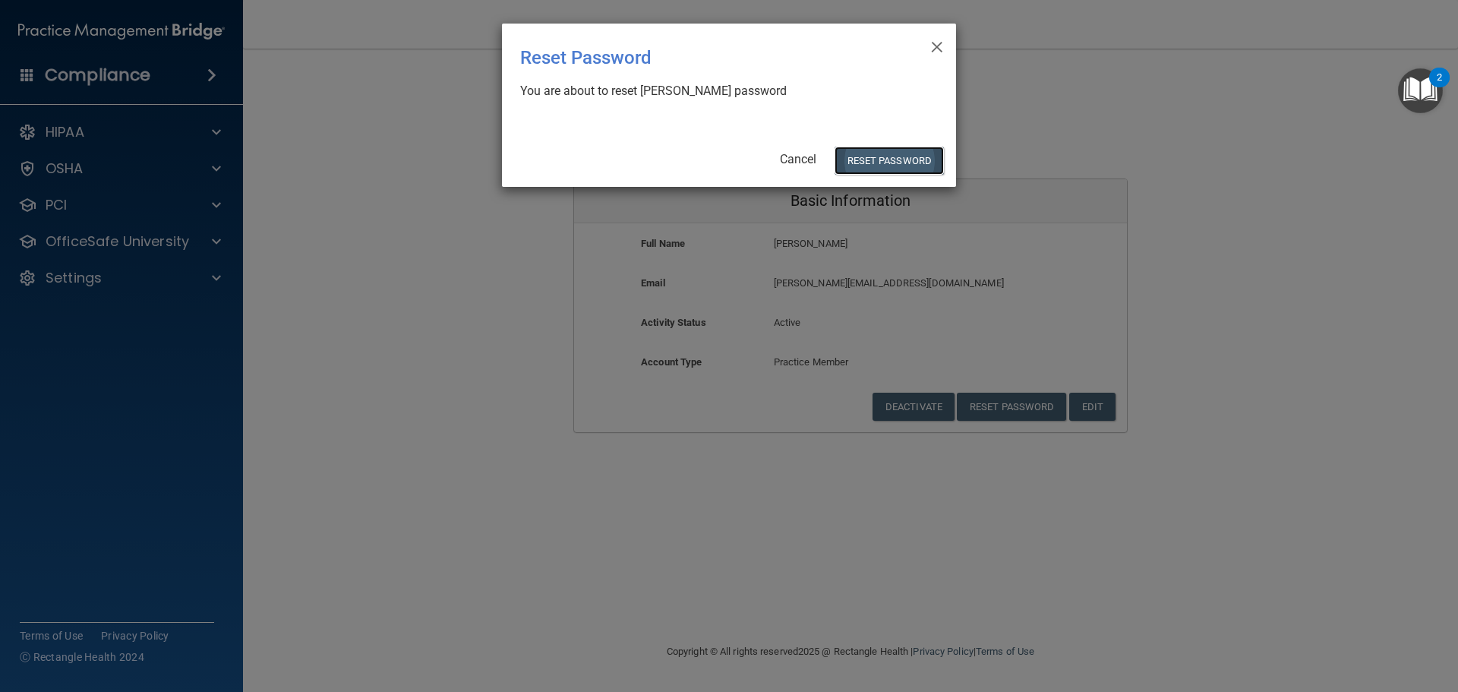
click at [901, 162] on button "Reset Password" at bounding box center [888, 161] width 109 height 28
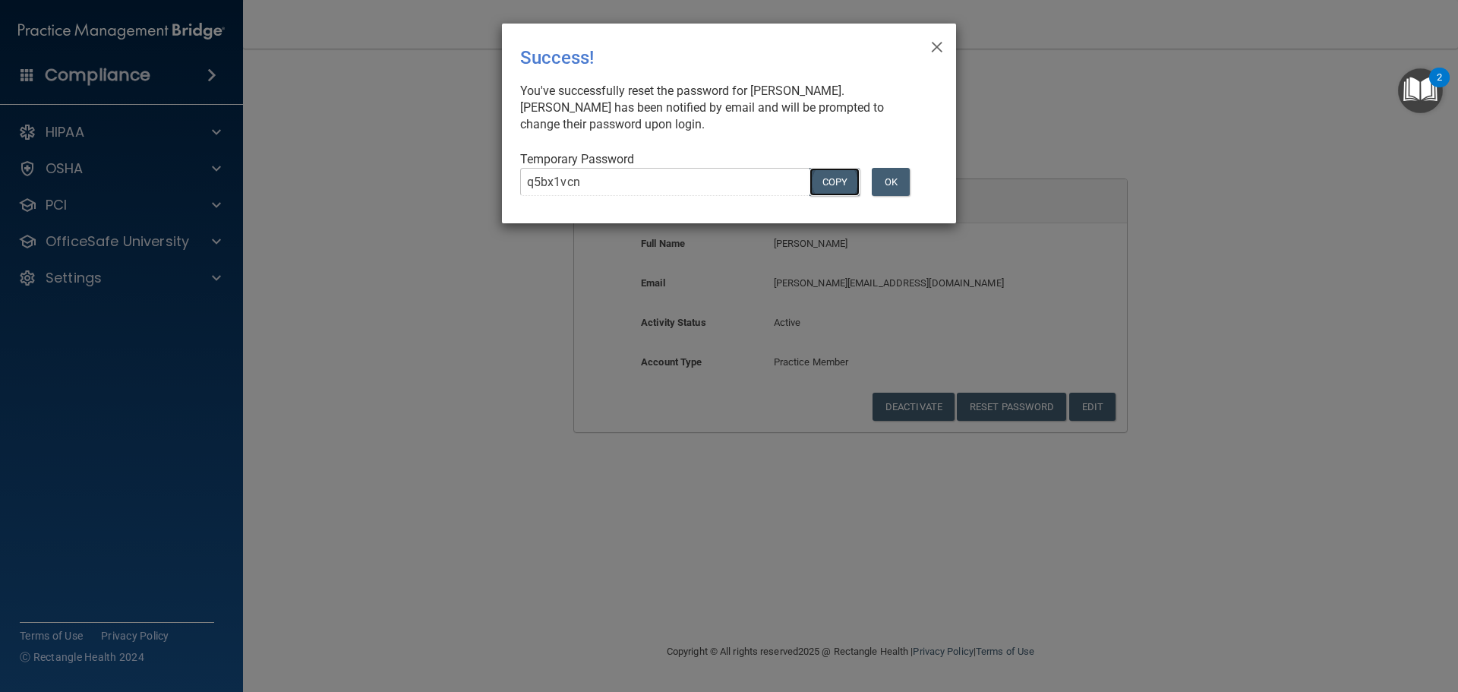
click at [844, 181] on button "COPY" at bounding box center [834, 182] width 50 height 28
click at [894, 178] on button "OK" at bounding box center [891, 182] width 38 height 28
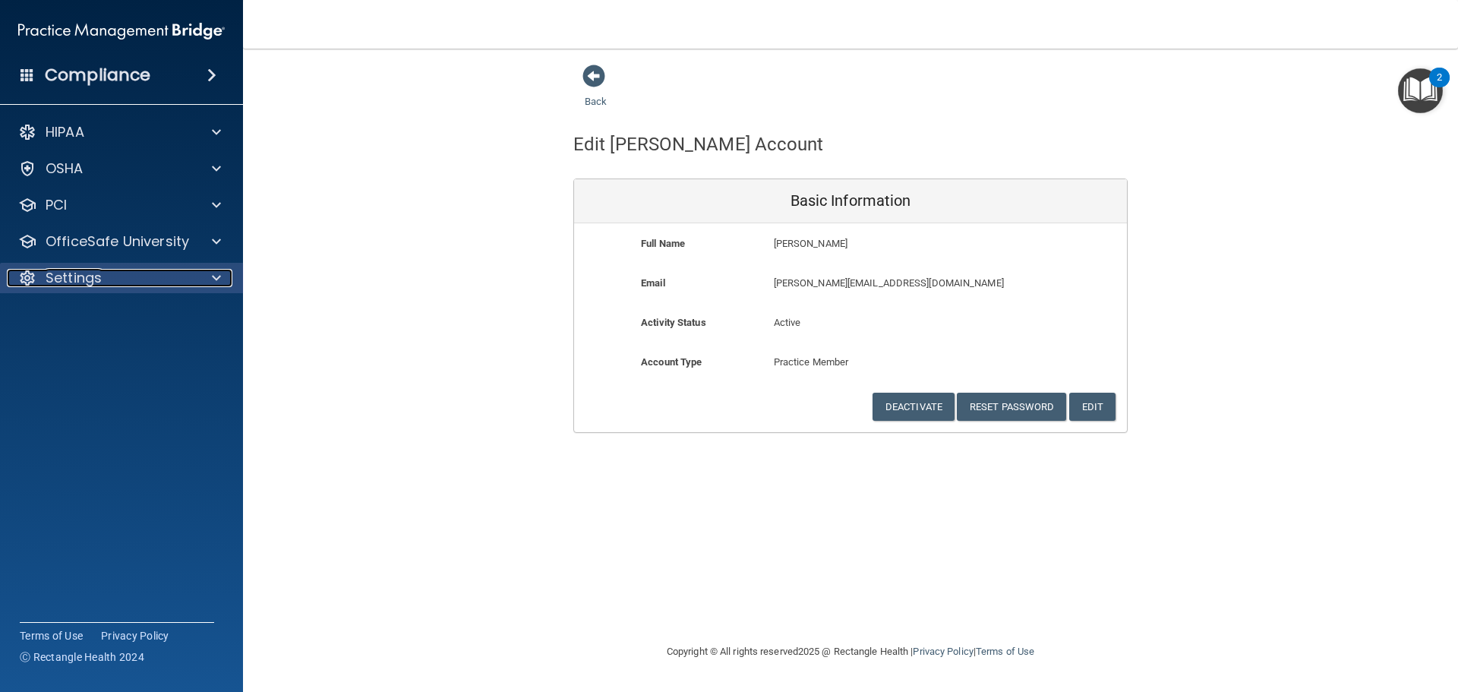
click at [74, 275] on p "Settings" at bounding box center [74, 278] width 56 height 18
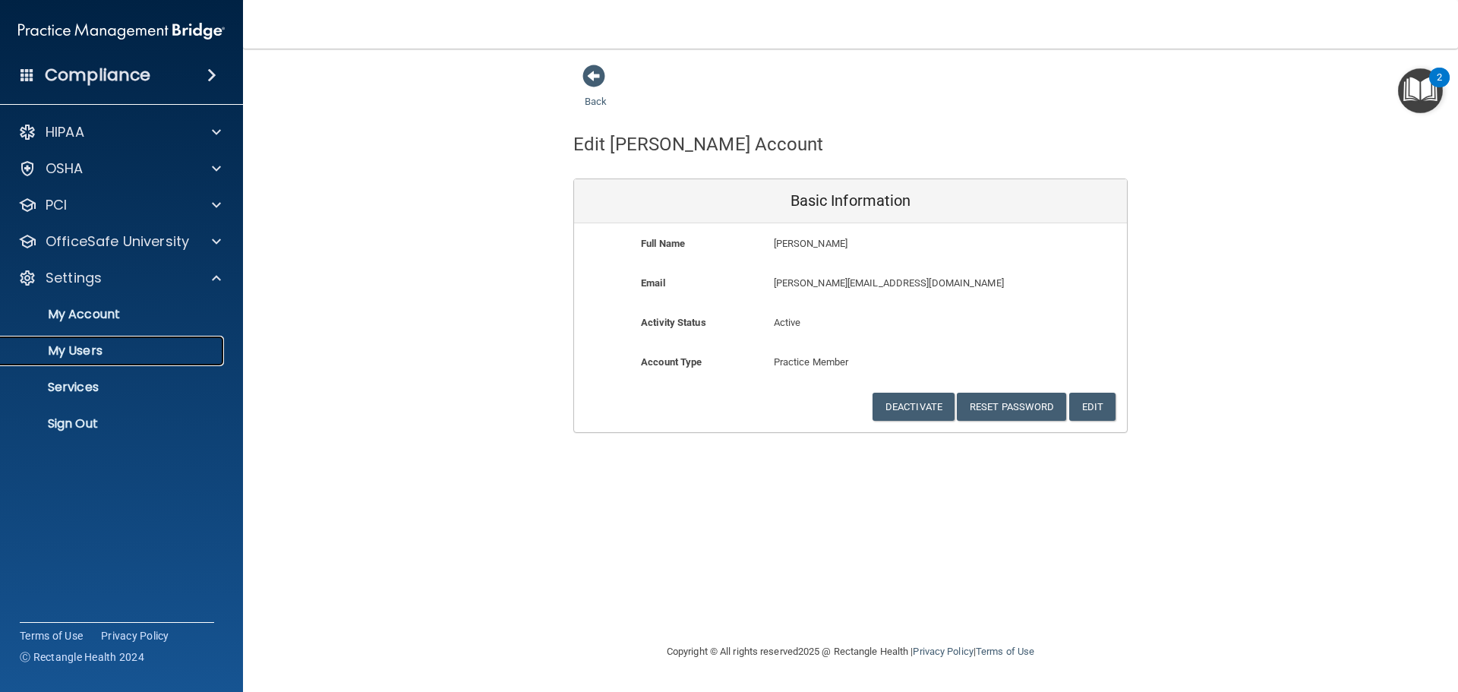
click at [93, 358] on p "My Users" at bounding box center [113, 350] width 207 height 15
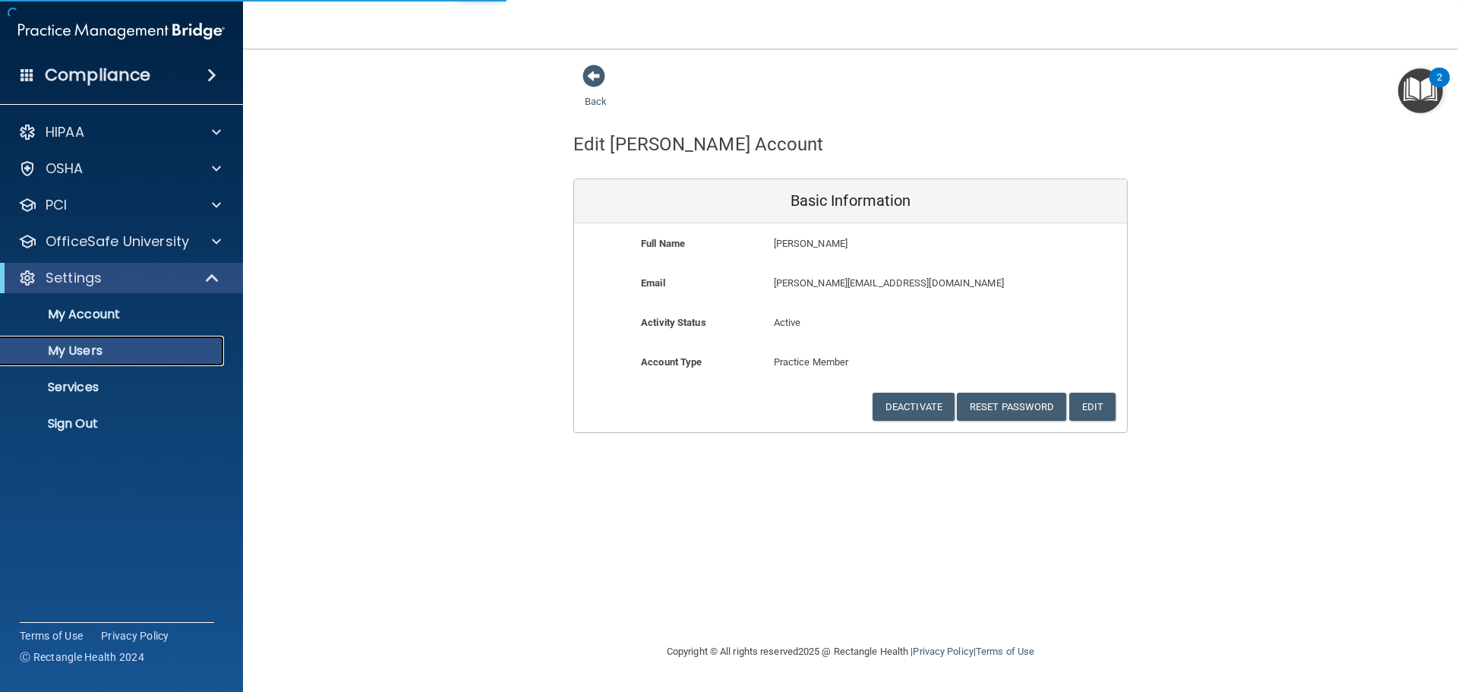
select select "20"
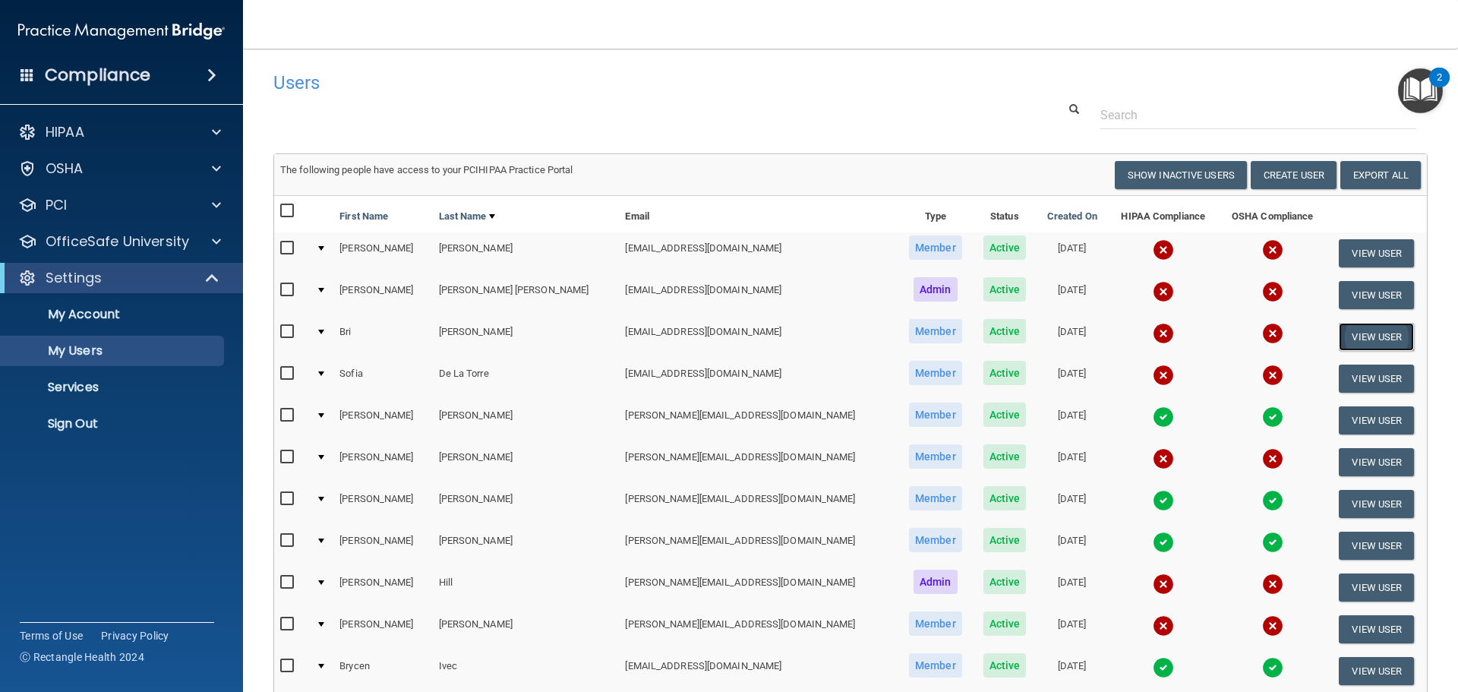
click at [1338, 337] on button "View User" at bounding box center [1375, 337] width 75 height 28
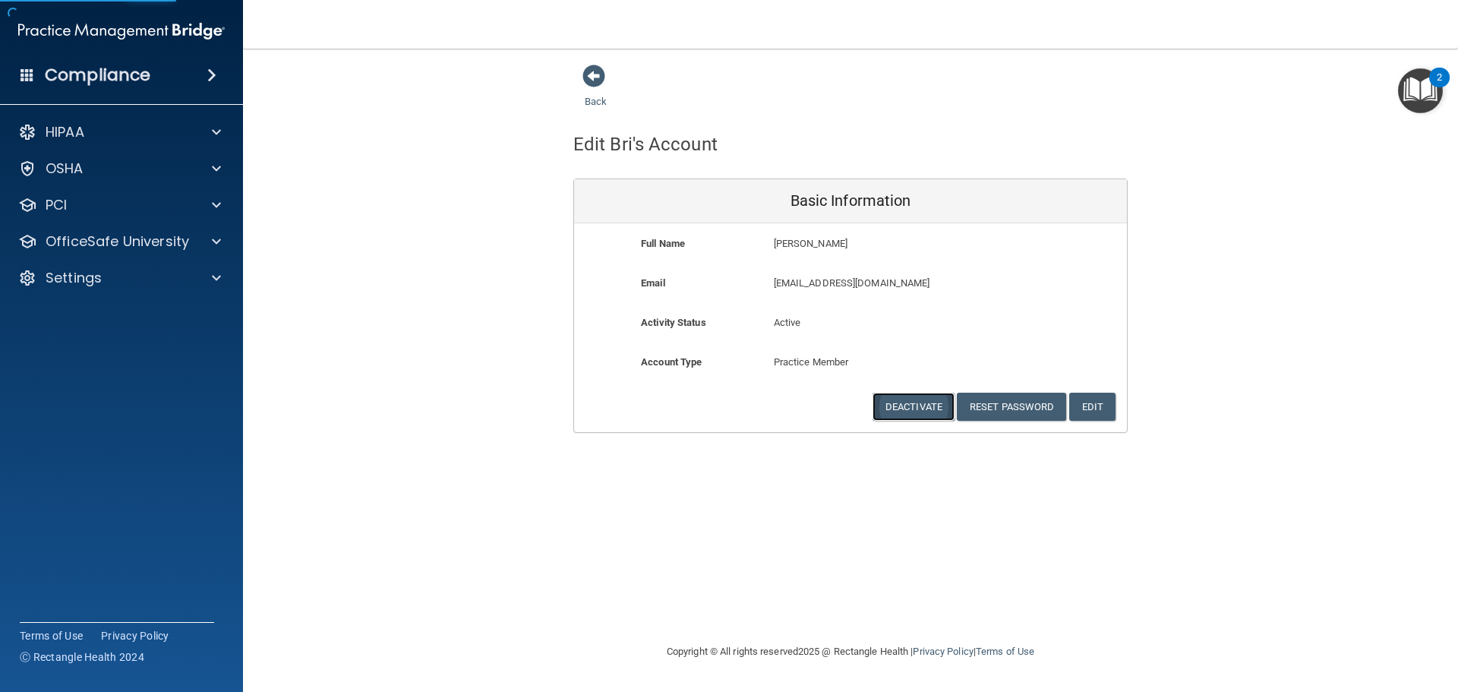
click at [938, 406] on button "Deactivate" at bounding box center [913, 406] width 82 height 28
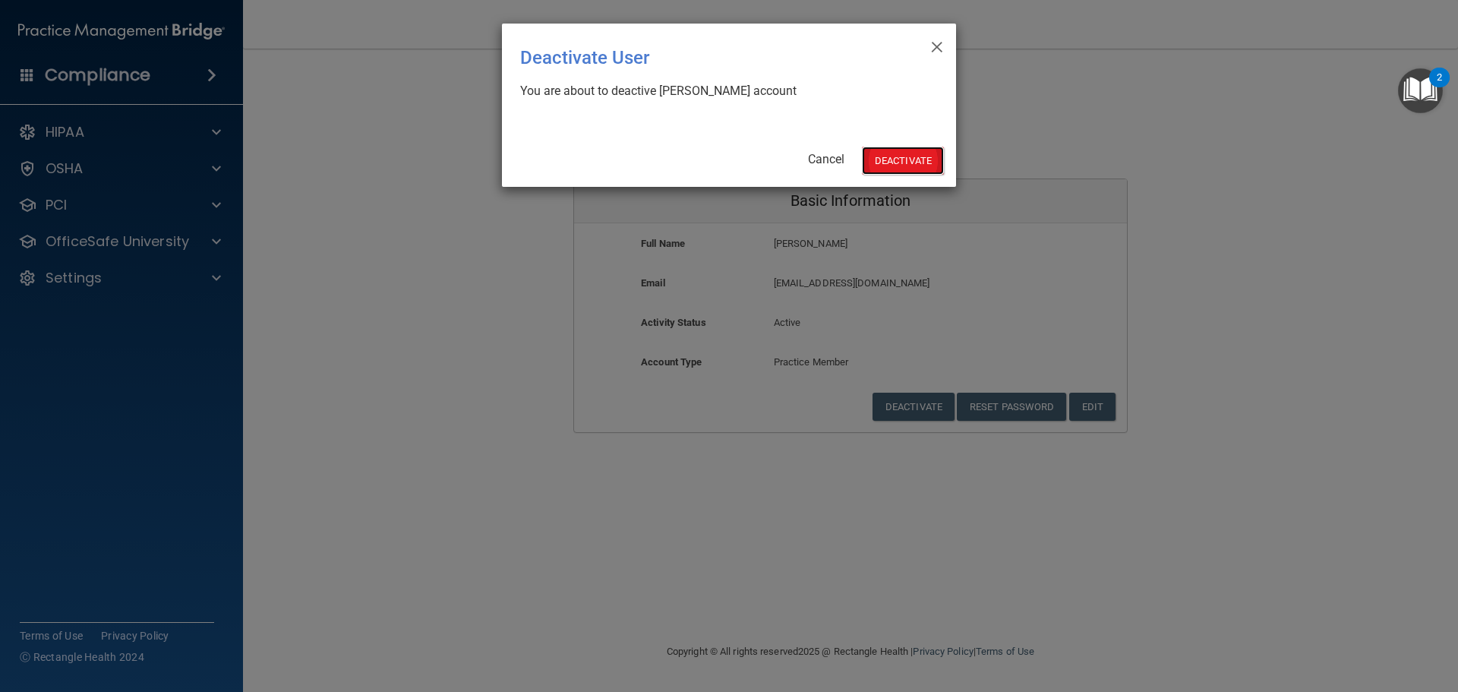
click at [885, 159] on button "Deactivate" at bounding box center [903, 161] width 82 height 28
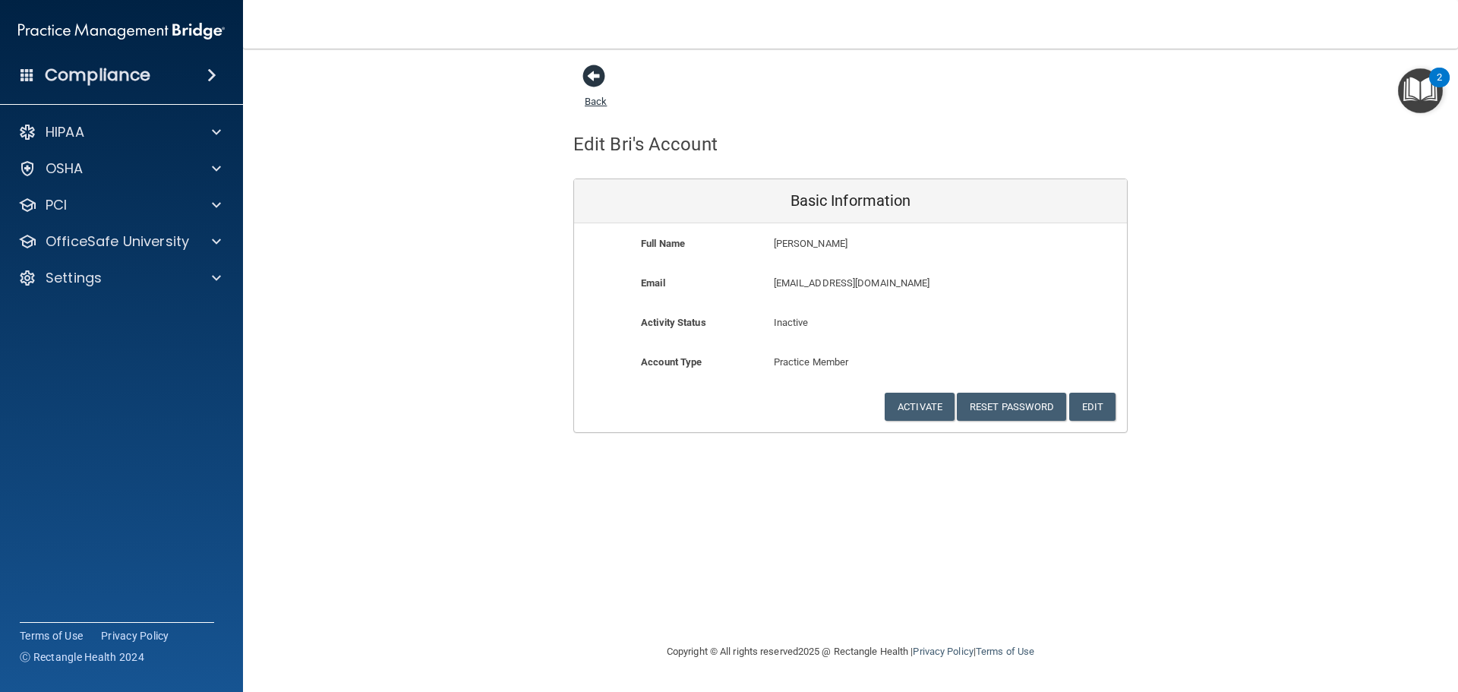
click at [590, 76] on span at bounding box center [593, 76] width 23 height 23
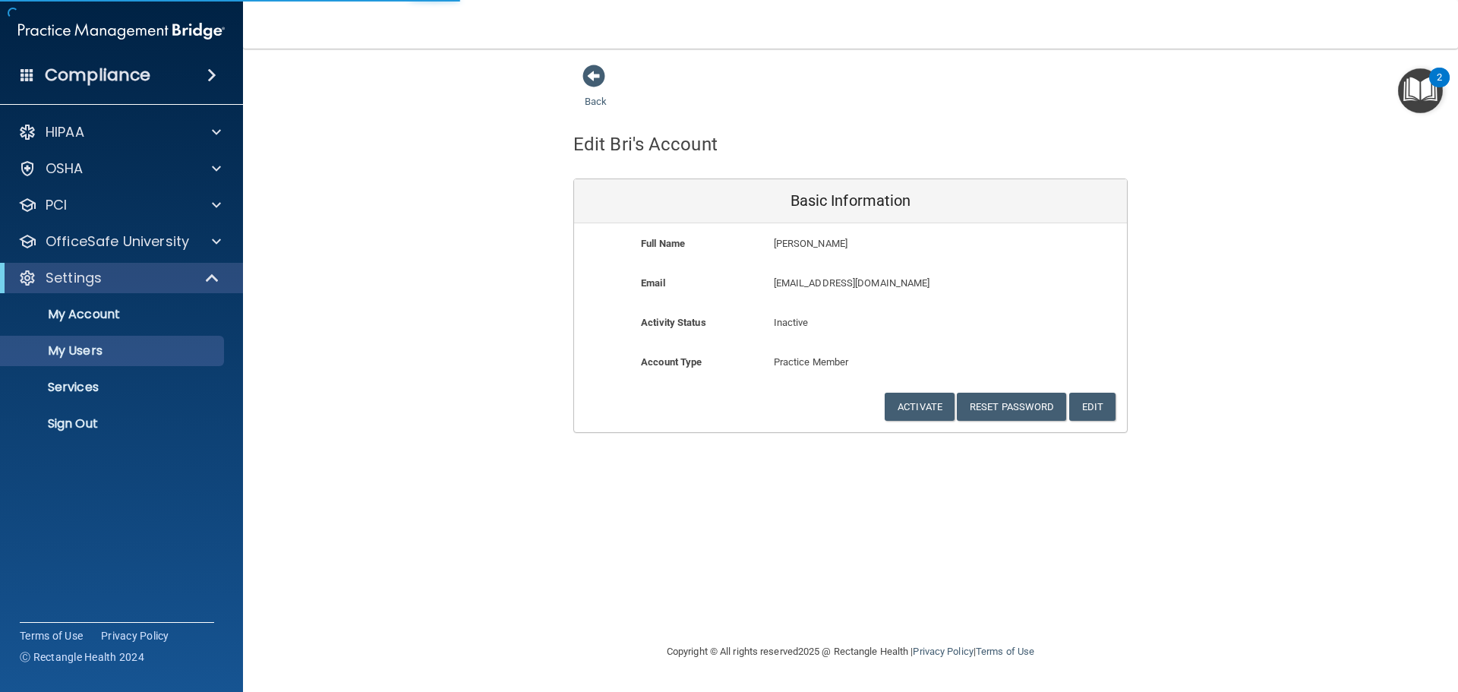
select select "20"
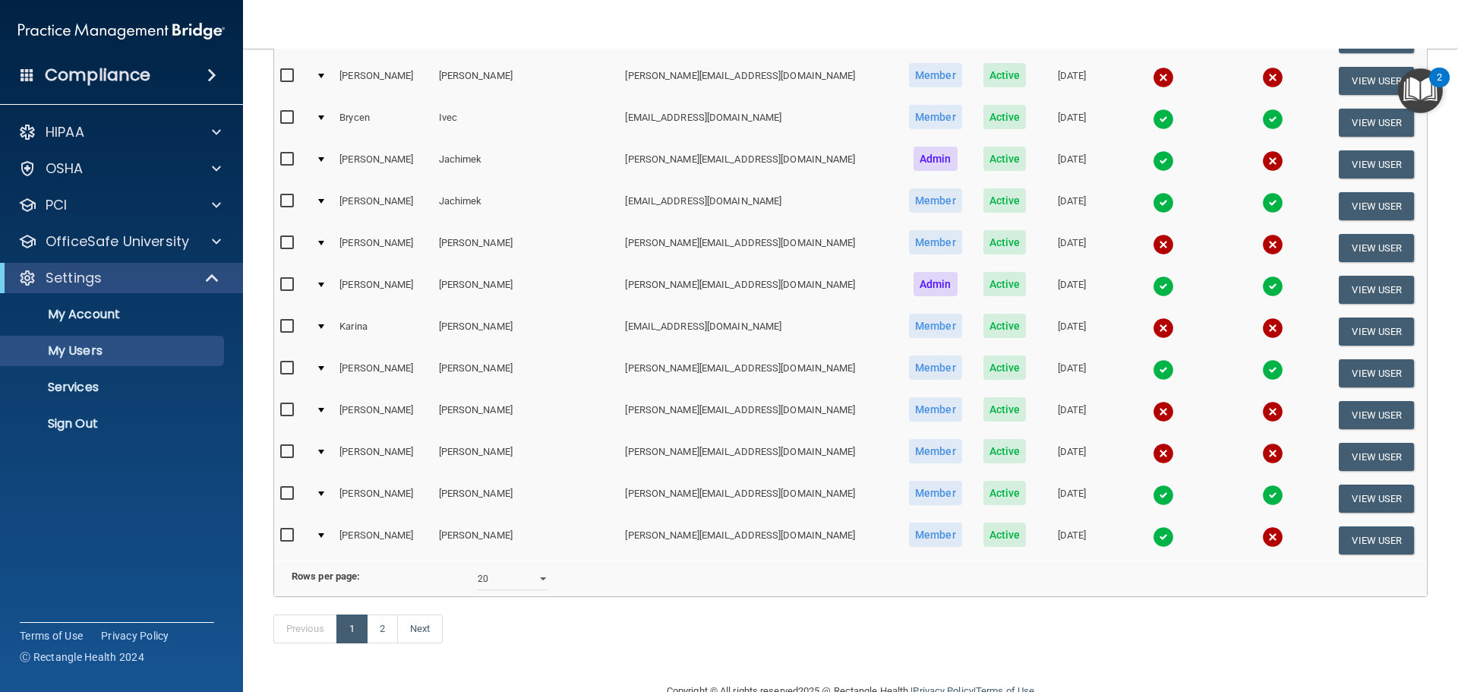
scroll to position [565, 0]
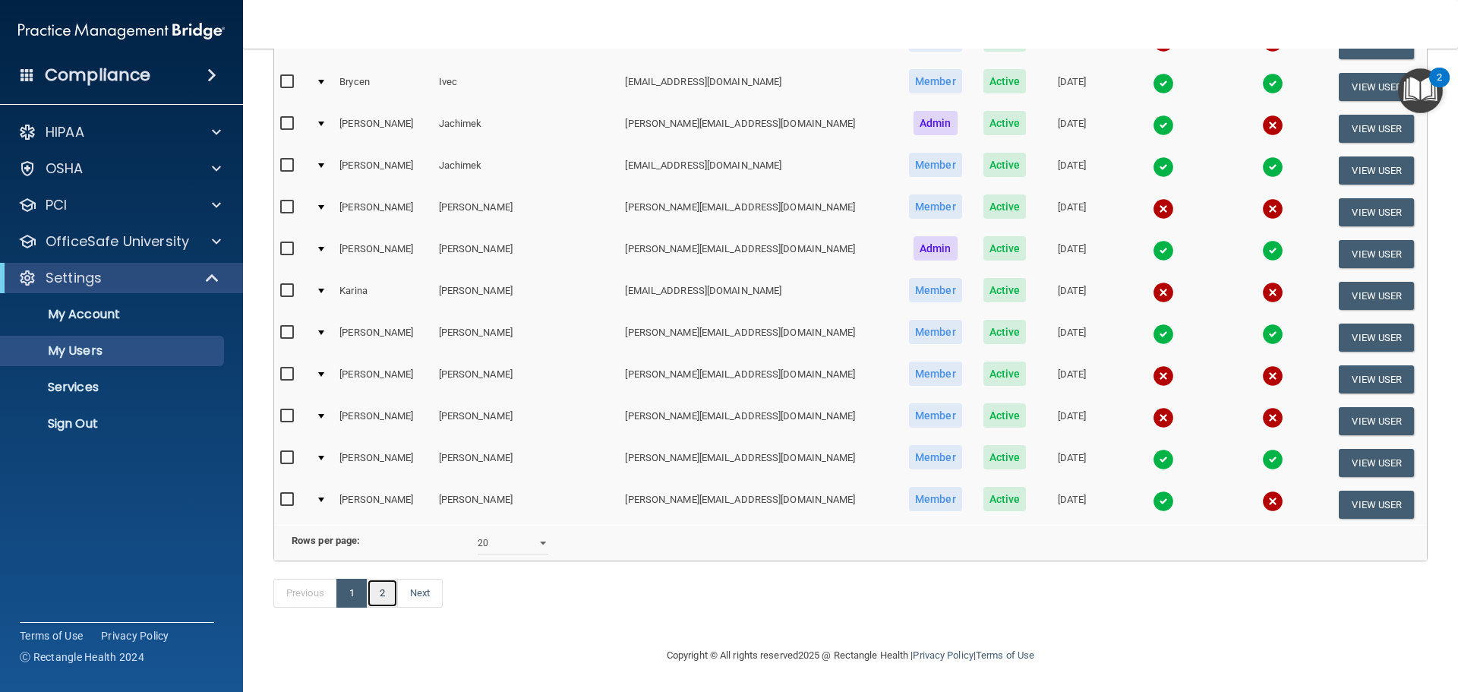
click at [384, 591] on link "2" at bounding box center [382, 592] width 31 height 29
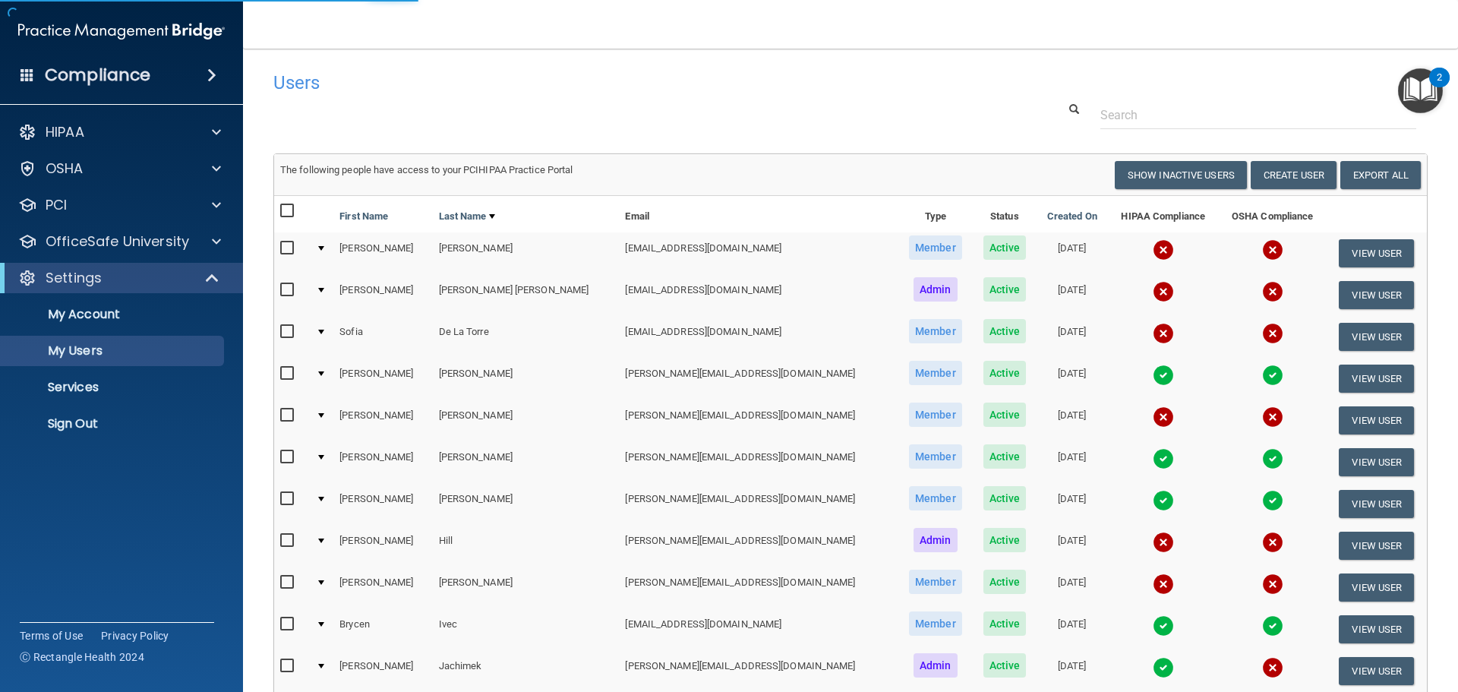
select select "20"
